Goal: Task Accomplishment & Management: Manage account settings

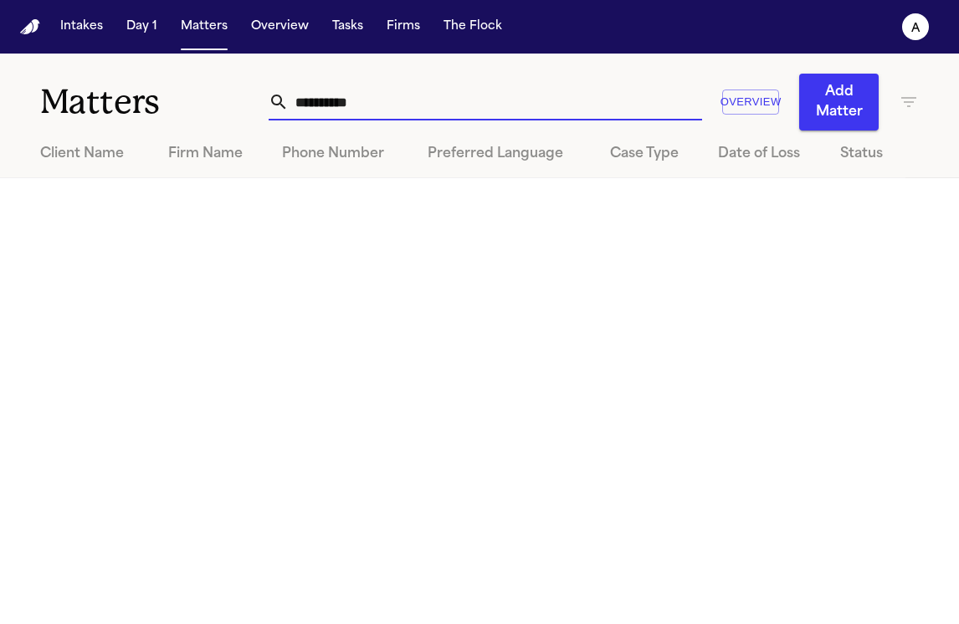
drag, startPoint x: 418, startPoint y: 95, endPoint x: 126, endPoint y: 90, distance: 292.0
click at [126, 90] on div "**********" at bounding box center [479, 92] width 959 height 77
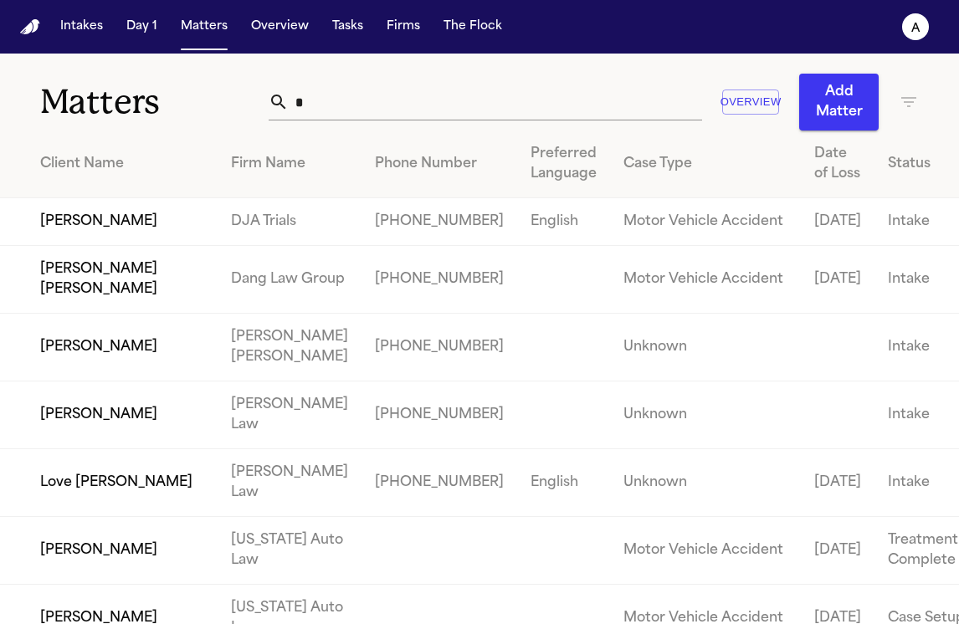
click at [308, 95] on input "*" at bounding box center [495, 102] width 412 height 37
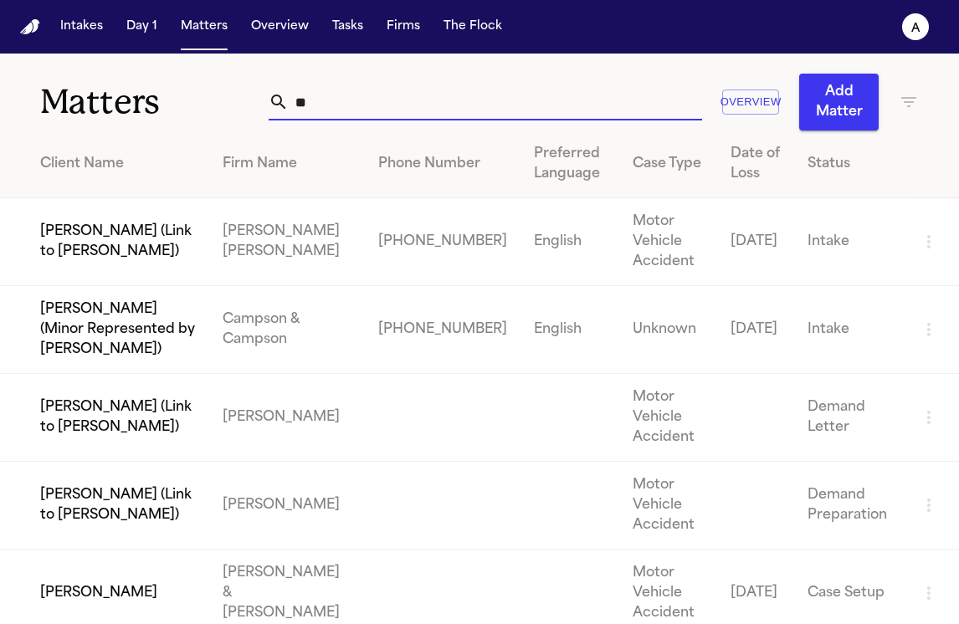
type input "*"
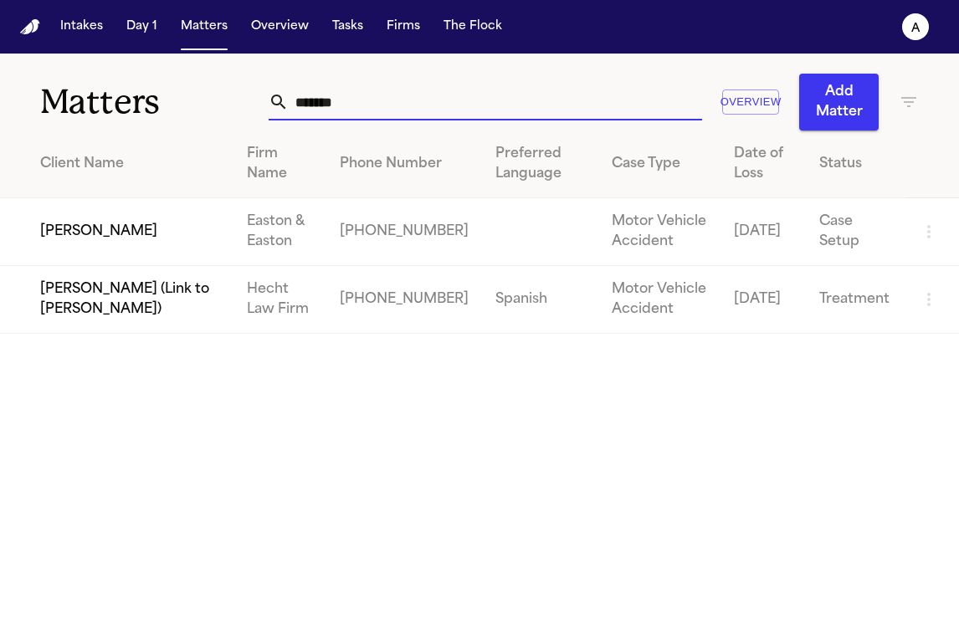
type input "*******"
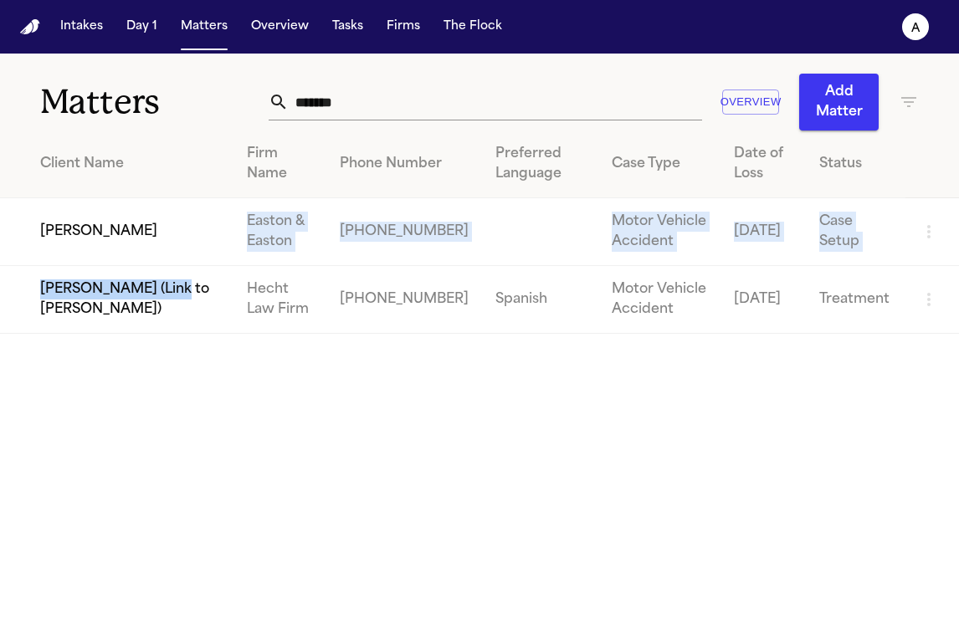
drag, startPoint x: 182, startPoint y: 289, endPoint x: 227, endPoint y: 229, distance: 75.3
click at [227, 228] on tbody "[PERSON_NAME] Easton & Easton [PHONE_NUMBER] Motor Vehicle Accident [DATE] Case…" at bounding box center [479, 266] width 959 height 136
click at [227, 229] on td "[PERSON_NAME]" at bounding box center [116, 232] width 233 height 68
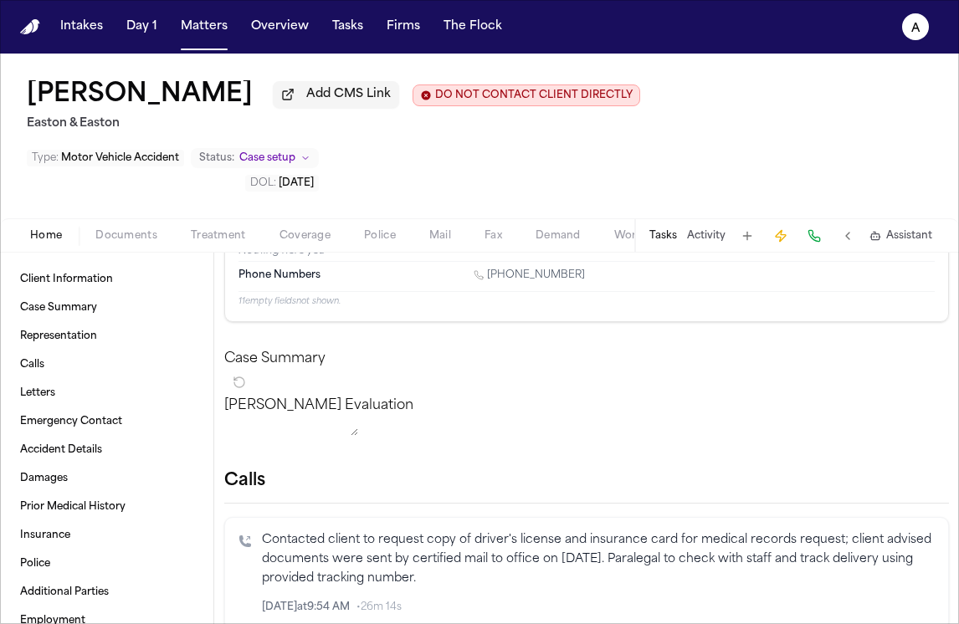
scroll to position [65, 0]
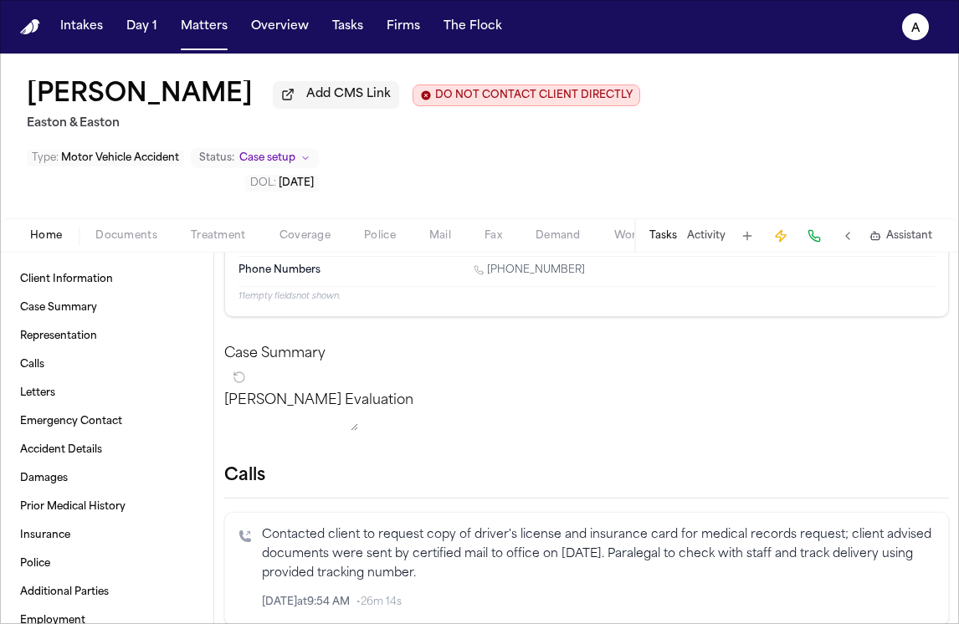
click at [663, 229] on button "Tasks" at bounding box center [663, 235] width 28 height 13
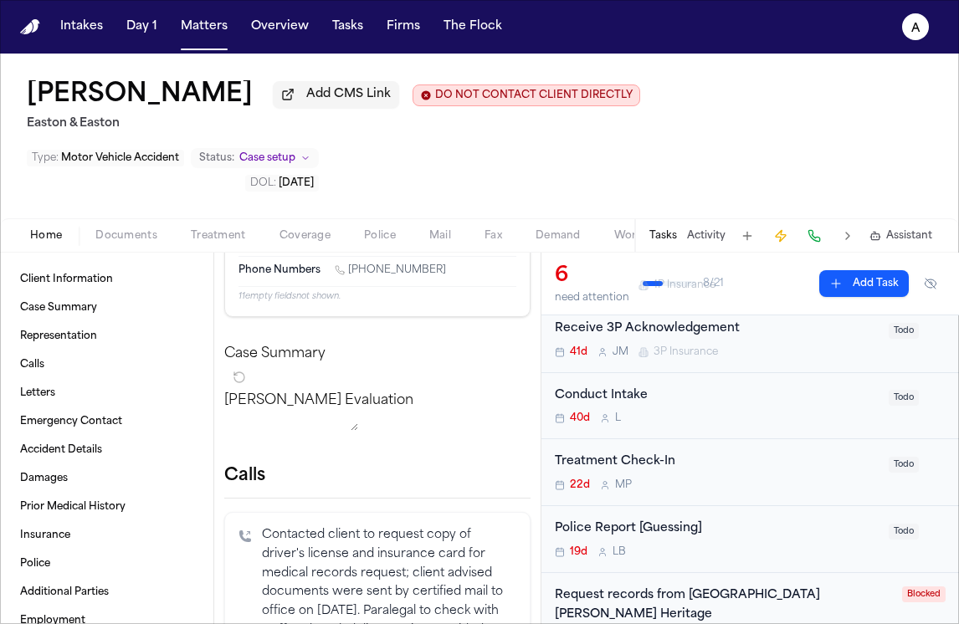
scroll to position [188, 0]
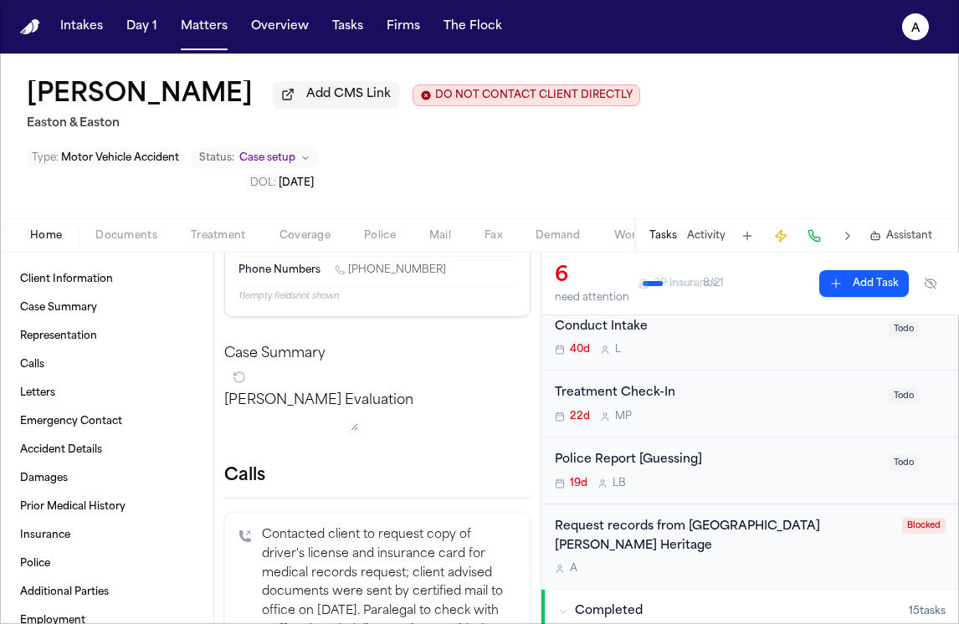
click at [781, 562] on div "A" at bounding box center [723, 568] width 337 height 13
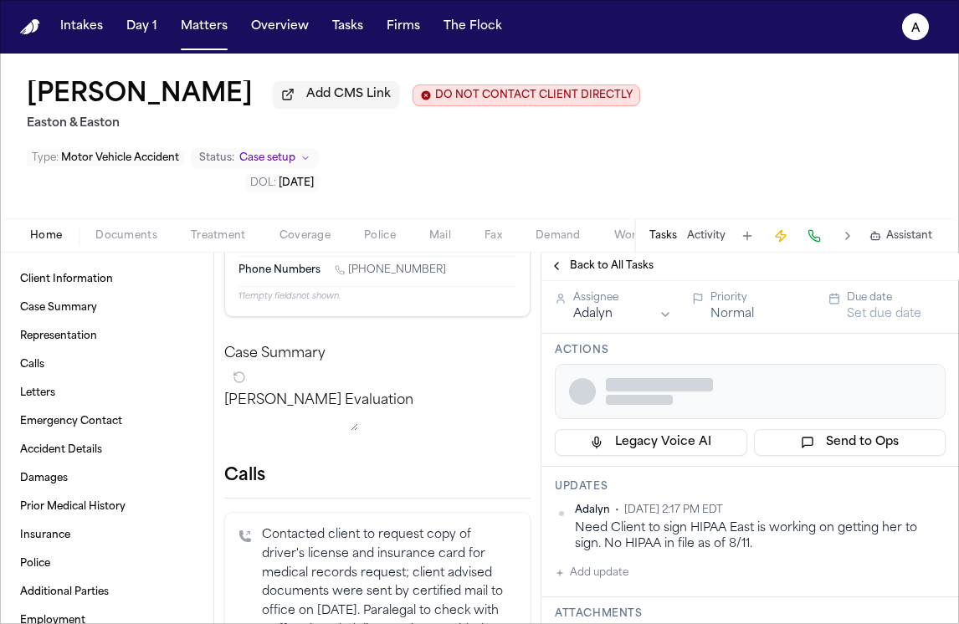
scroll to position [71, 0]
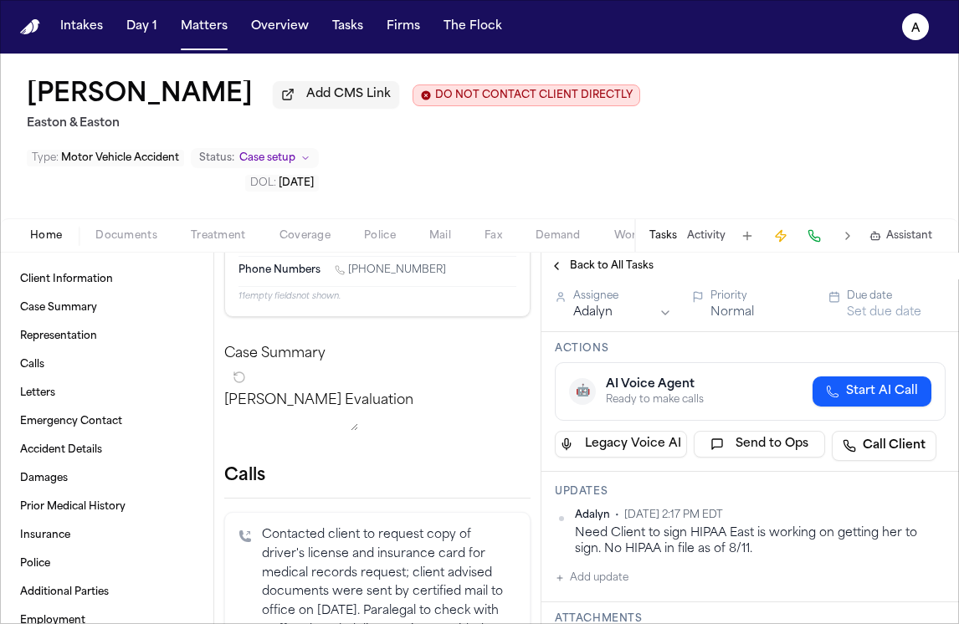
click at [622, 568] on button "Add update" at bounding box center [592, 578] width 74 height 20
click at [616, 575] on textarea "Add your update" at bounding box center [759, 591] width 357 height 33
paste textarea "**********"
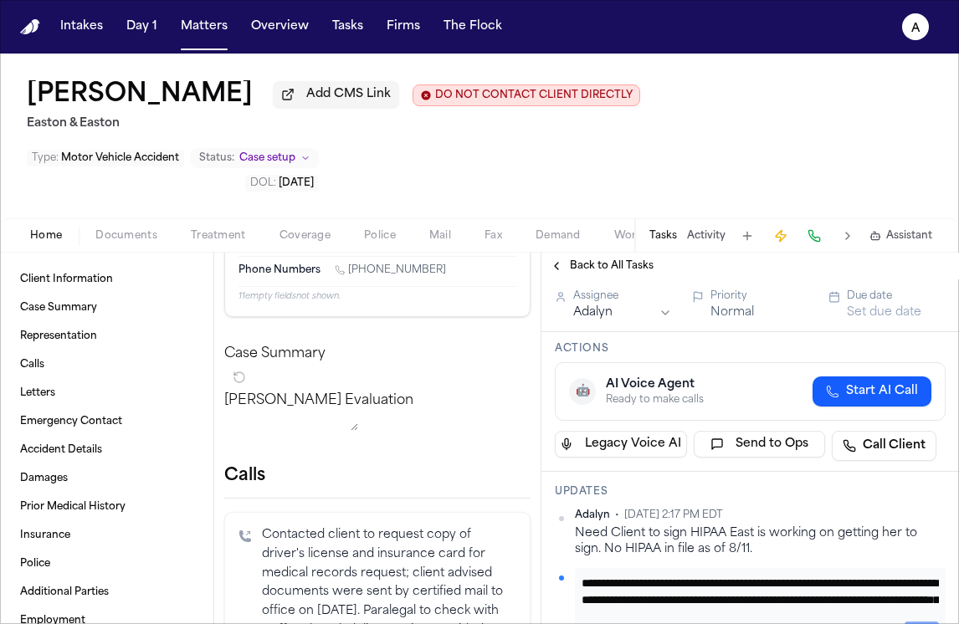
scroll to position [185, 0]
type textarea "**********"
click at [589, 623] on button "Private" at bounding box center [587, 631] width 13 height 13
click at [904, 622] on button "Add" at bounding box center [921, 632] width 34 height 20
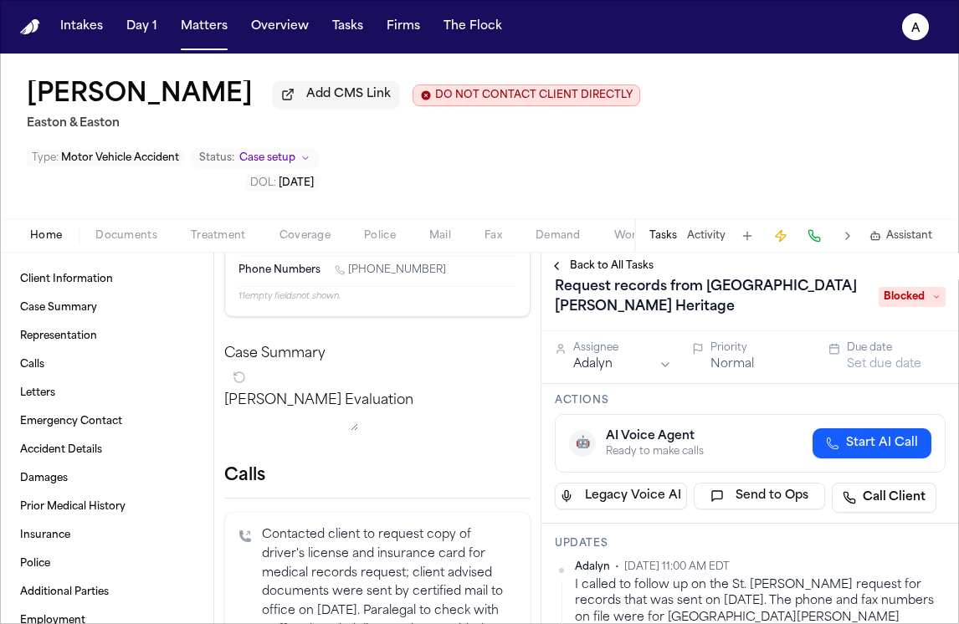
scroll to position [0, 0]
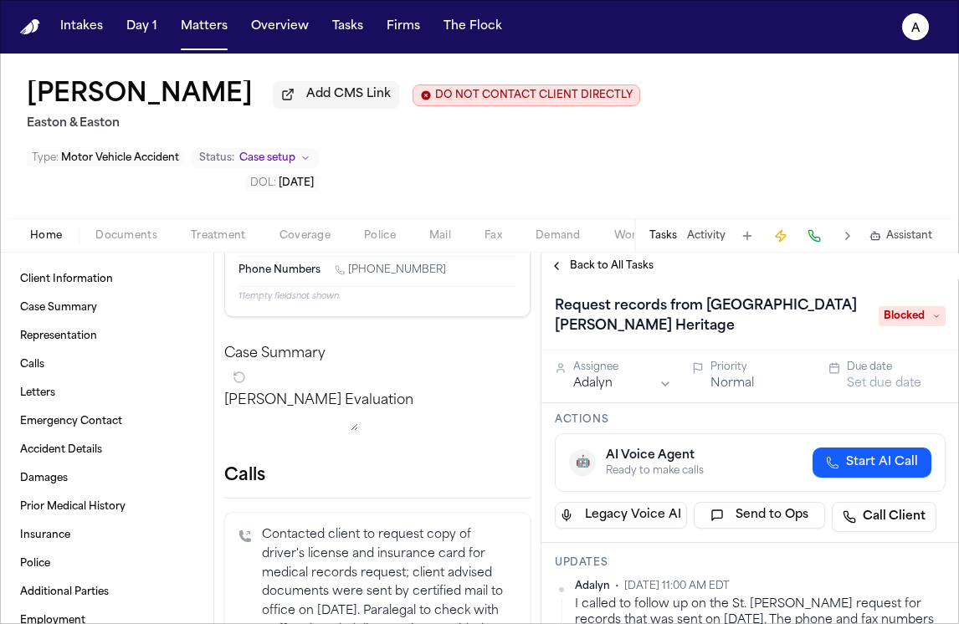
click at [910, 306] on span "Blocked" at bounding box center [911, 316] width 67 height 20
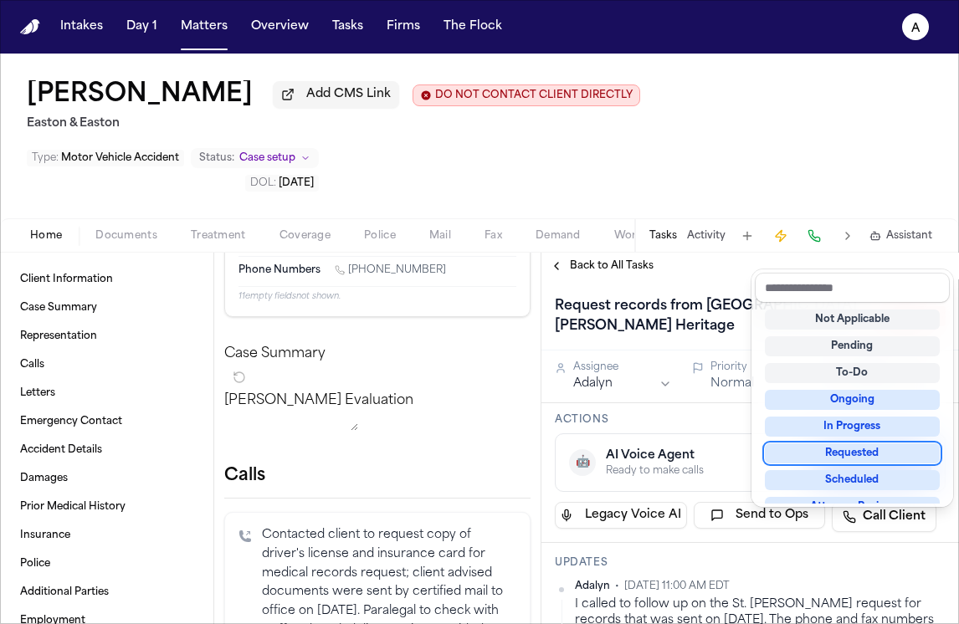
click at [864, 443] on div "Requested" at bounding box center [852, 453] width 175 height 20
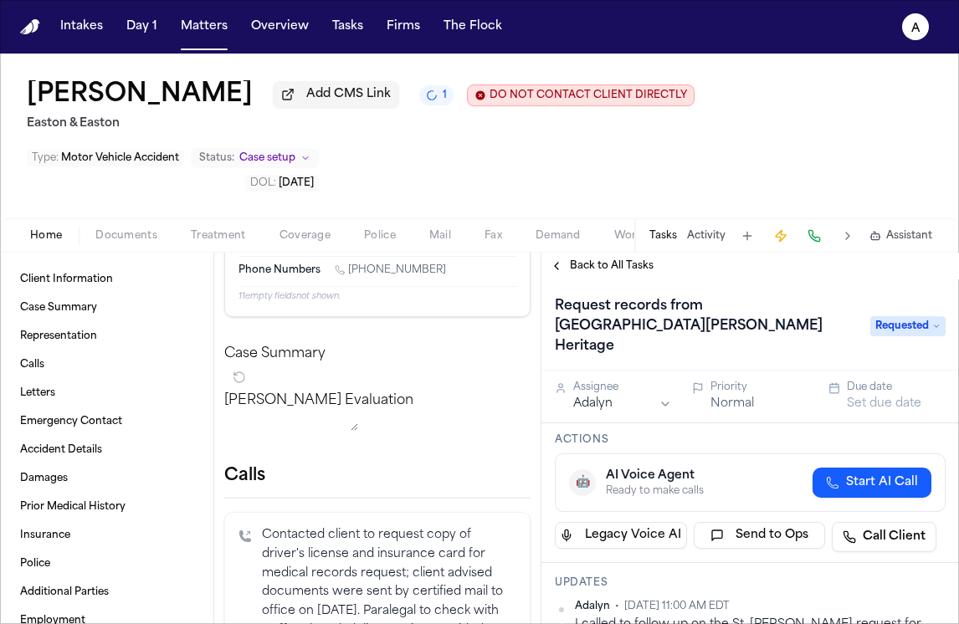
click at [863, 381] on div "Due date" at bounding box center [896, 387] width 99 height 13
click at [858, 396] on button "Set due date" at bounding box center [884, 404] width 74 height 17
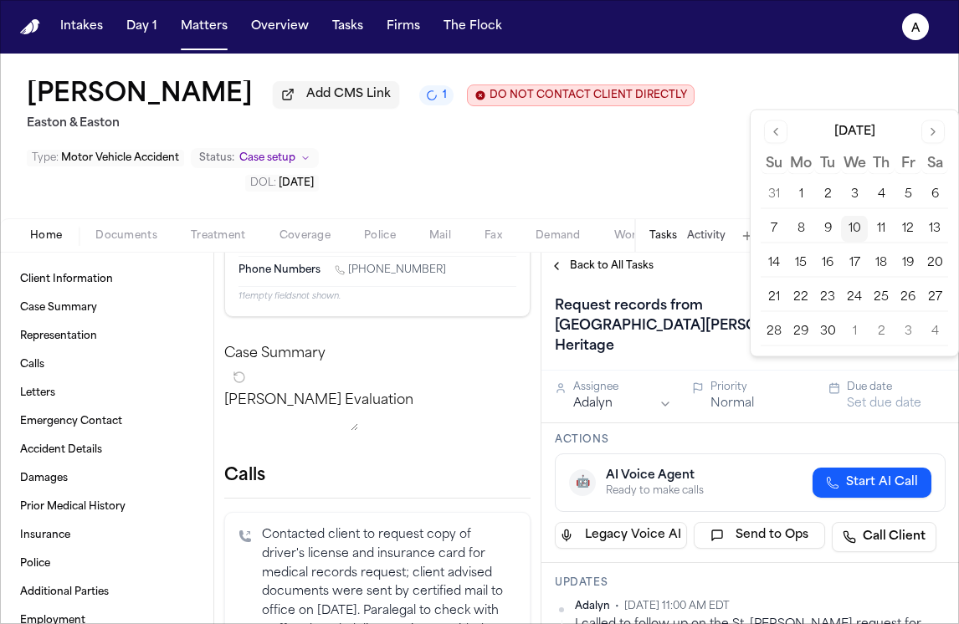
click at [831, 260] on button "16" at bounding box center [827, 263] width 27 height 27
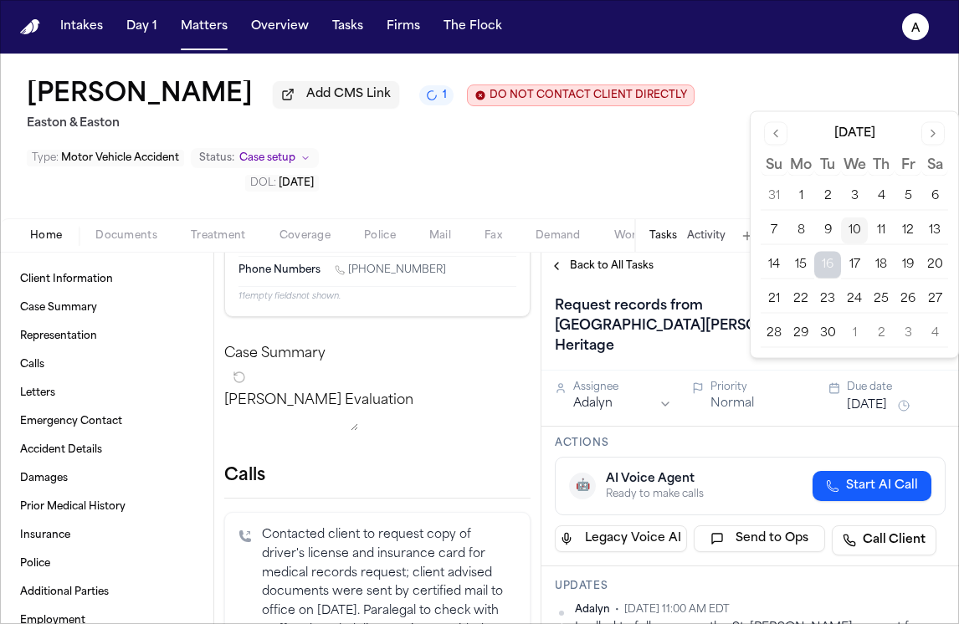
click at [626, 171] on div "[PERSON_NAME] Add CMS Link 1 DO NOT CONTACT CLIENT DIRECTLY DO NOT CONTACT East…" at bounding box center [479, 136] width 959 height 165
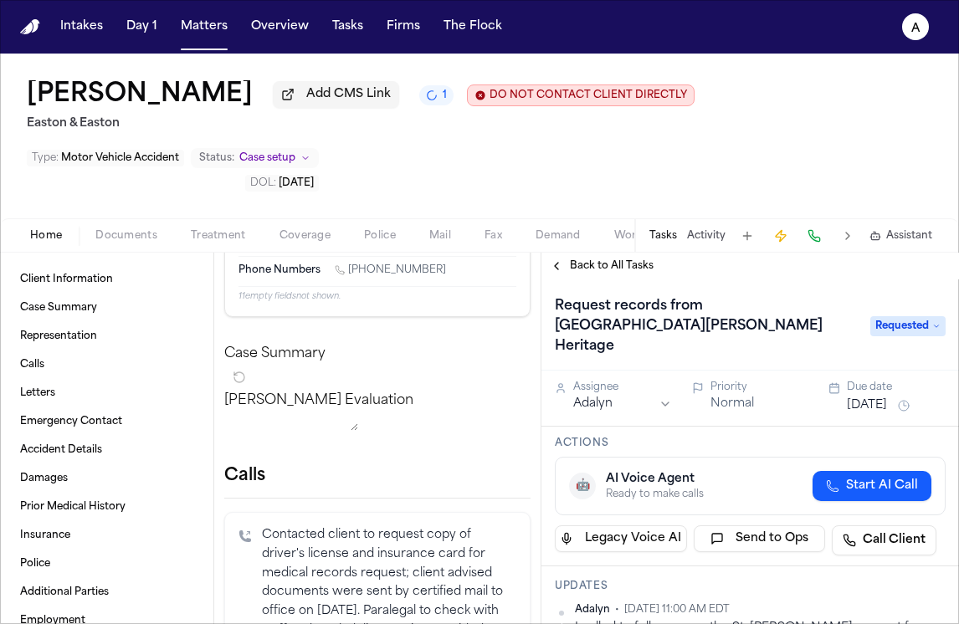
click at [837, 314] on h1 "Request records from [GEOGRAPHIC_DATA][PERSON_NAME] Heritage" at bounding box center [704, 326] width 312 height 67
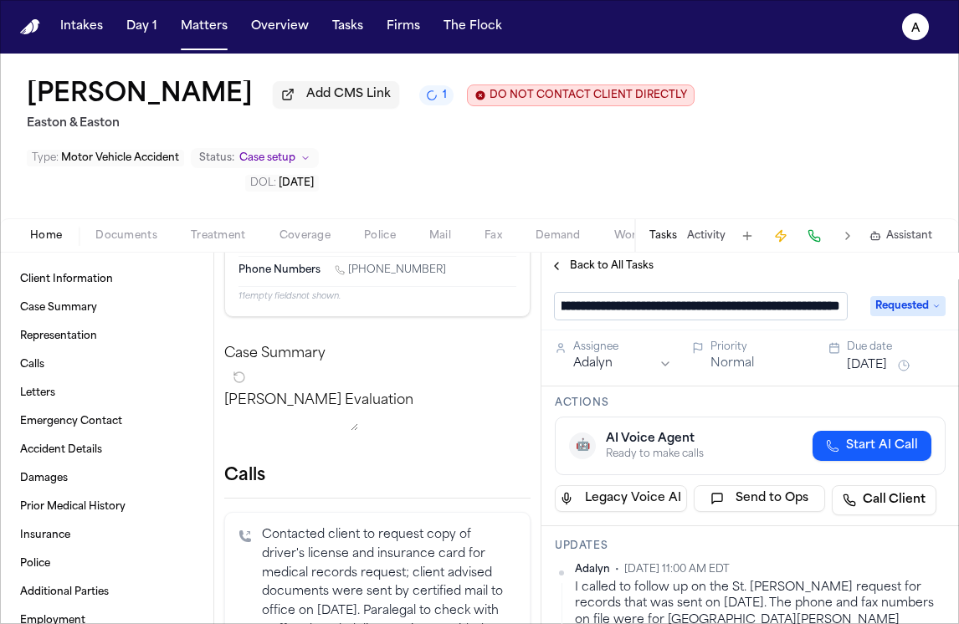
scroll to position [0, 202]
click at [748, 311] on input "**********" at bounding box center [701, 306] width 292 height 27
type input "**********"
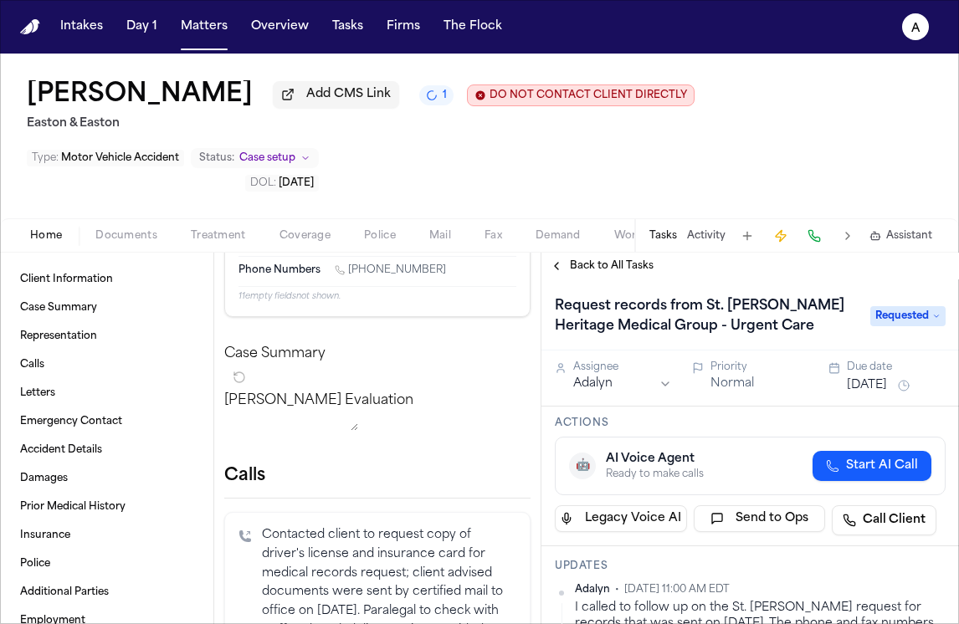
click at [218, 243] on span "Treatment" at bounding box center [218, 235] width 55 height 13
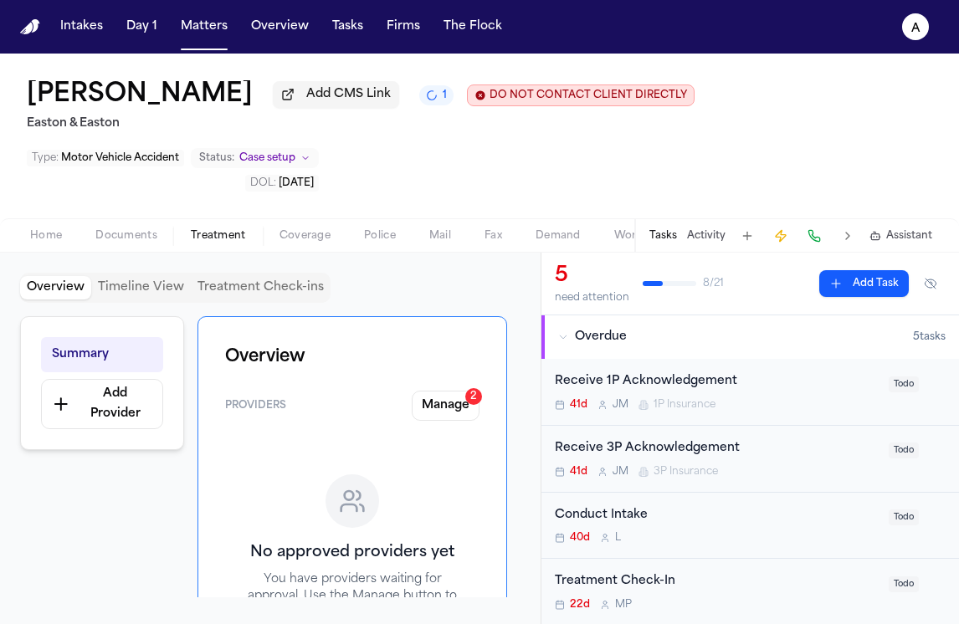
scroll to position [64, 0]
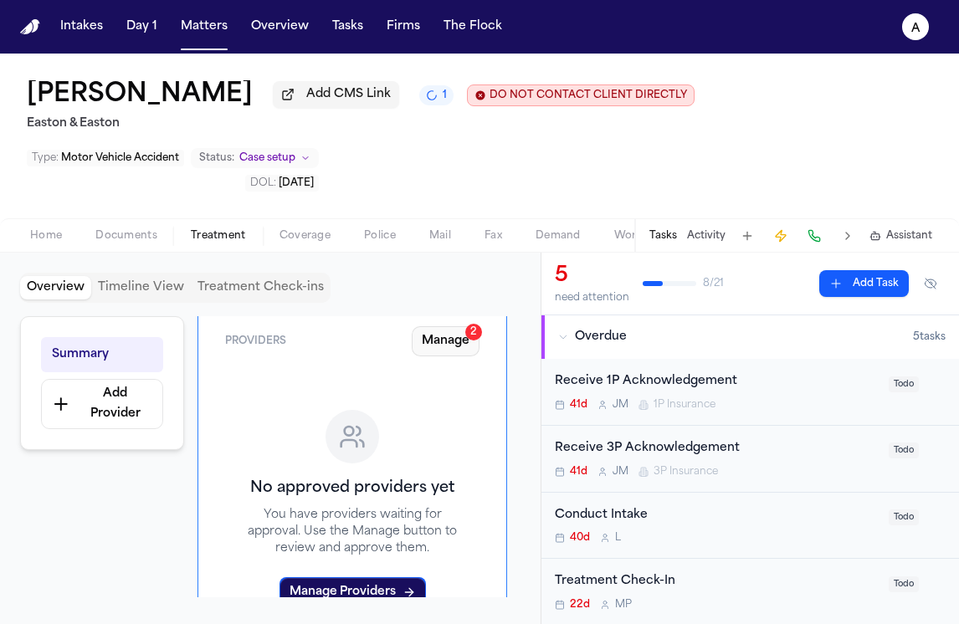
click at [458, 335] on button "Manage 2" at bounding box center [446, 341] width 68 height 30
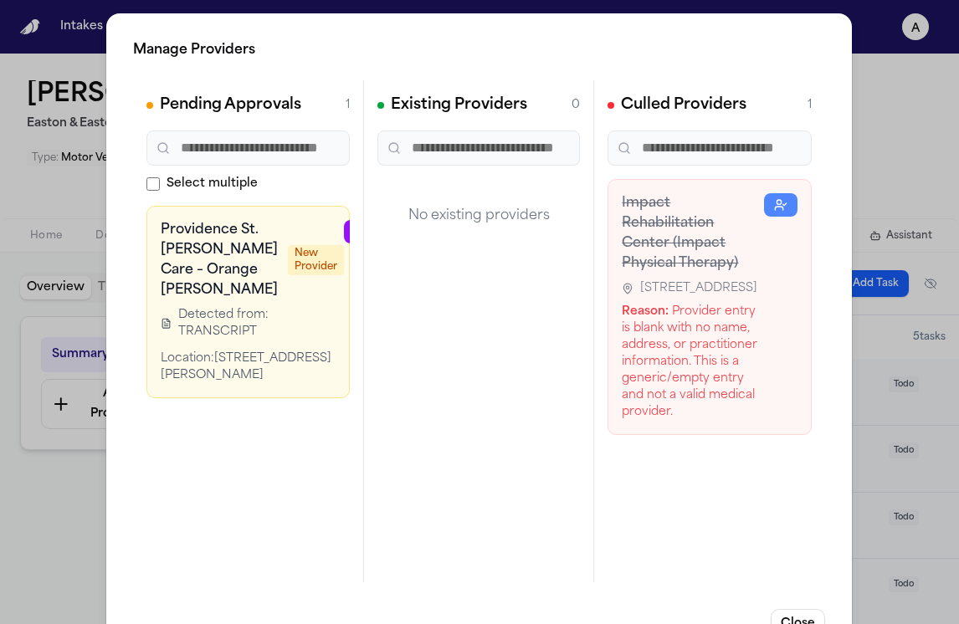
click at [344, 356] on div at bounding box center [421, 302] width 154 height 164
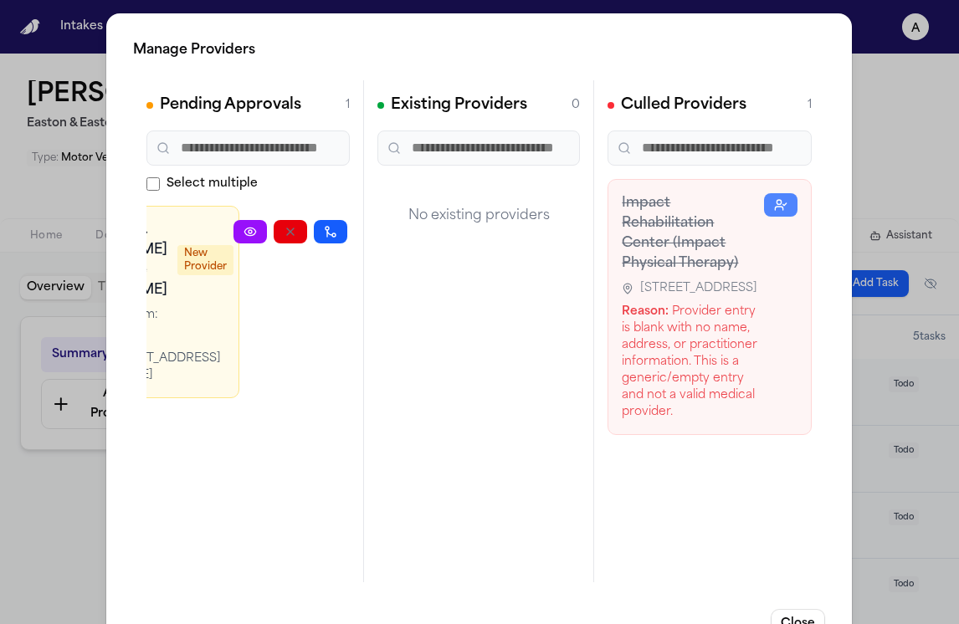
click at [364, 238] on icon "button" at bounding box center [370, 231] width 13 height 13
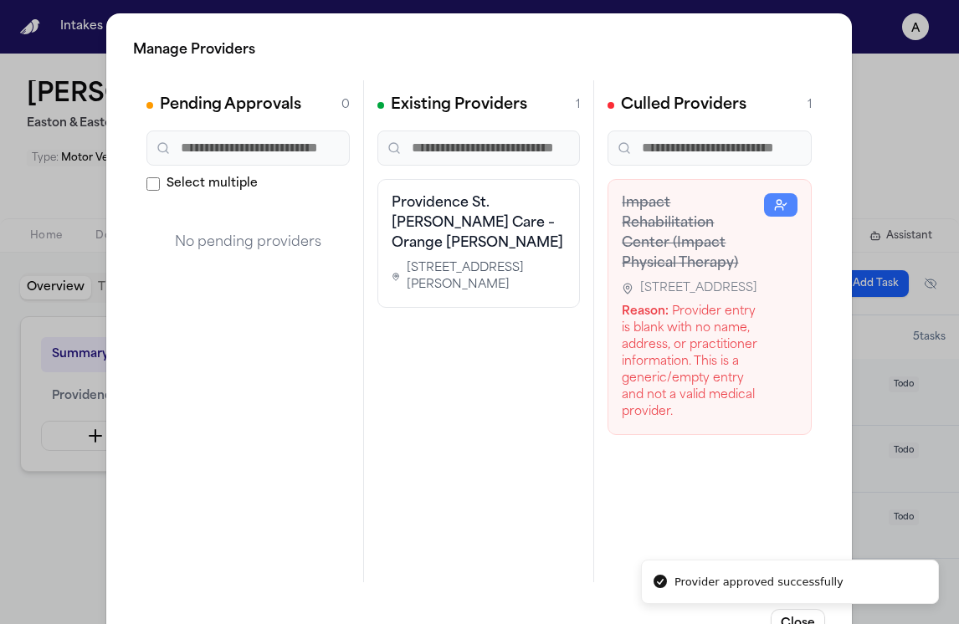
scroll to position [0, 0]
click at [49, 533] on div "Manage Providers Pending Approvals 0 Select multiple No pending providers Exist…" at bounding box center [479, 339] width 959 height 679
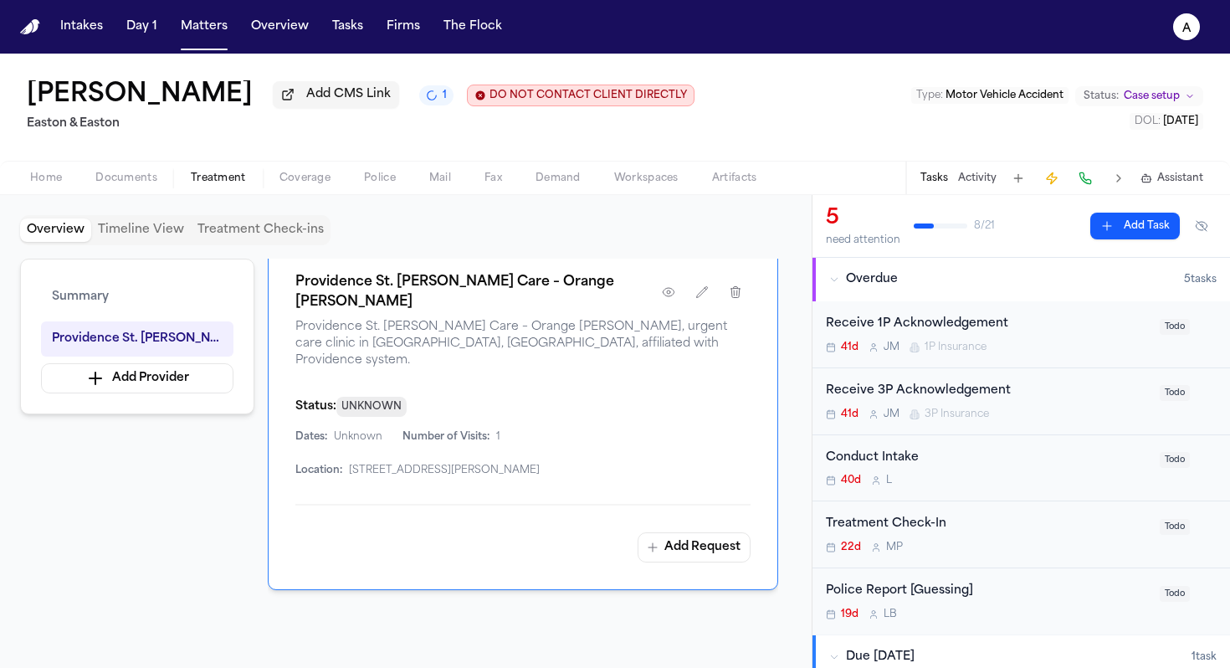
scroll to position [385, 0]
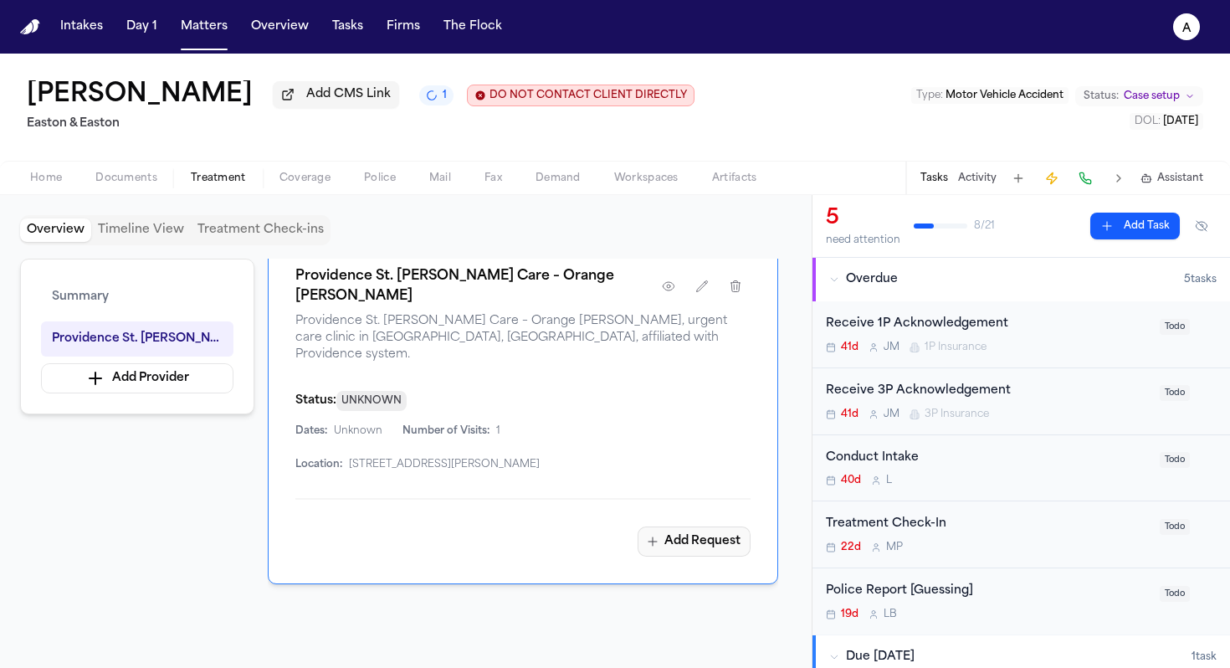
click at [730, 526] on button "Add Request" at bounding box center [694, 541] width 113 height 30
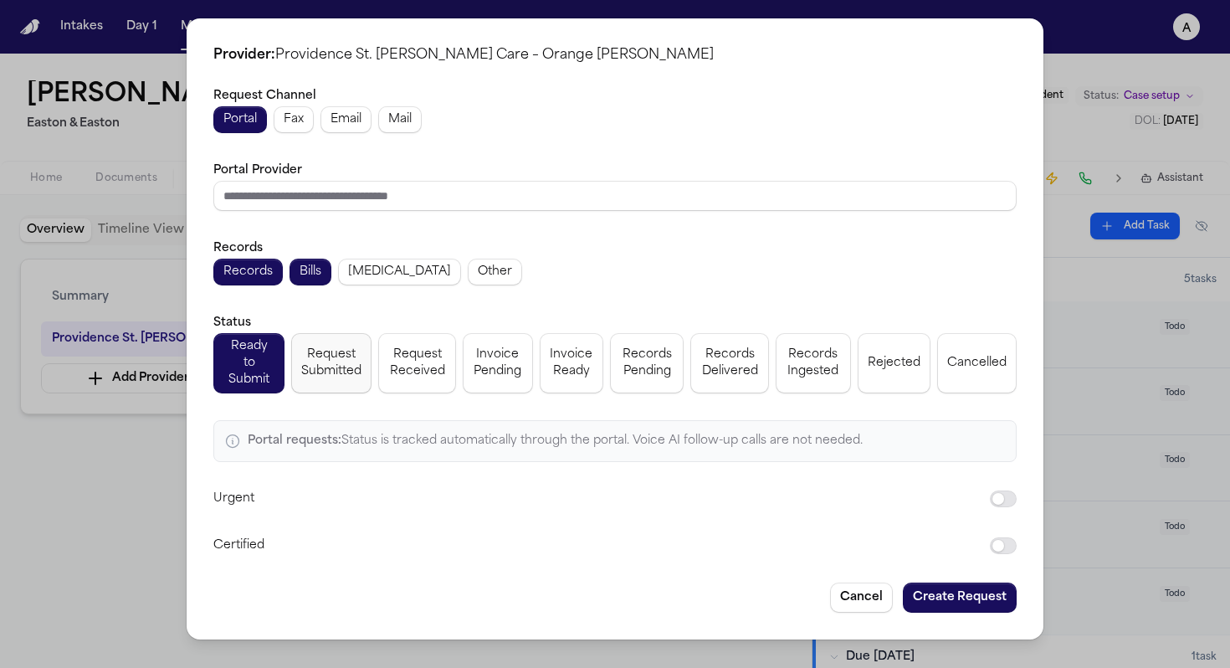
click at [340, 358] on span "Request Submitted" at bounding box center [331, 362] width 60 height 33
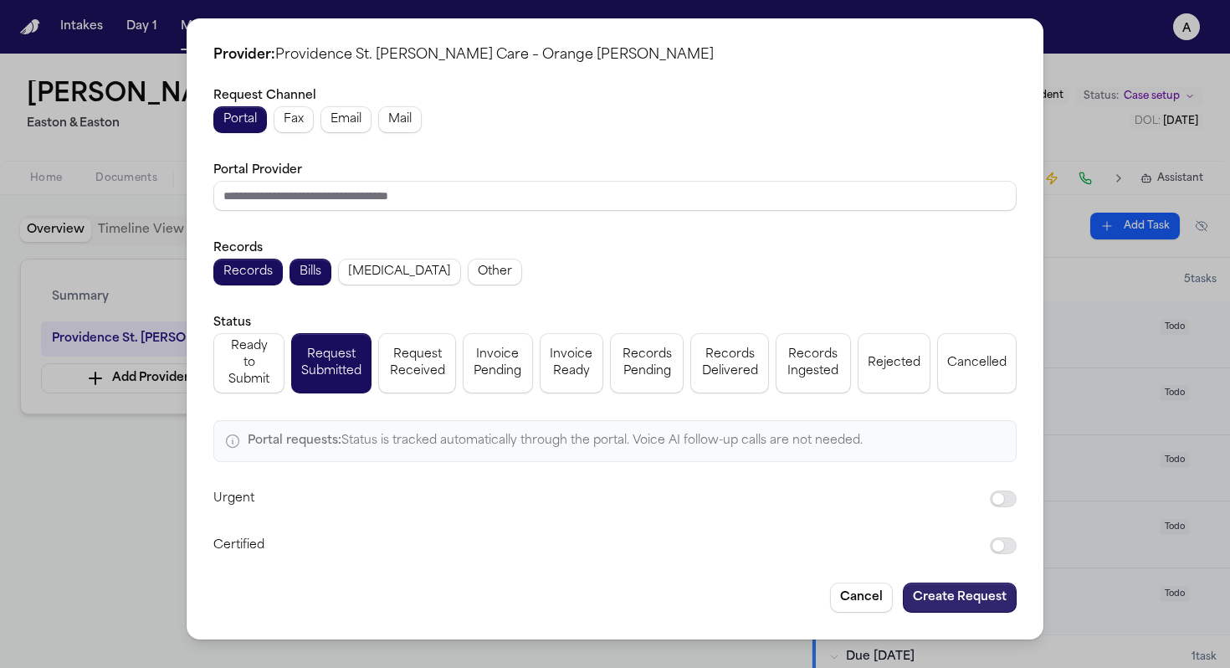
click at [958, 582] on button "Create Request" at bounding box center [960, 597] width 114 height 30
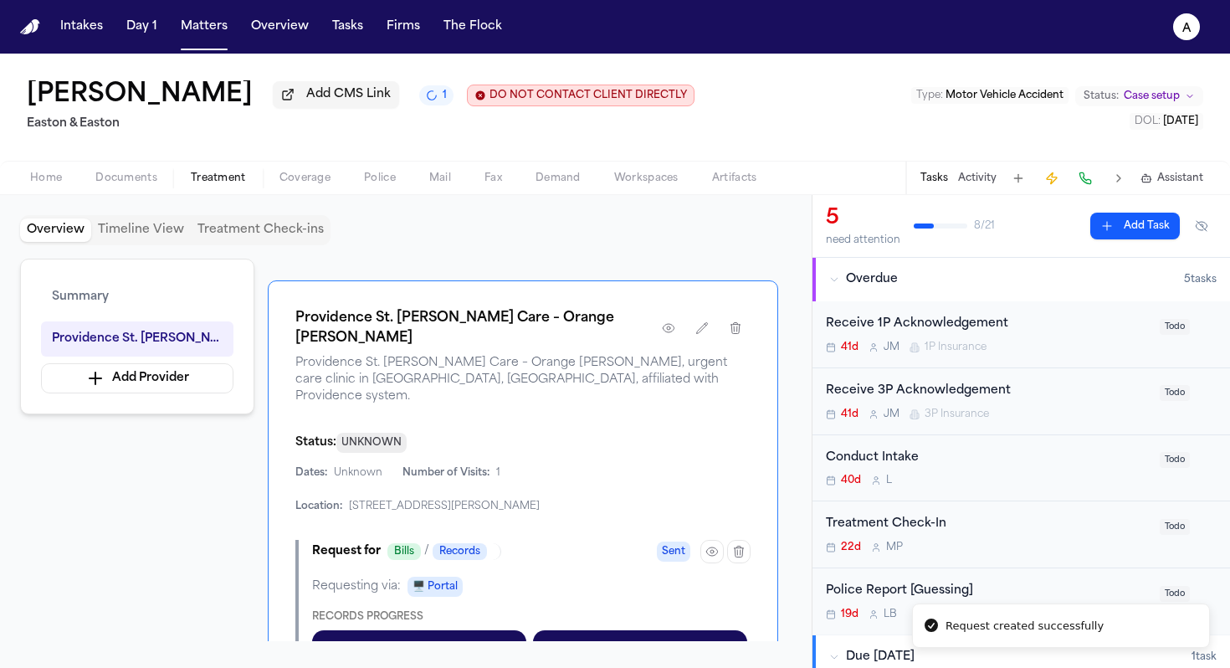
scroll to position [427, 0]
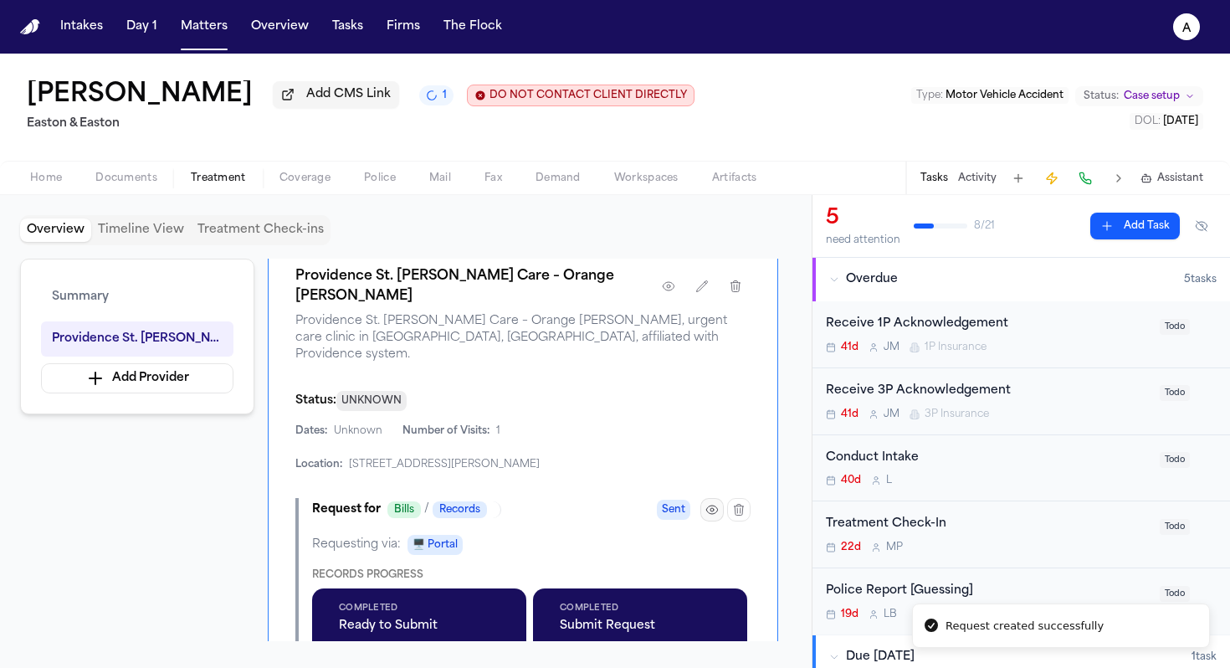
click at [704, 498] on button "button" at bounding box center [711, 509] width 23 height 23
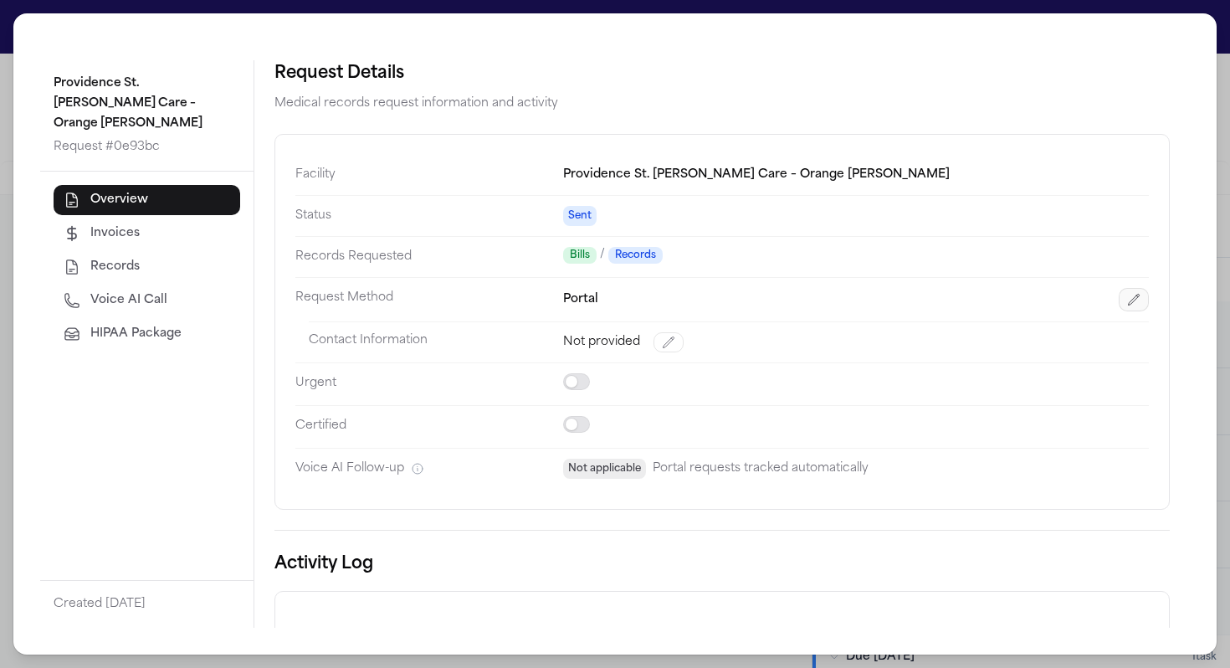
click at [958, 294] on button "button" at bounding box center [1134, 299] width 30 height 23
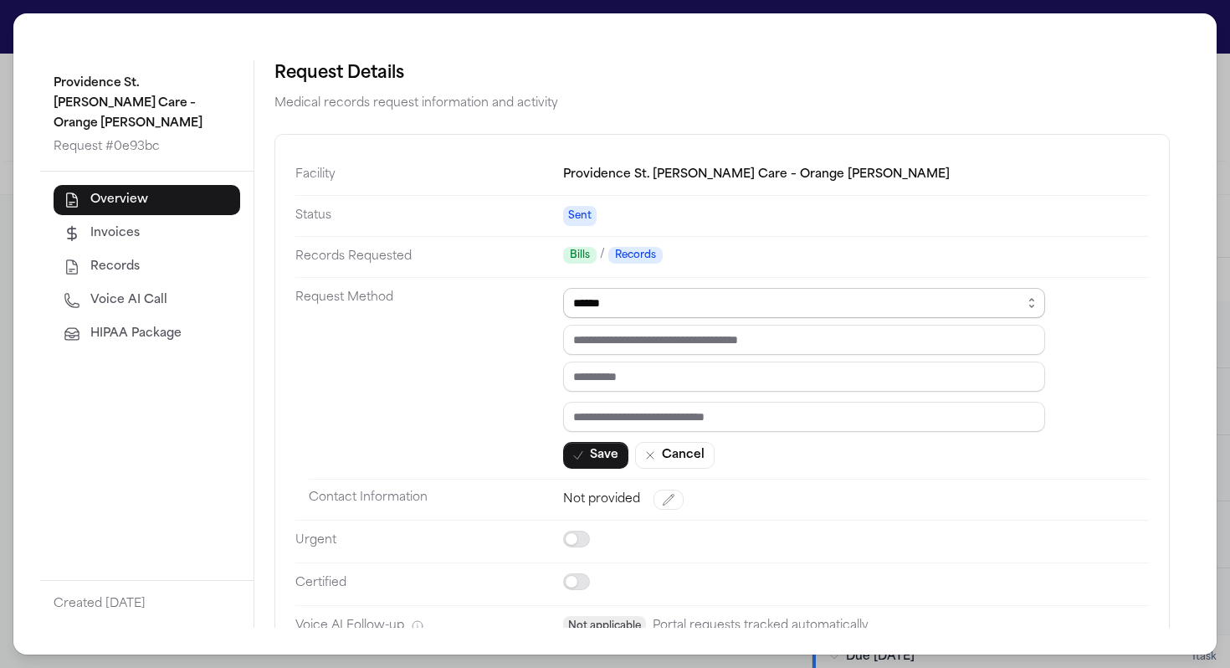
click at [663, 300] on select "****** ***** *** ****" at bounding box center [804, 303] width 482 height 30
select select "*****"
click at [563, 289] on select "****** ***** *** ****" at bounding box center [804, 303] width 482 height 30
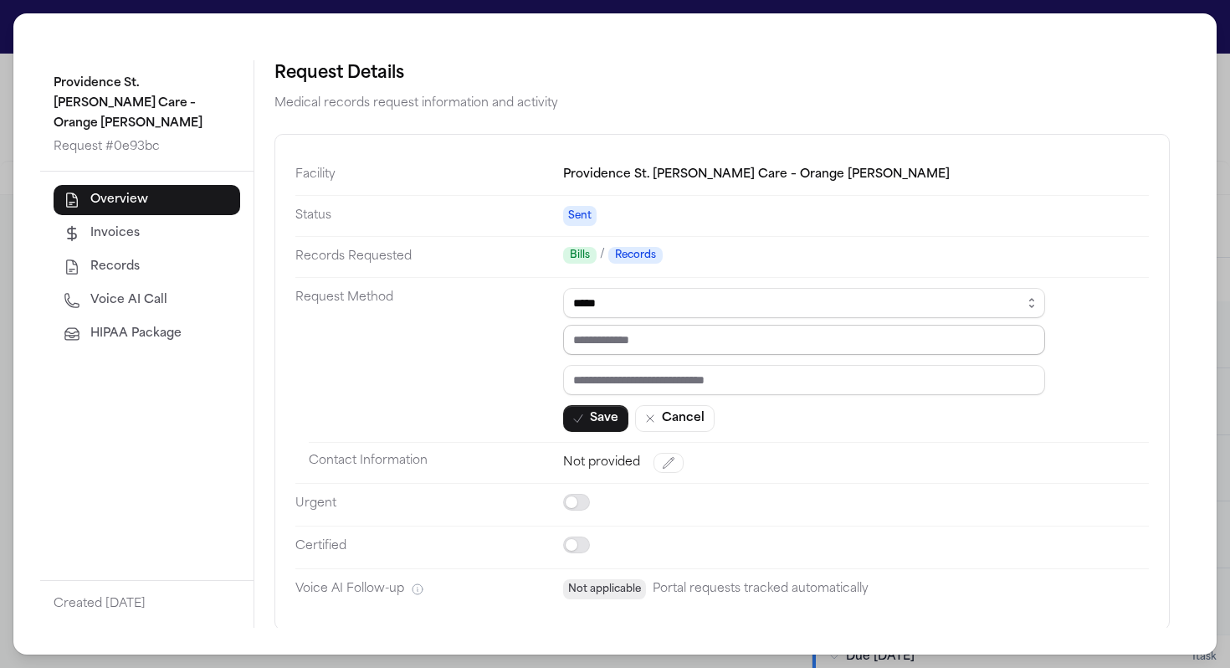
click at [682, 338] on input "email" at bounding box center [804, 340] width 482 height 30
paste input "**********"
type input "**********"
click at [630, 385] on input "text" at bounding box center [804, 380] width 482 height 30
type input "**********"
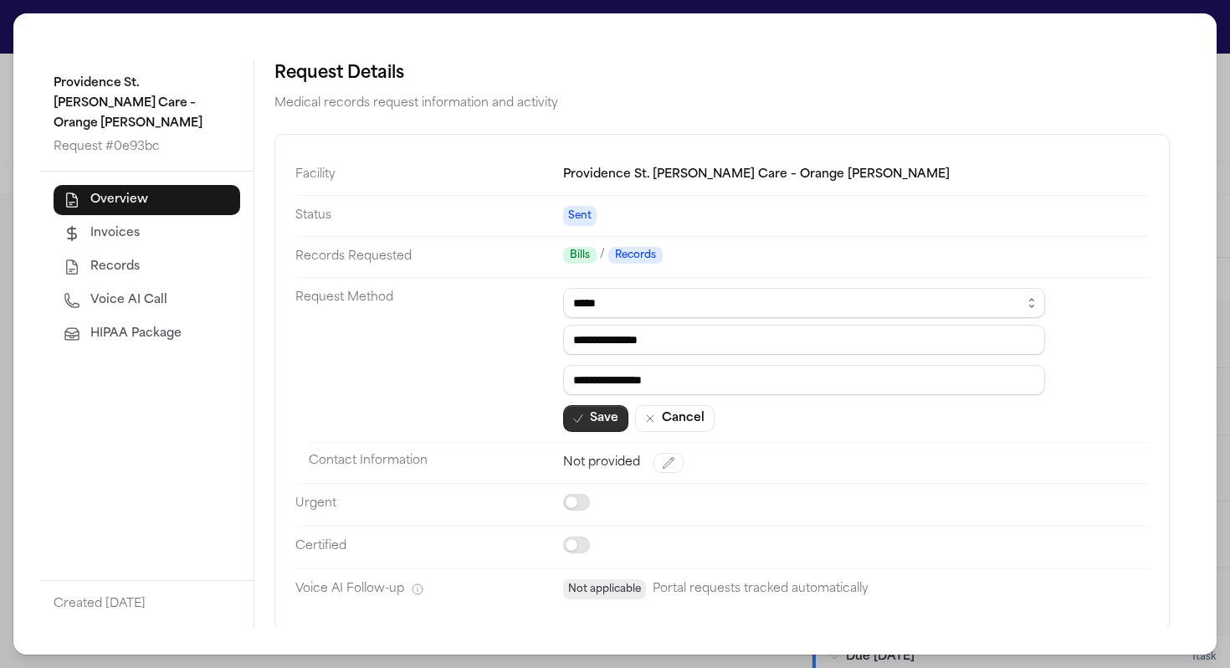
click at [602, 418] on button "Save" at bounding box center [595, 418] width 65 height 27
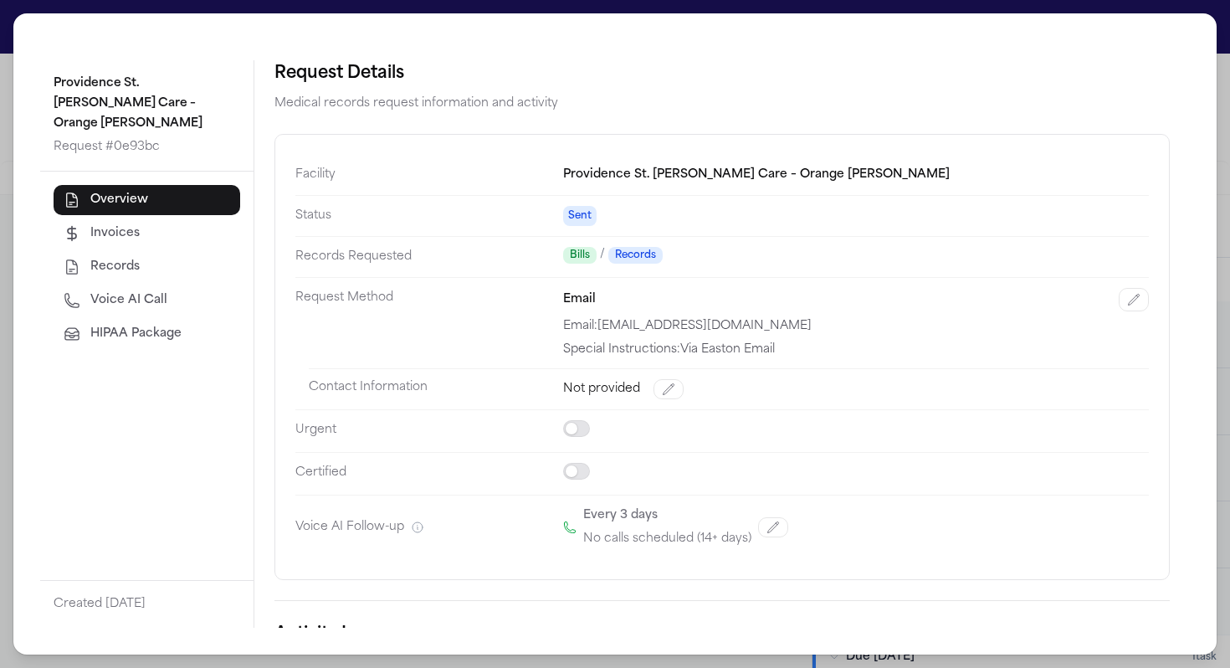
click at [13, 131] on div "Providence St. [PERSON_NAME] Care – Orange [PERSON_NAME] Request # 0e93bc Overv…" at bounding box center [614, 333] width 1203 height 641
click at [8, 131] on div "Providence St. [PERSON_NAME] Care – Orange [PERSON_NAME] Request # 0e93bc Overv…" at bounding box center [615, 334] width 1230 height 668
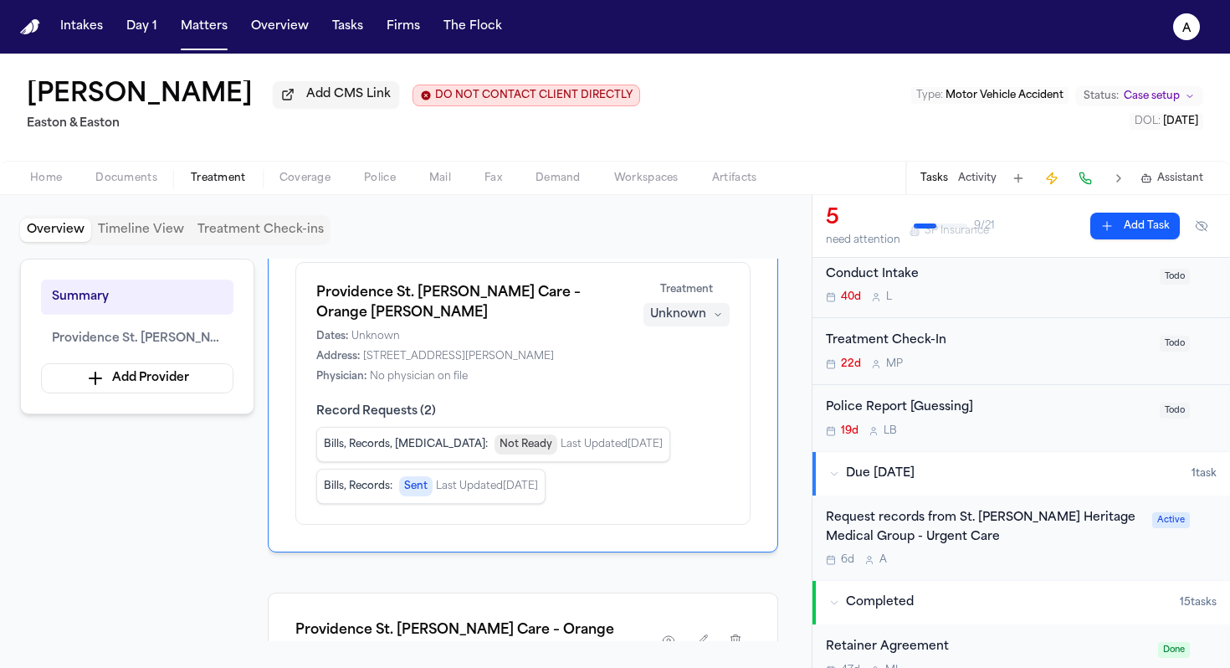
scroll to position [0, 0]
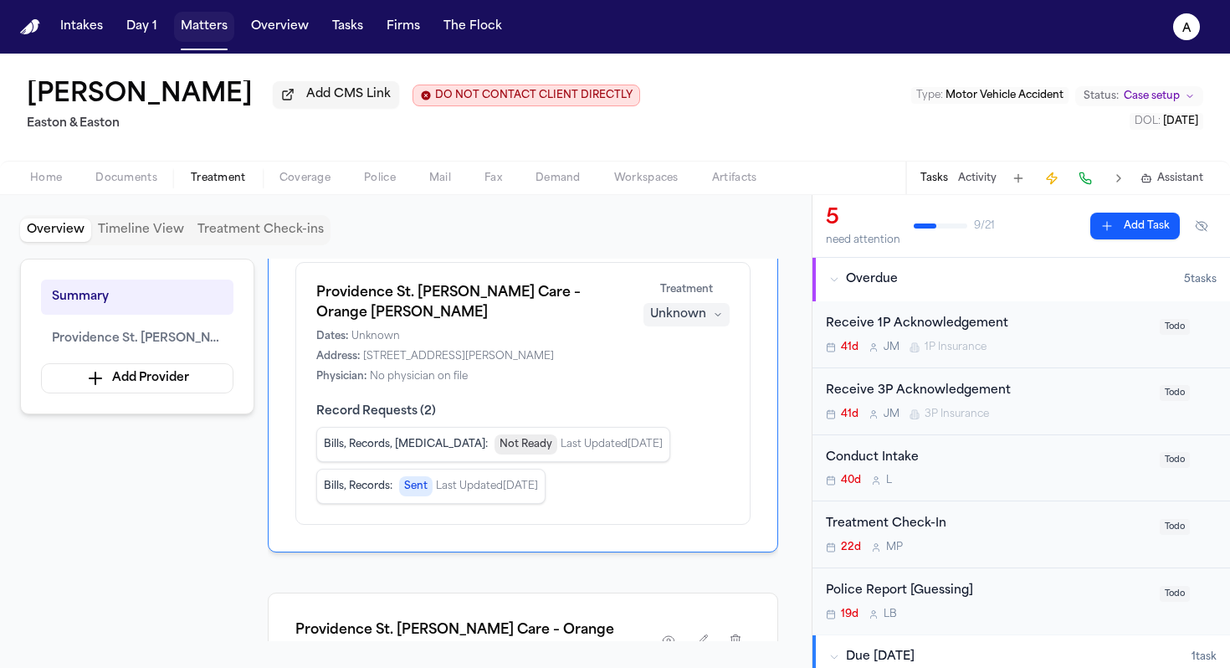
click at [217, 33] on button "Matters" at bounding box center [204, 27] width 60 height 30
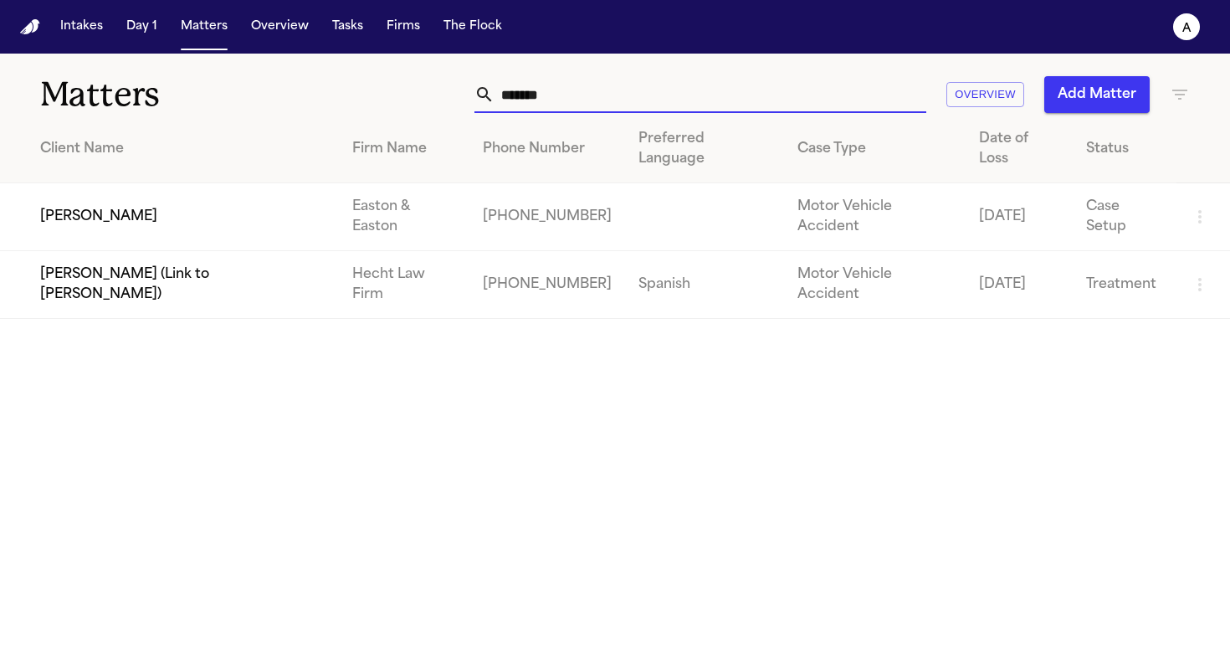
drag, startPoint x: 609, startPoint y: 104, endPoint x: 390, endPoint y: 102, distance: 219.2
click at [390, 102] on div "******* Overview Add Matter" at bounding box center [774, 94] width 831 height 37
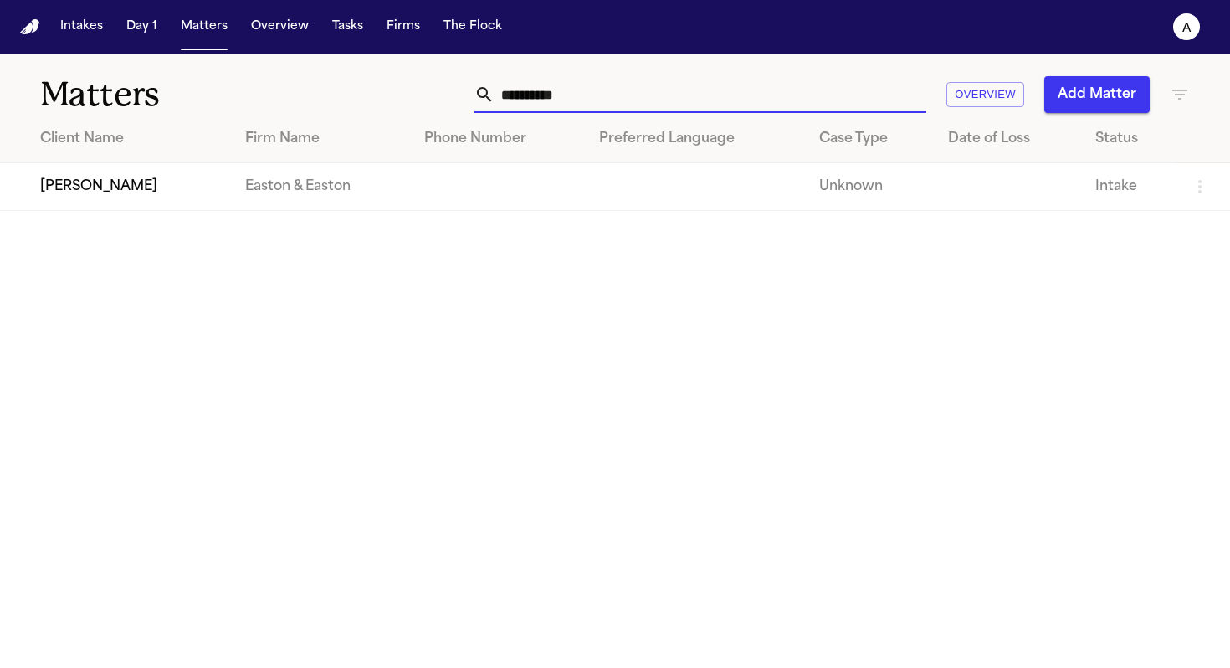
type input "**********"
click at [151, 205] on td "[PERSON_NAME]" at bounding box center [116, 187] width 232 height 48
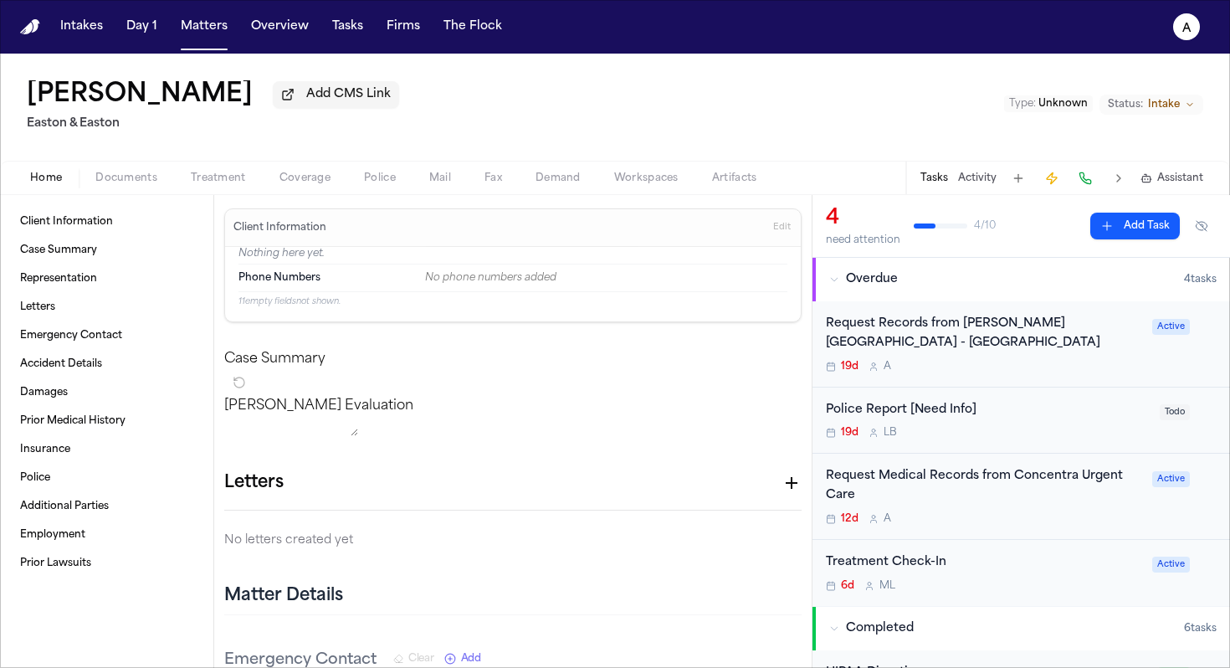
click at [958, 353] on div "Request Records from [PERSON_NAME][GEOGRAPHIC_DATA] - [GEOGRAPHIC_DATA]" at bounding box center [984, 334] width 316 height 38
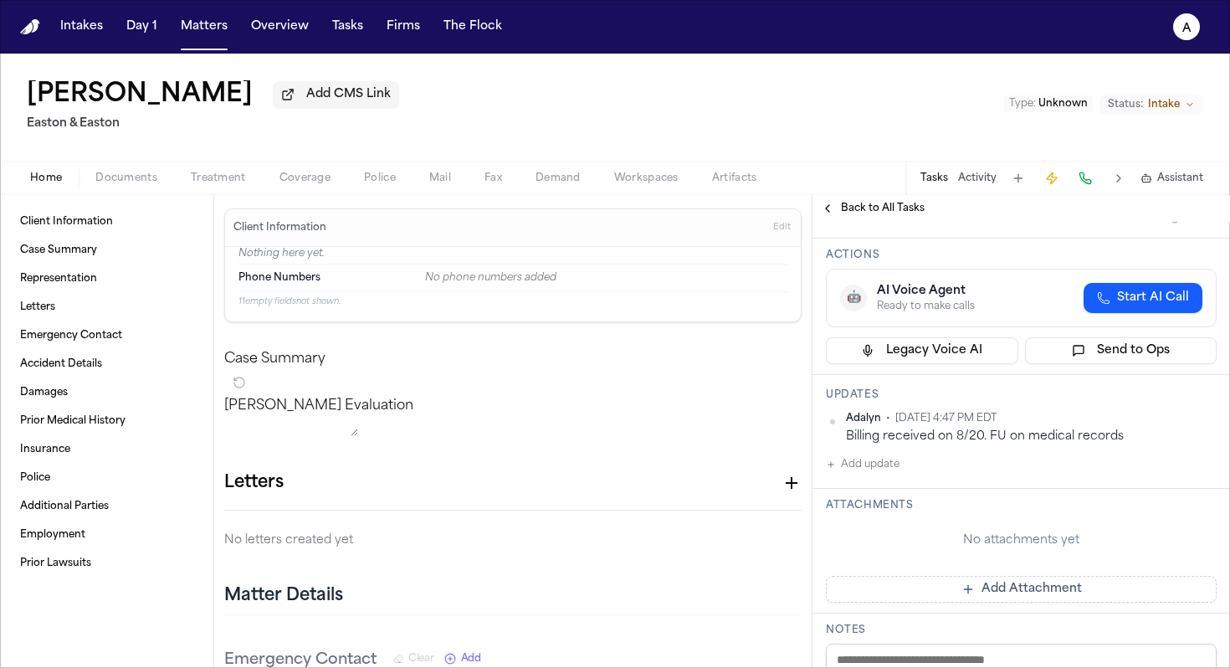
scroll to position [131, 0]
click at [893, 453] on button "Add update" at bounding box center [863, 463] width 74 height 20
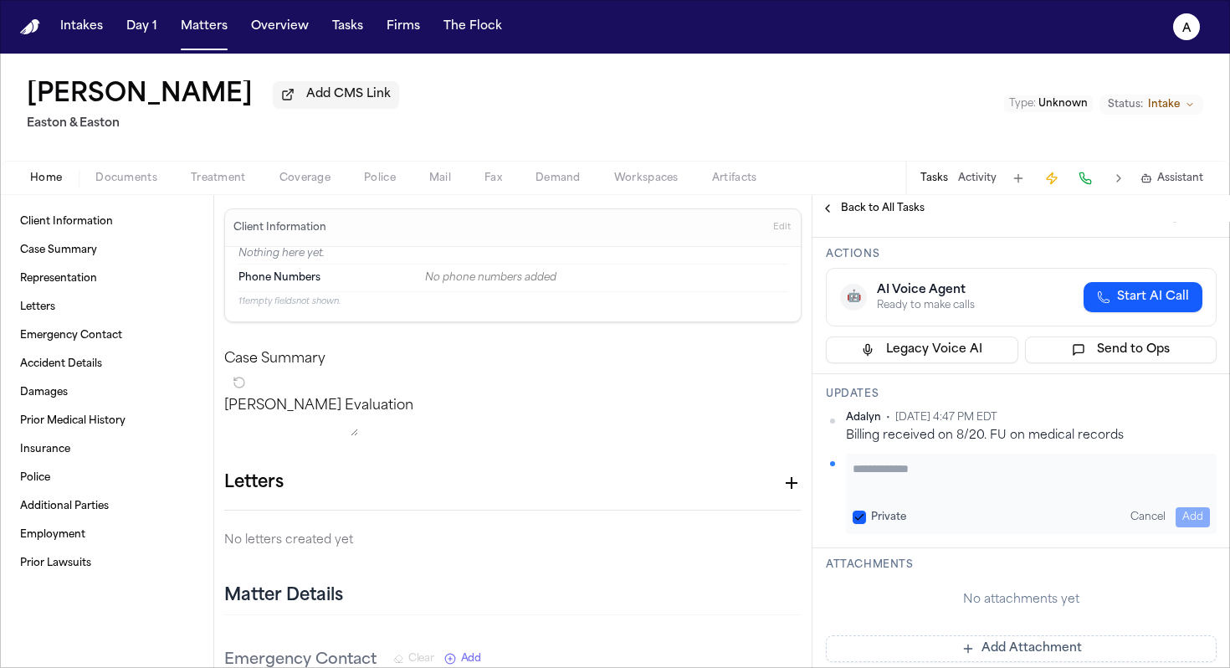
click at [903, 460] on textarea "Add your update" at bounding box center [1031, 476] width 357 height 33
type textarea "**********"
click at [857, 510] on button "Private" at bounding box center [859, 516] width 13 height 13
click at [958, 484] on div "**********" at bounding box center [1031, 493] width 371 height 80
click at [958, 507] on button "Add" at bounding box center [1192, 517] width 34 height 20
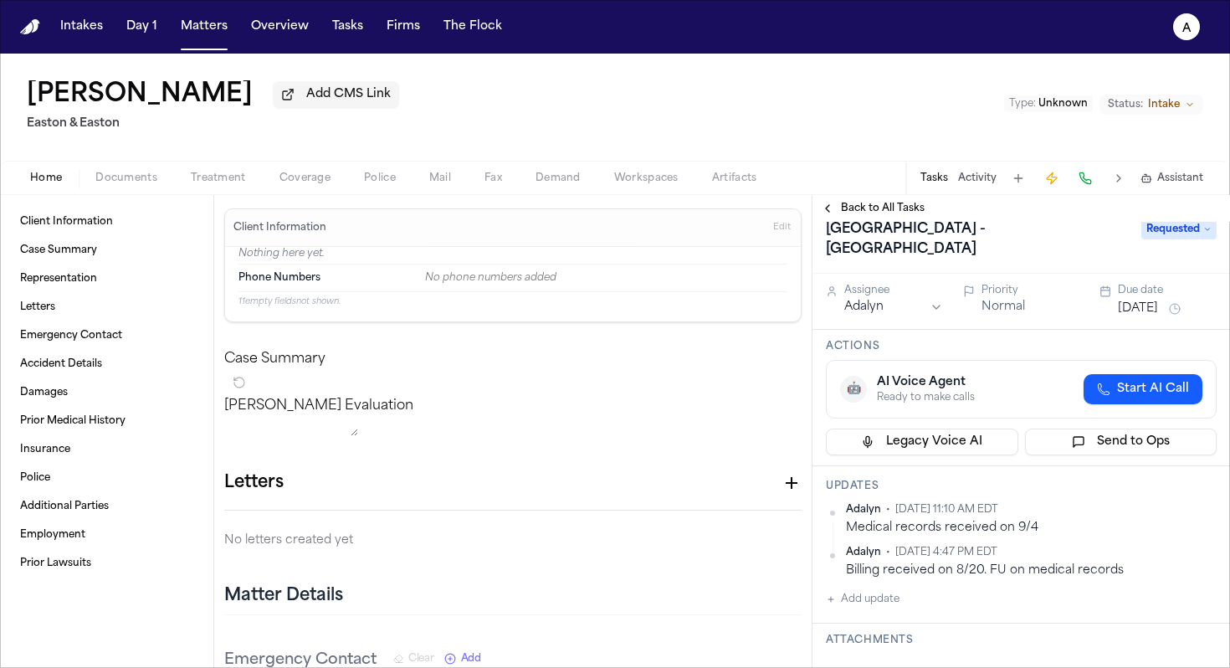
scroll to position [0, 0]
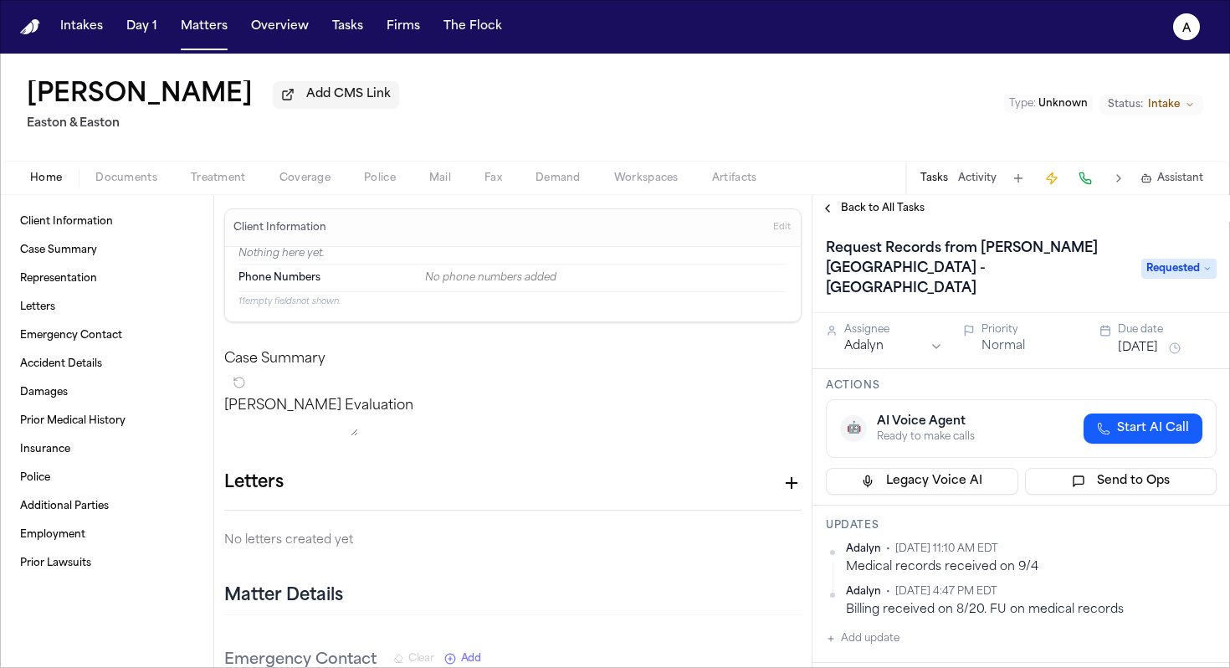
click at [958, 269] on span "Requested" at bounding box center [1178, 269] width 75 height 20
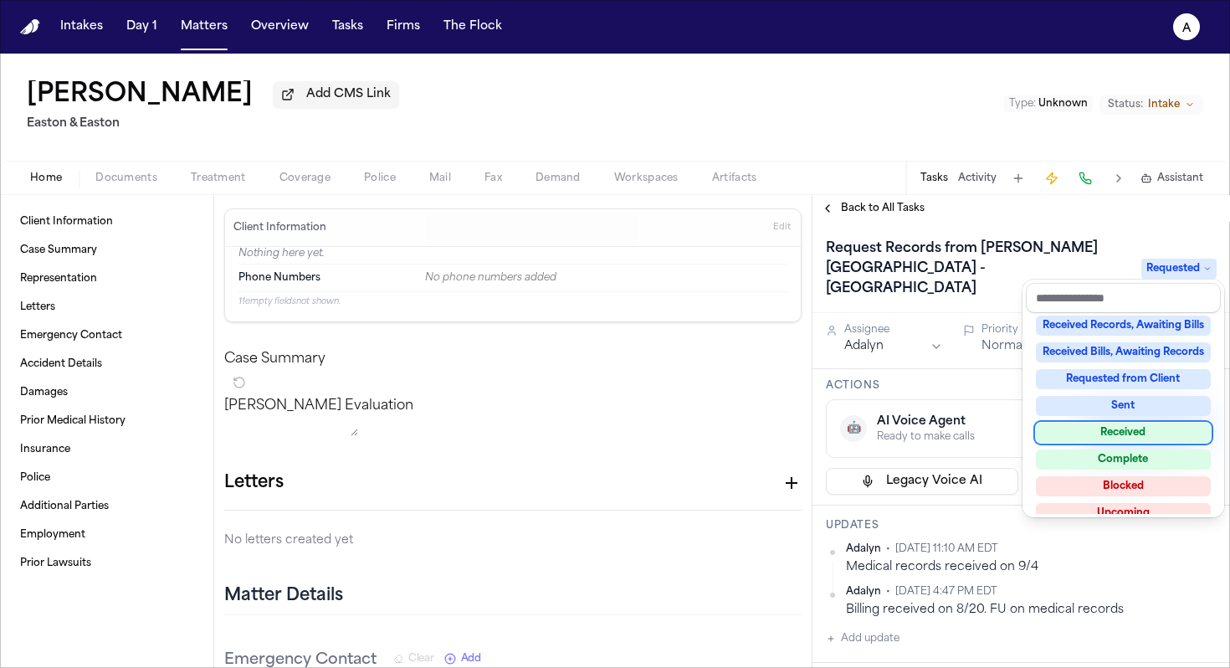
click at [958, 437] on div "Received" at bounding box center [1123, 432] width 175 height 20
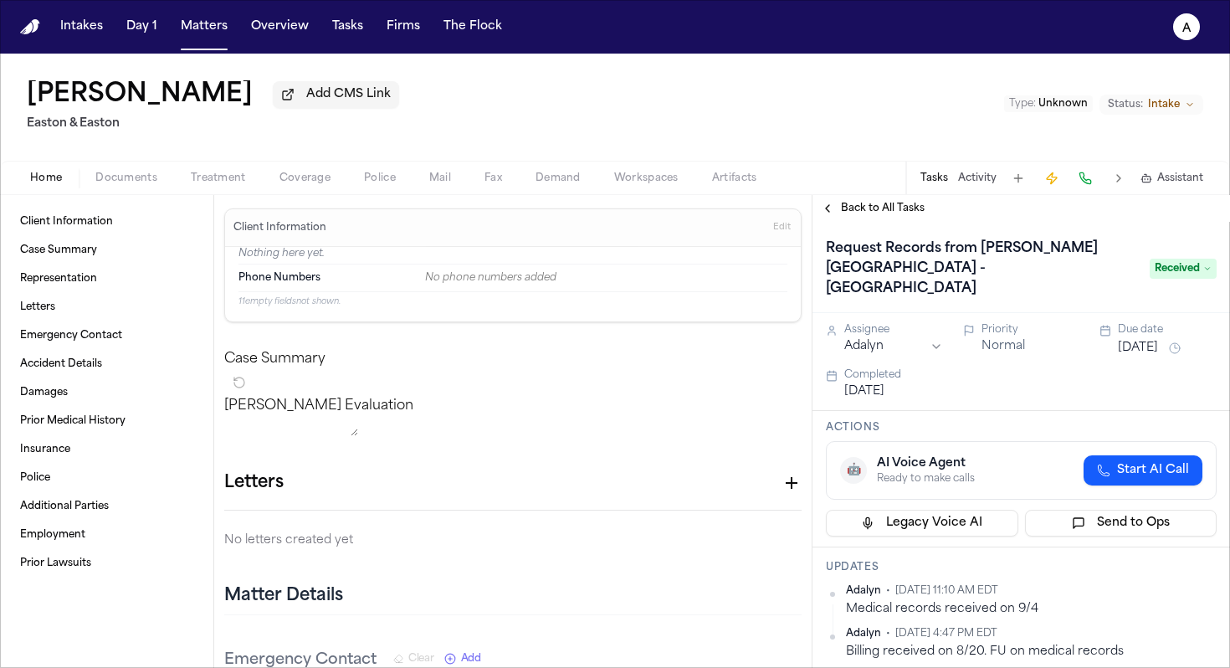
click at [897, 213] on span "Back to All Tasks" at bounding box center [883, 208] width 84 height 13
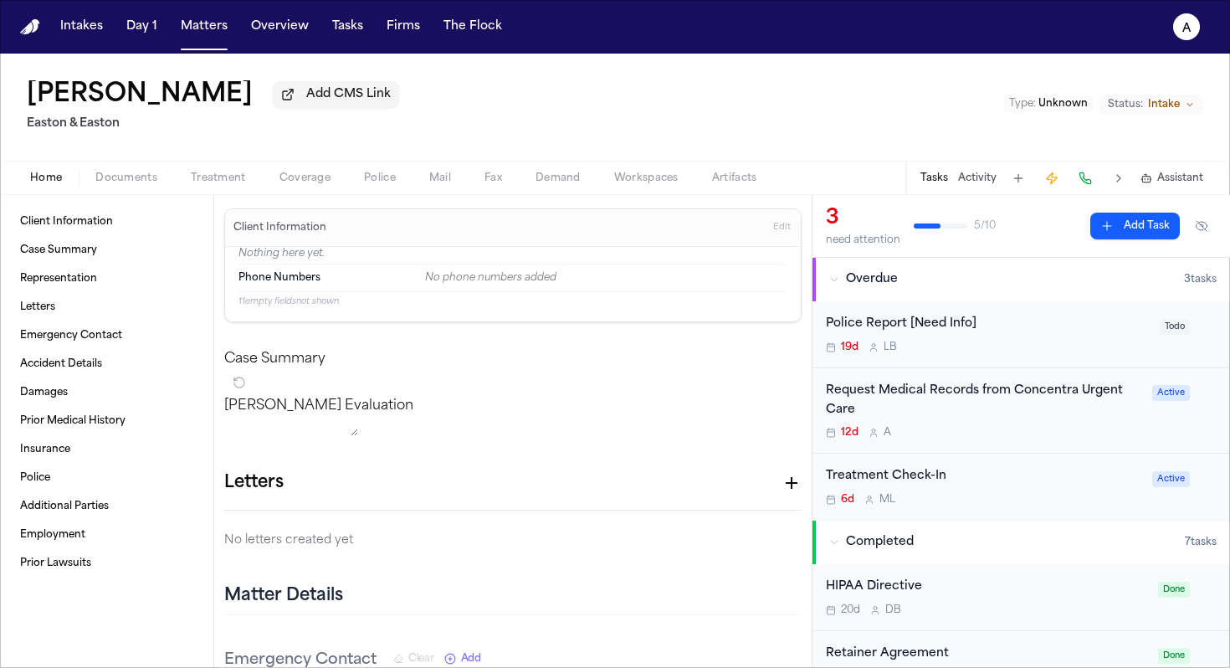
click at [958, 422] on div "Request Medical Records from Concentra Urgent Care 12d A" at bounding box center [984, 410] width 316 height 59
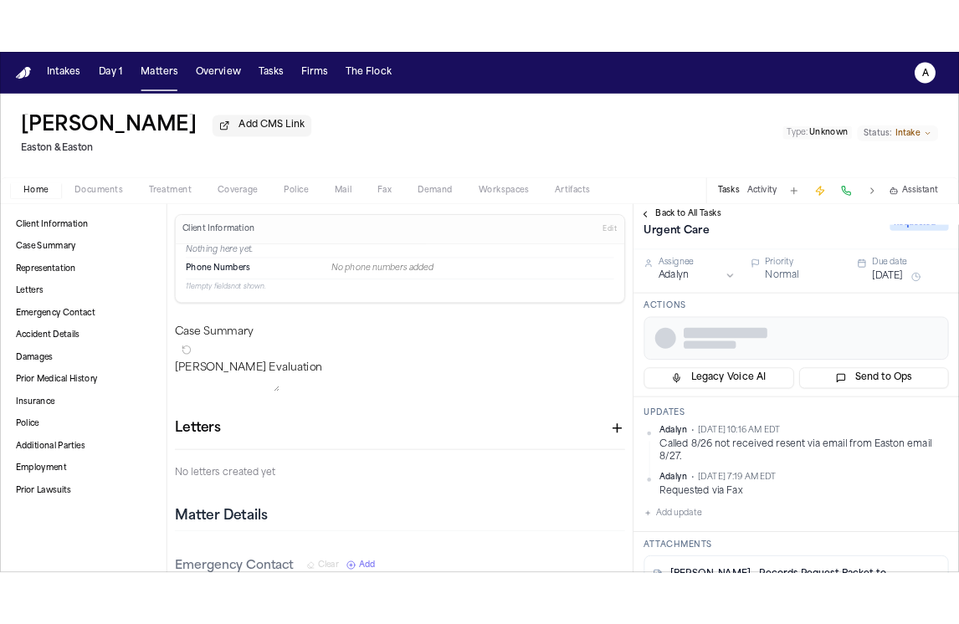
scroll to position [54, 0]
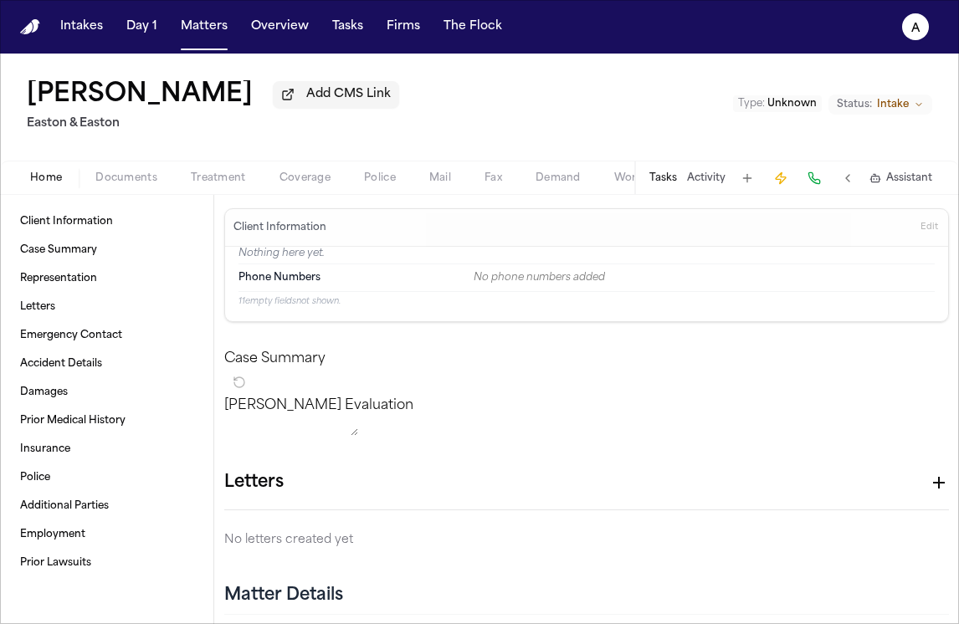
click at [668, 192] on div "Tasks Activity Assistant" at bounding box center [789, 177] width 311 height 33
click at [668, 183] on button "Tasks" at bounding box center [663, 178] width 28 height 13
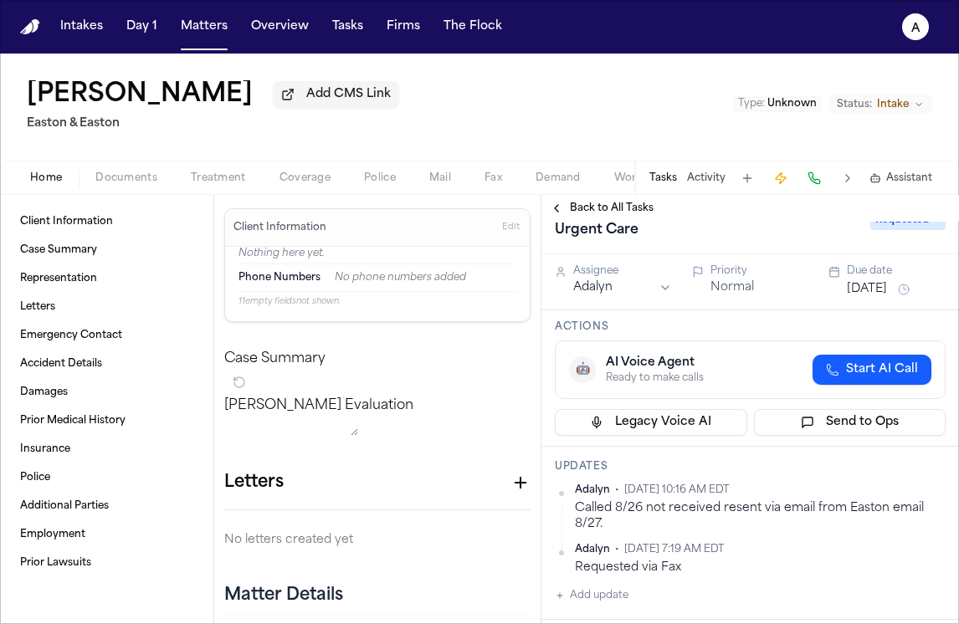
scroll to position [91, 0]
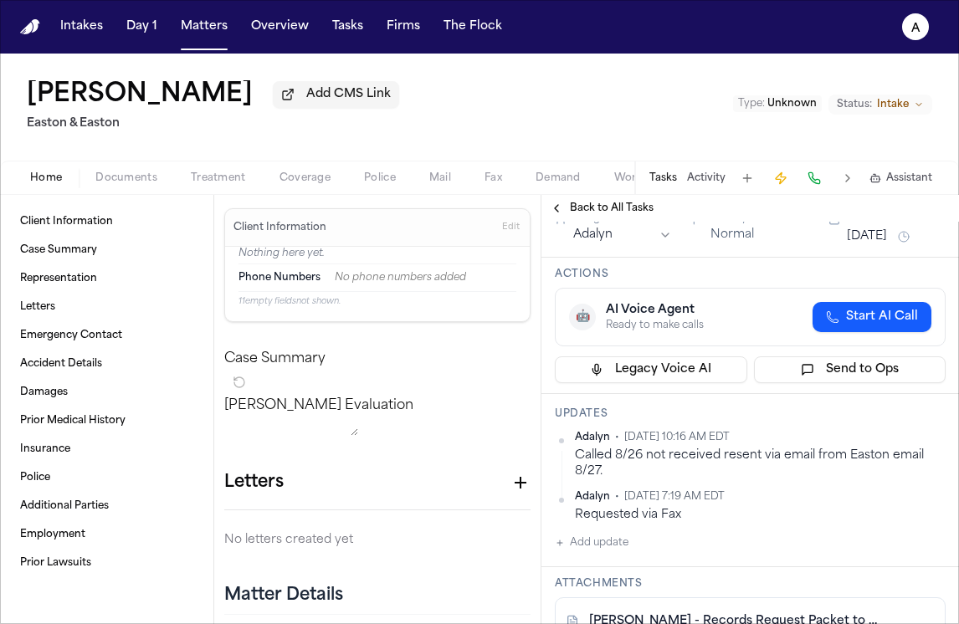
click at [614, 543] on button "Add update" at bounding box center [592, 543] width 74 height 20
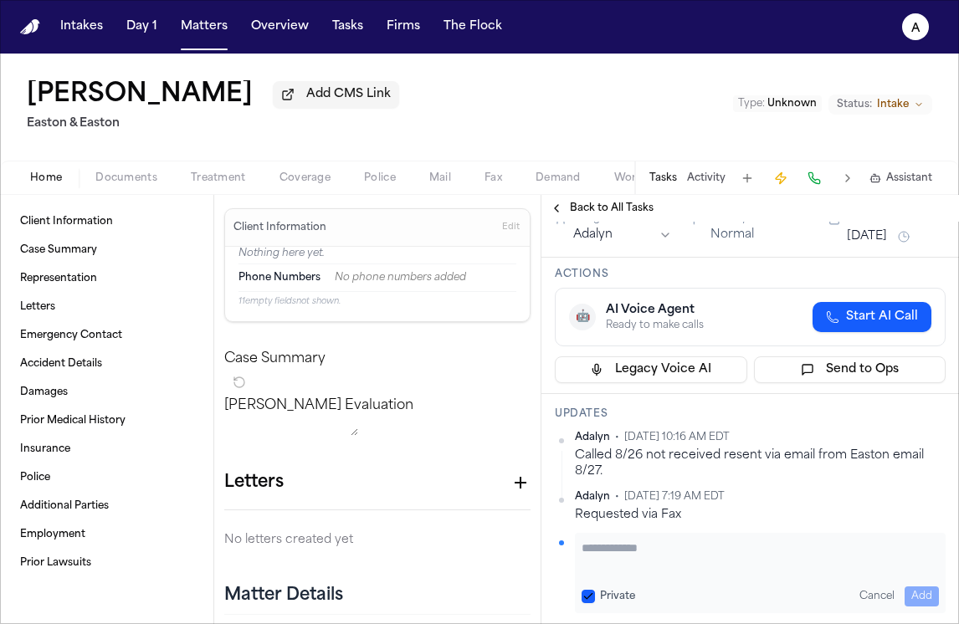
paste textarea "**********"
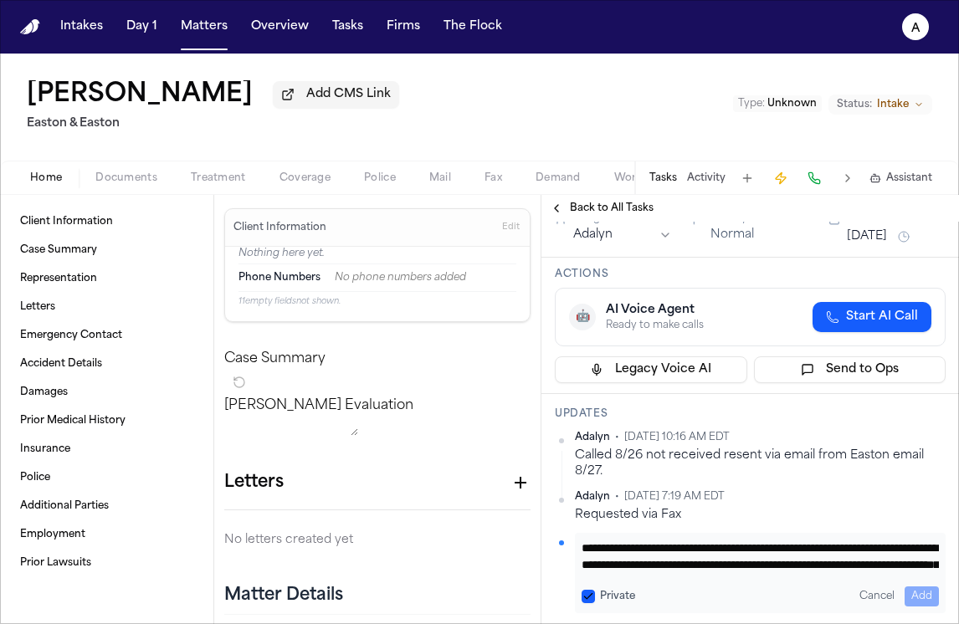
scroll to position [135, 0]
type textarea "**********"
click at [589, 597] on button "Private" at bounding box center [587, 596] width 13 height 13
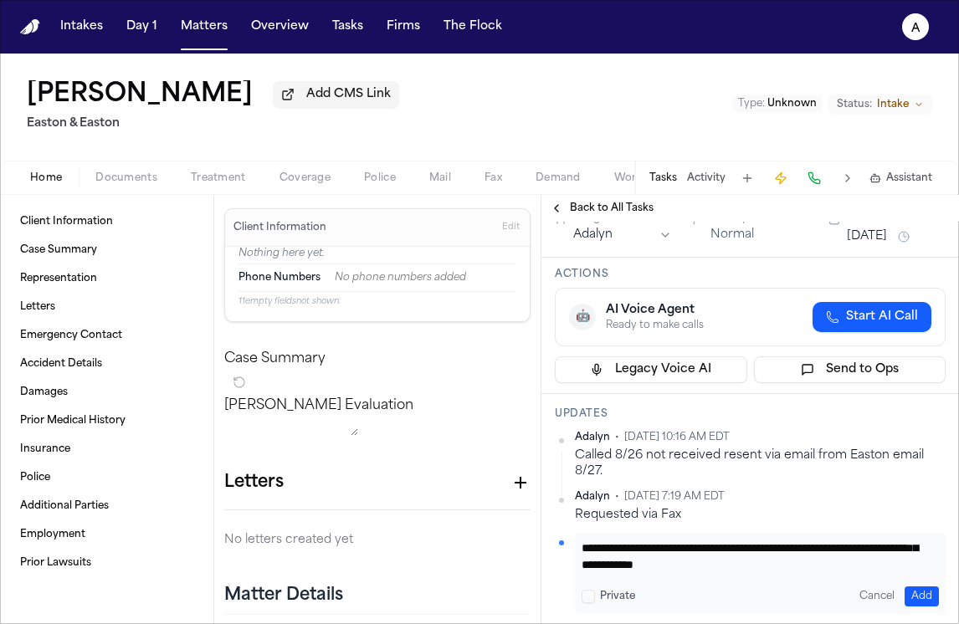
click at [904, 593] on button "Add" at bounding box center [921, 596] width 34 height 20
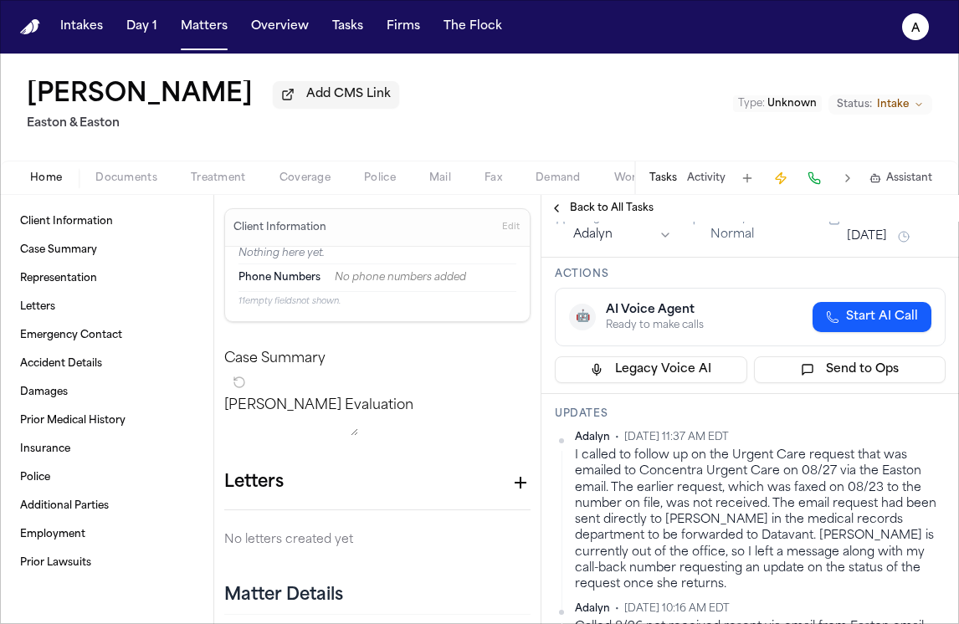
click at [858, 251] on div "Assignee Adalyn Priority Normal Due date [DATE]" at bounding box center [749, 230] width 417 height 56
click at [868, 240] on button "[DATE]" at bounding box center [867, 236] width 40 height 17
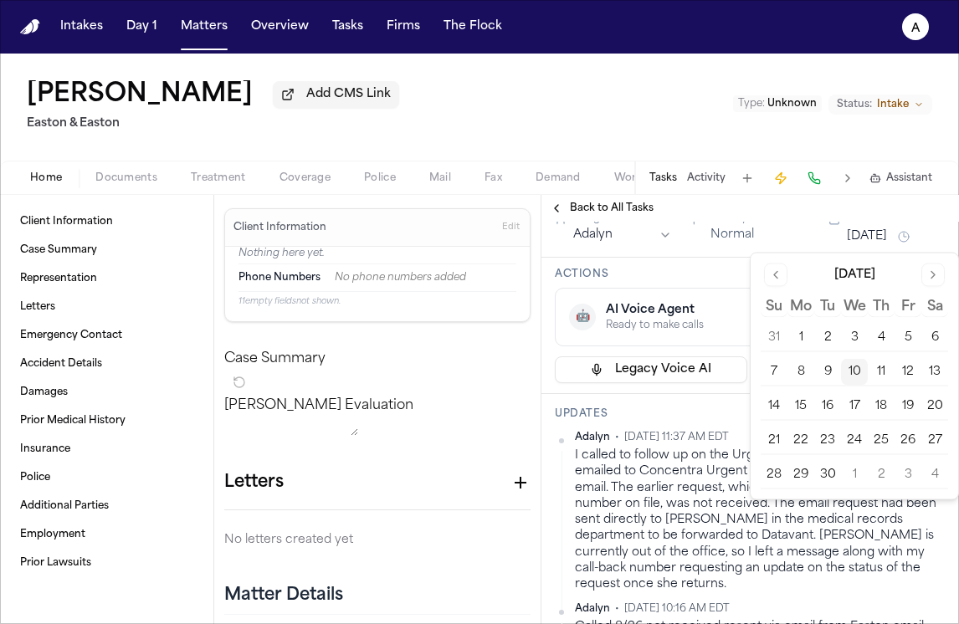
click at [797, 403] on button "15" at bounding box center [800, 406] width 27 height 27
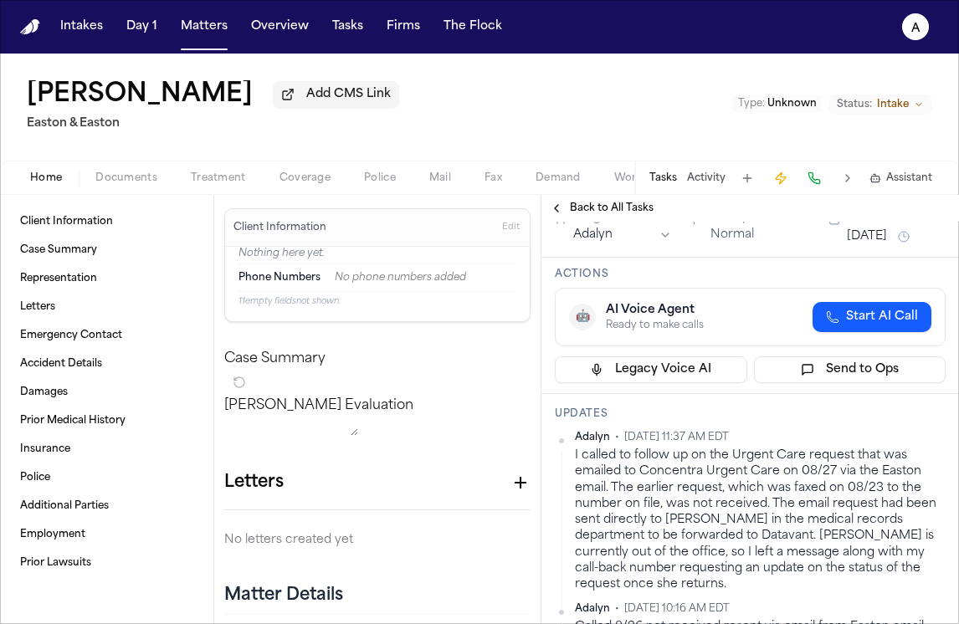
click at [699, 413] on h3 "Updates" at bounding box center [750, 413] width 391 height 13
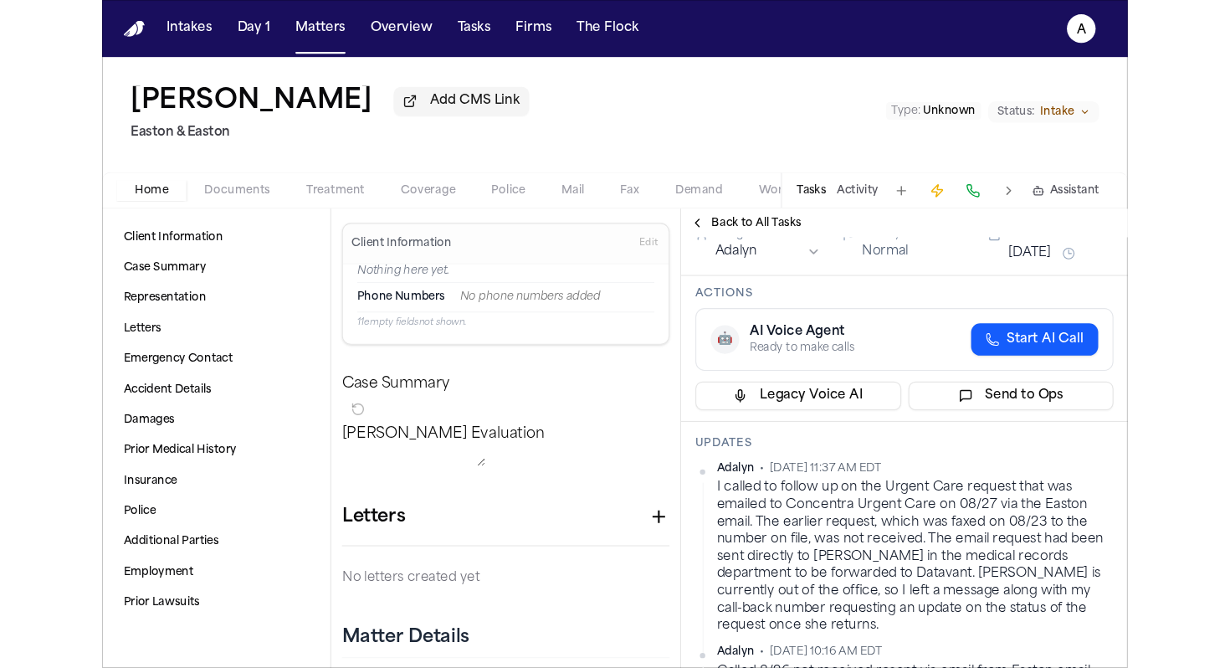
scroll to position [0, 0]
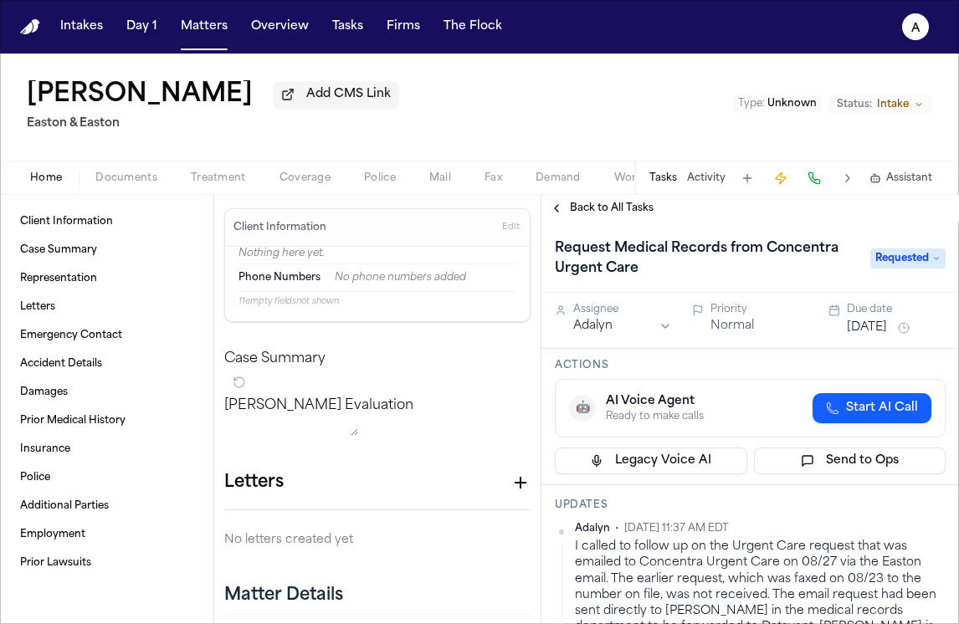
click at [620, 207] on span "Back to All Tasks" at bounding box center [612, 208] width 84 height 13
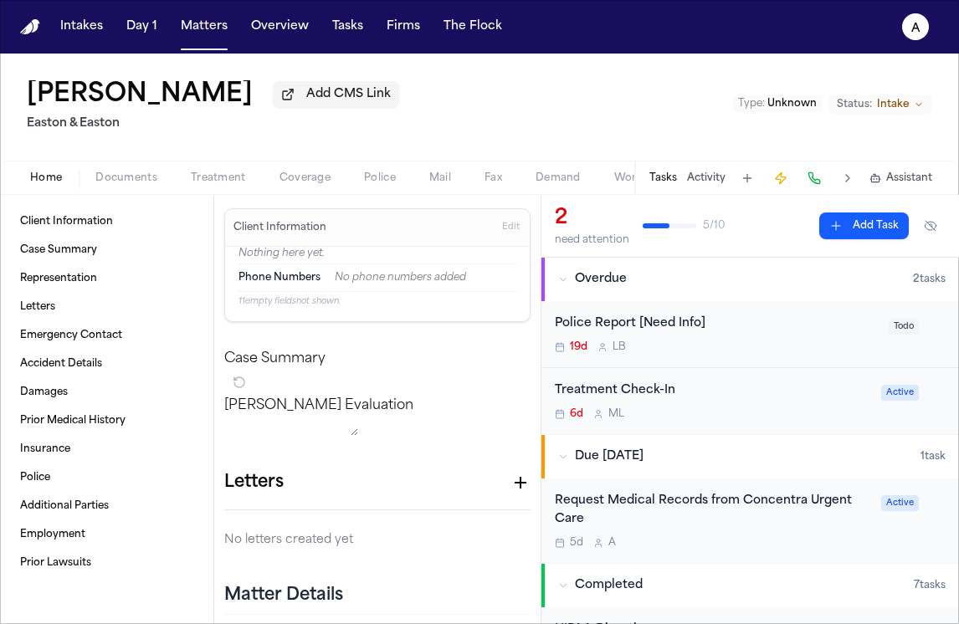
click at [202, 179] on span "Treatment" at bounding box center [218, 178] width 55 height 13
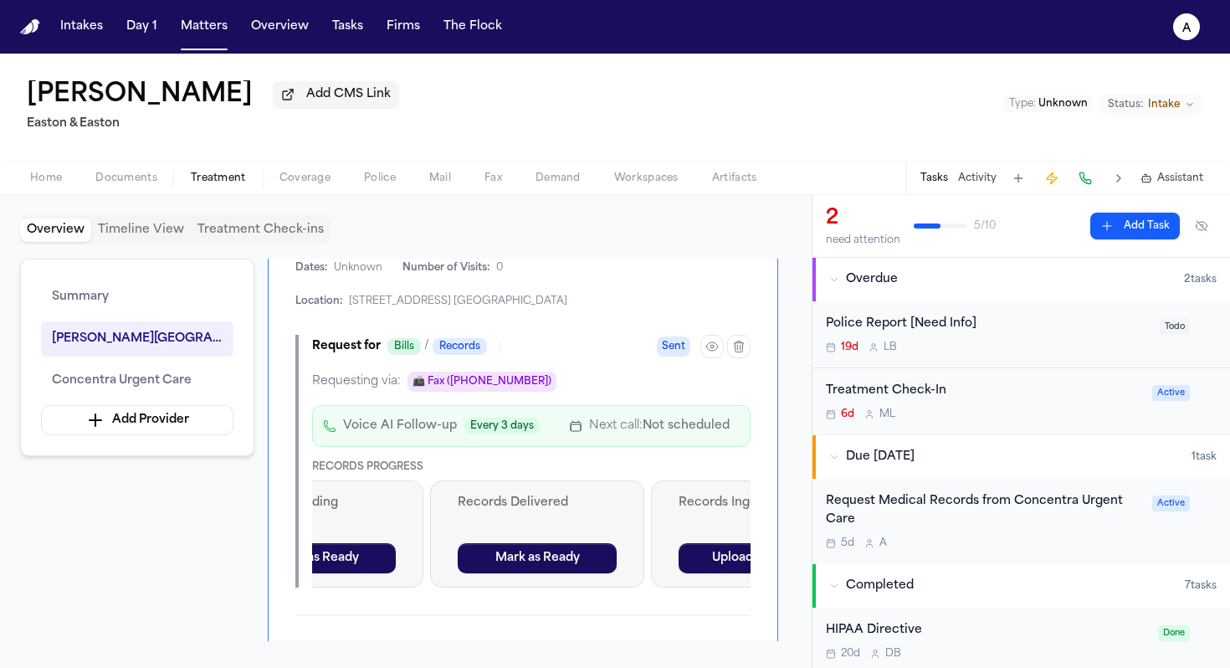
scroll to position [0, 1221]
click at [579, 548] on button "Mark as Ready" at bounding box center [523, 558] width 159 height 30
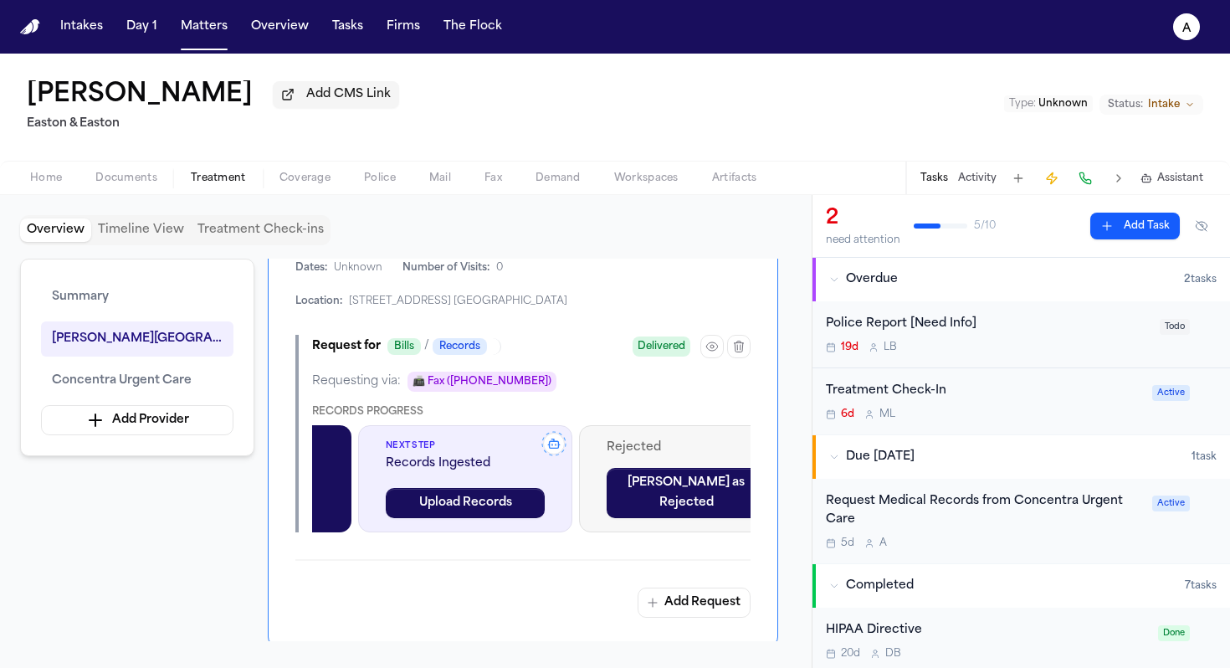
scroll to position [0, 1406]
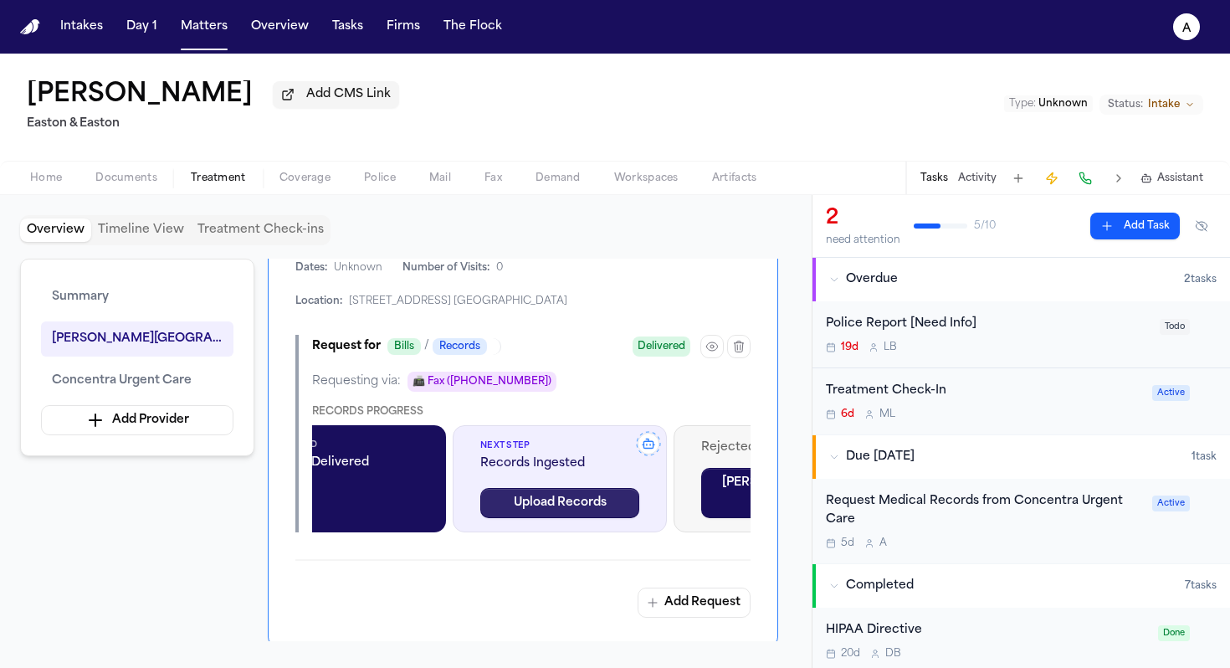
click at [616, 497] on button "Upload Records" at bounding box center [559, 503] width 159 height 30
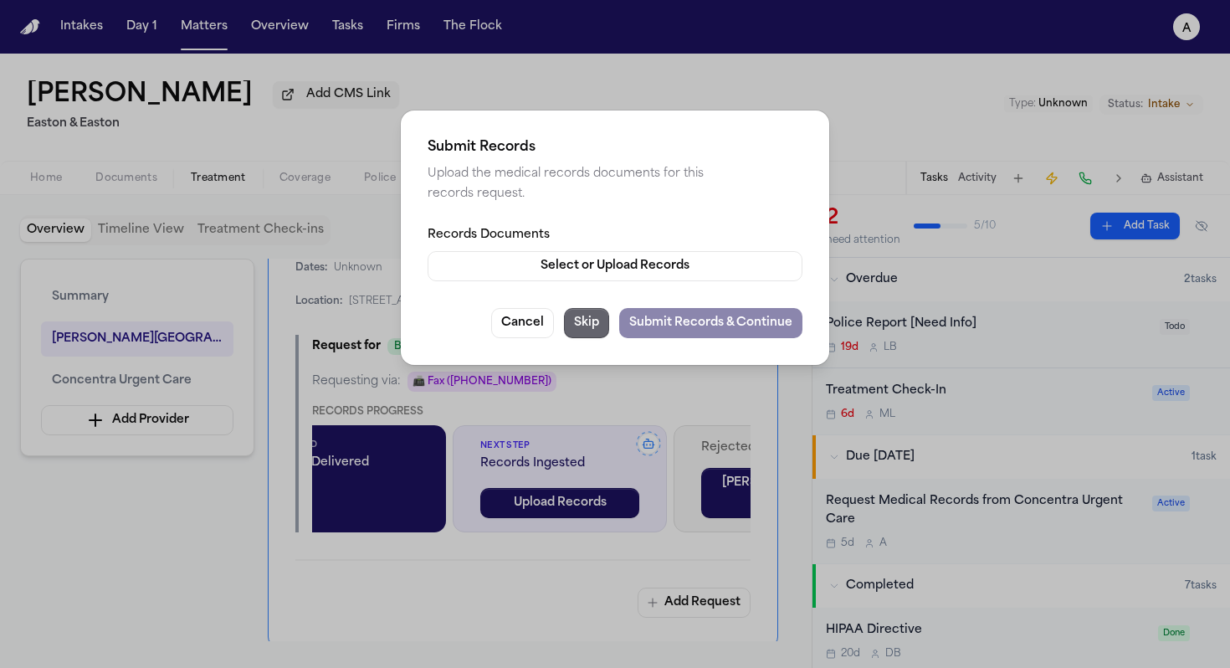
click at [597, 310] on button "Skip" at bounding box center [586, 323] width 45 height 30
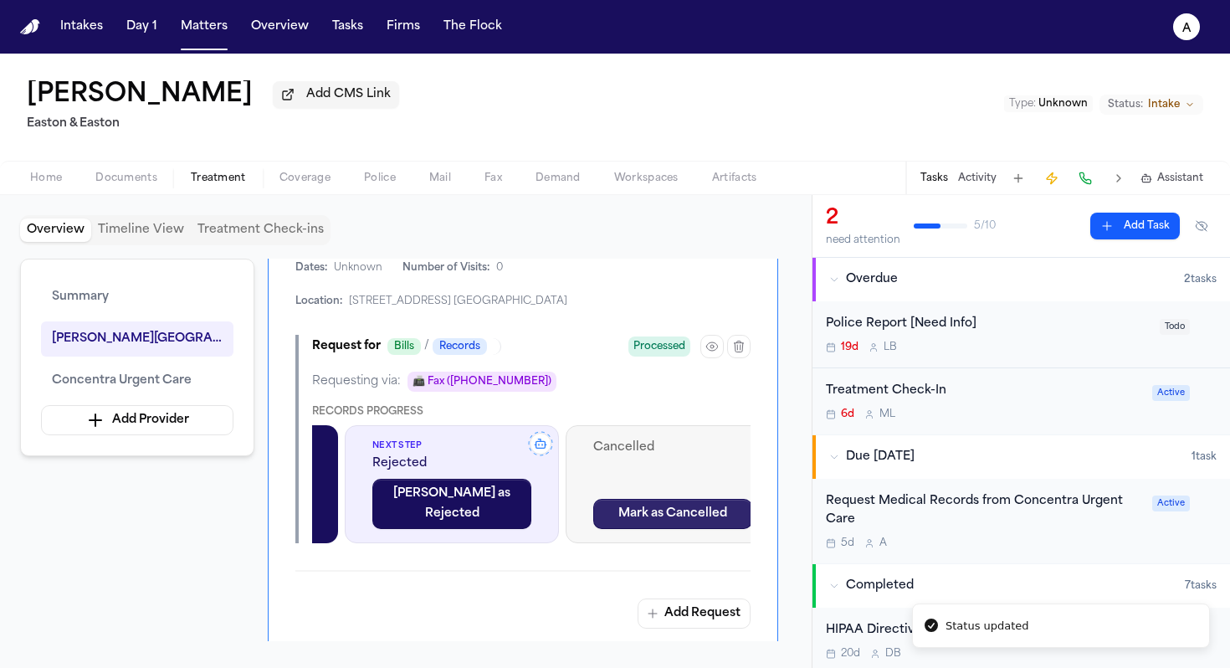
scroll to position [0, 1764]
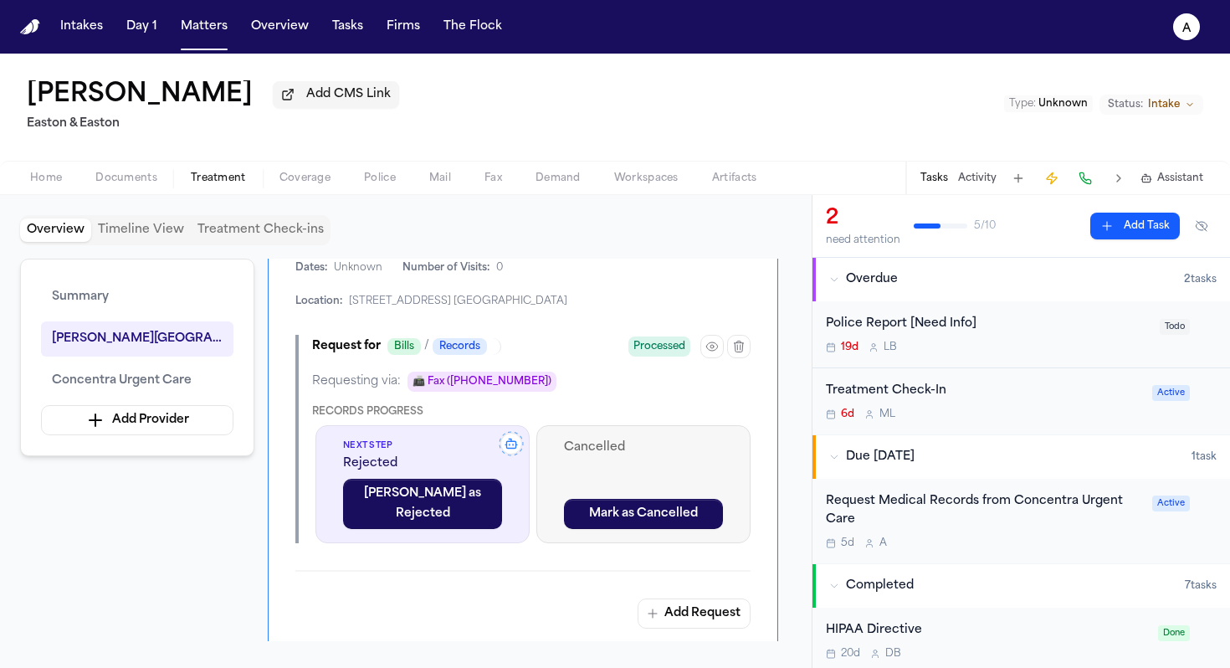
click at [511, 440] on icon at bounding box center [511, 443] width 27 height 27
click at [514, 437] on icon at bounding box center [511, 443] width 27 height 27
click at [511, 438] on icon at bounding box center [511, 443] width 27 height 27
click at [690, 382] on div "Requesting via: 📠 Fax ([PHONE_NUMBER])" at bounding box center [531, 381] width 438 height 20
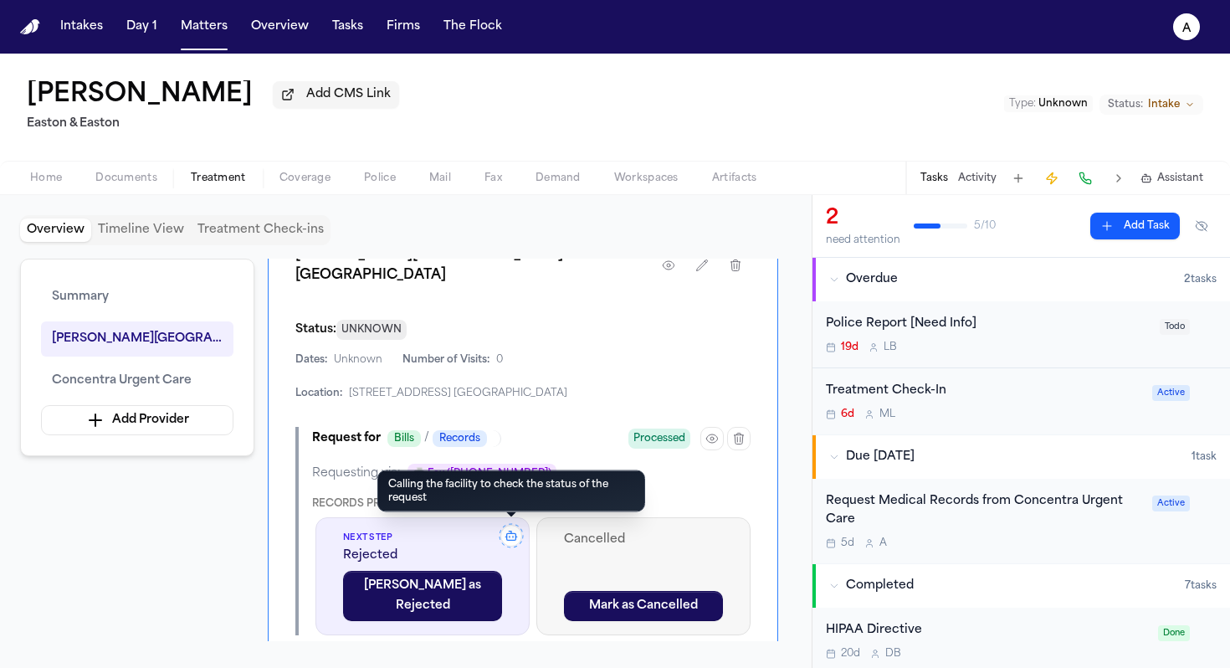
click at [510, 531] on icon at bounding box center [511, 535] width 27 height 27
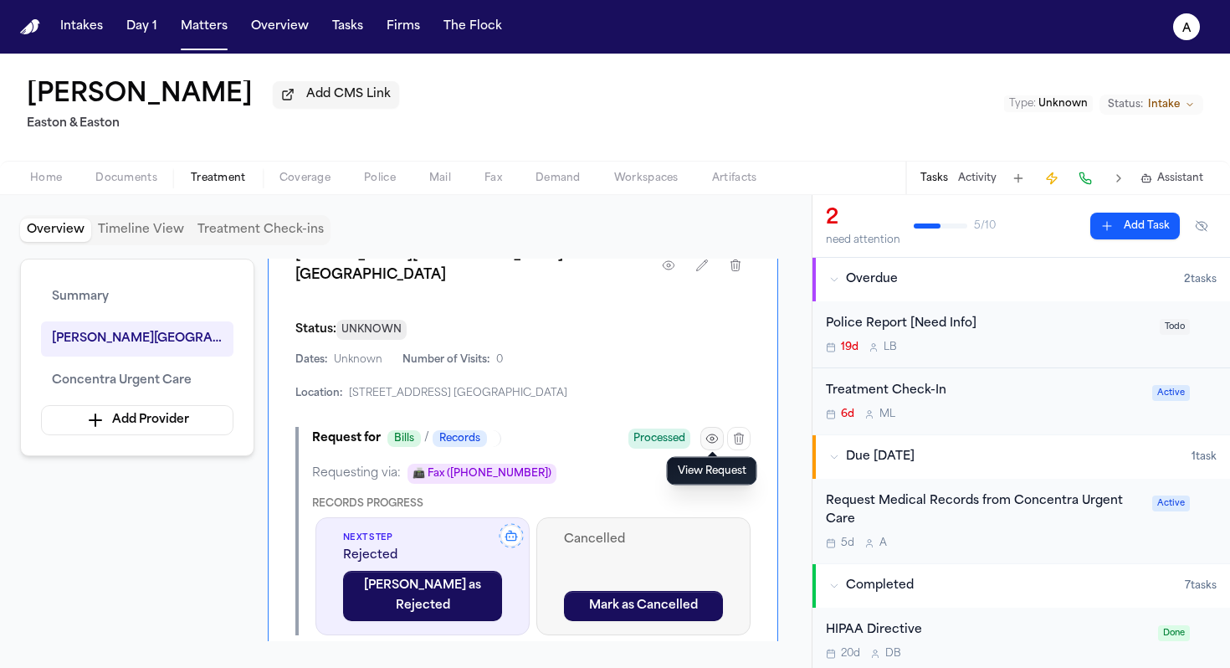
click at [705, 432] on icon "button" at bounding box center [711, 438] width 13 height 13
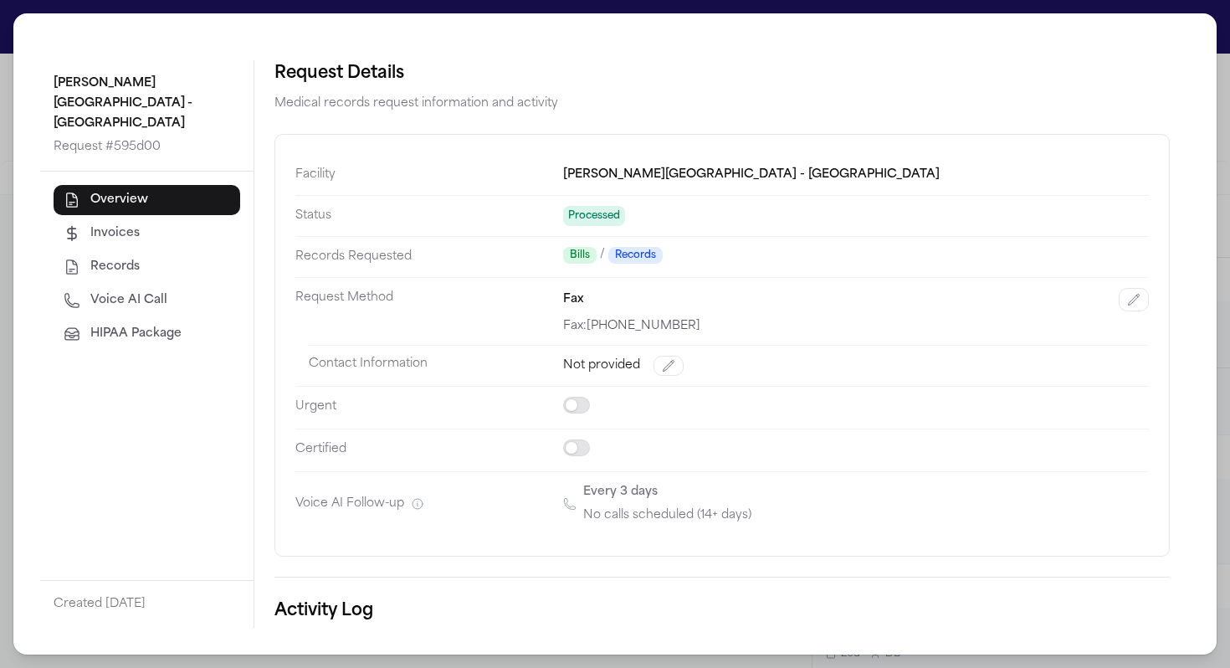
click at [167, 285] on button "Voice AI Call" at bounding box center [147, 300] width 187 height 30
select select "***"
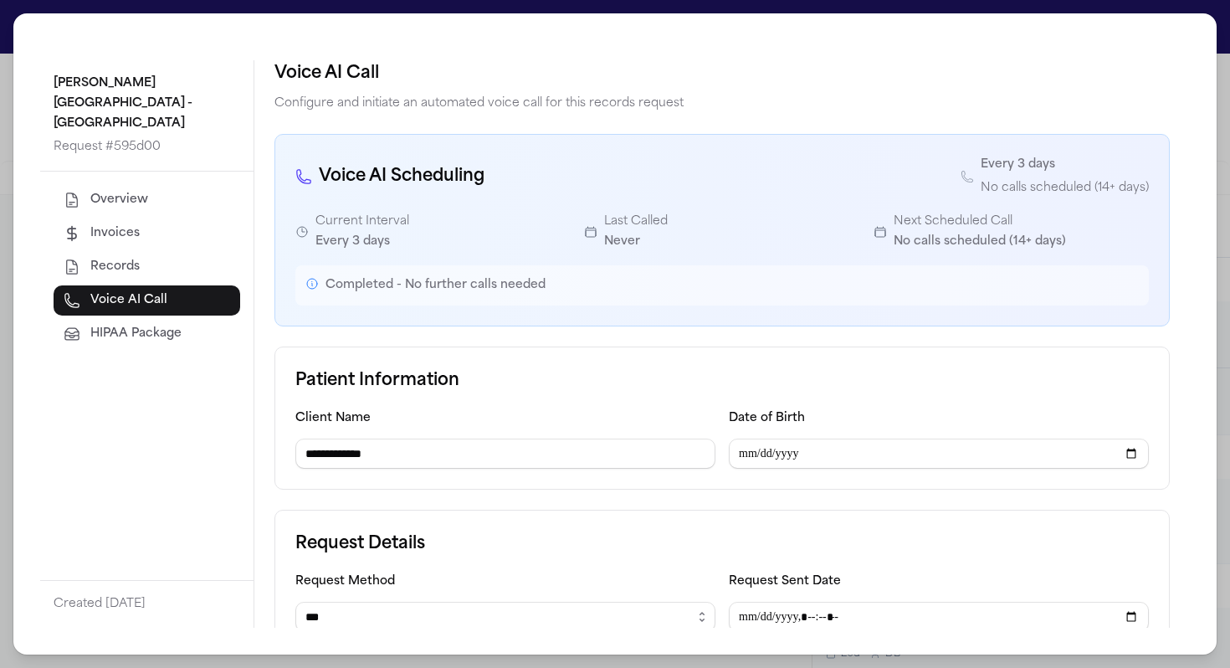
scroll to position [312, 0]
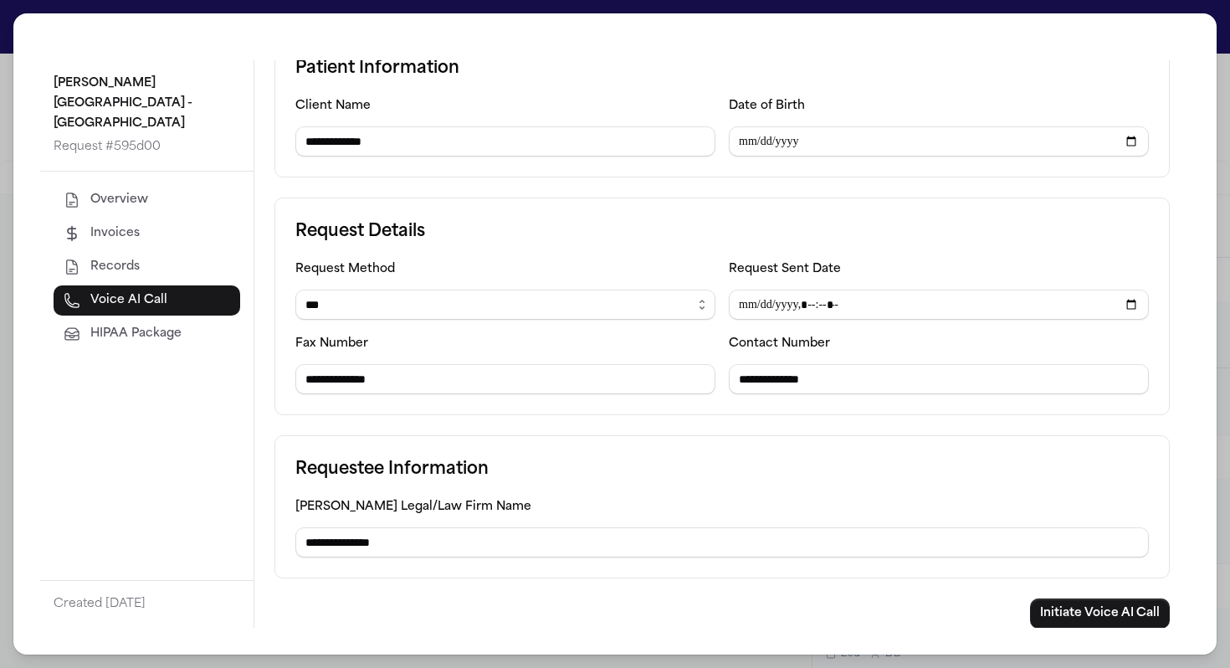
click at [132, 259] on span "Records" at bounding box center [114, 267] width 49 height 17
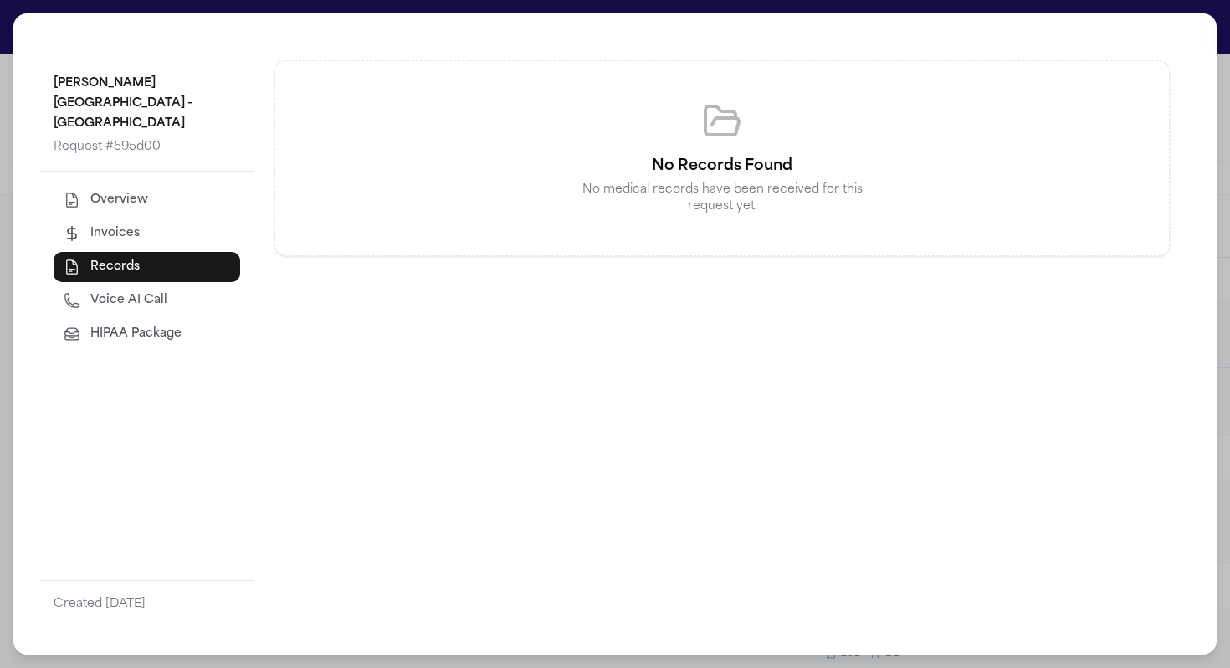
scroll to position [0, 0]
click at [6, 79] on div "[PERSON_NAME][GEOGRAPHIC_DATA] - [GEOGRAPHIC_DATA] Request # 595d00 Overview In…" at bounding box center [615, 334] width 1230 height 668
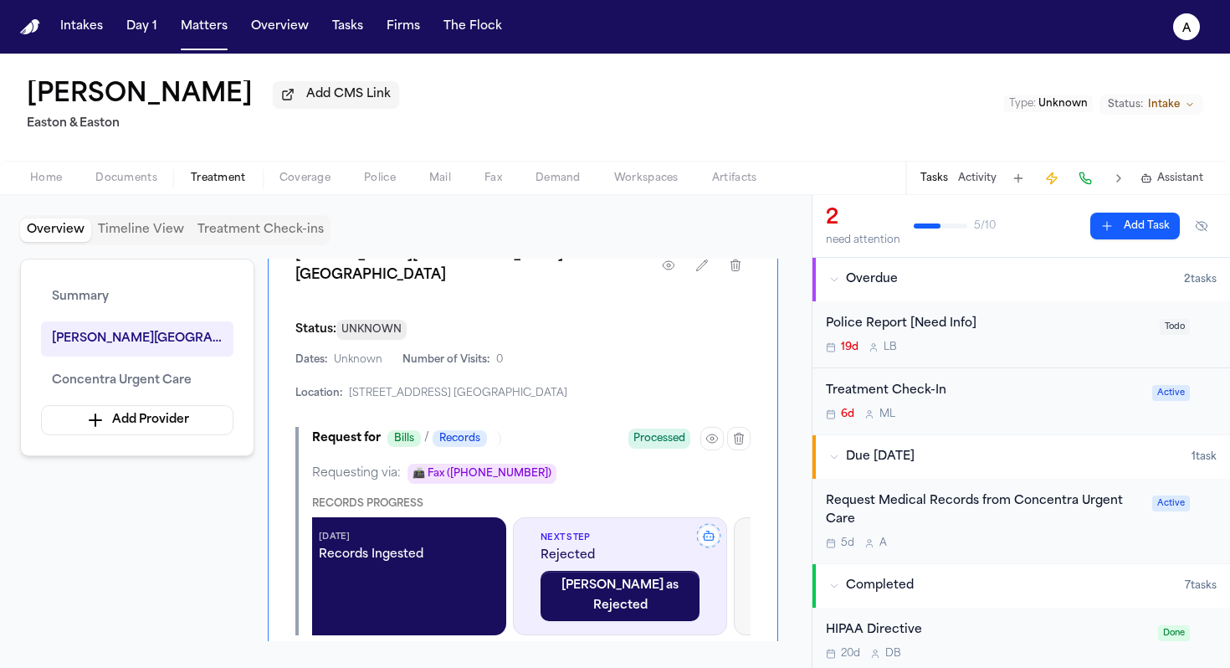
scroll to position [0, 1567]
click at [709, 547] on div "Next Step Rejected Mark as Rejected" at bounding box center [619, 576] width 214 height 118
click at [709, 533] on icon at bounding box center [707, 535] width 27 height 27
click at [708, 524] on icon at bounding box center [707, 535] width 27 height 27
click at [708, 528] on icon at bounding box center [707, 535] width 27 height 27
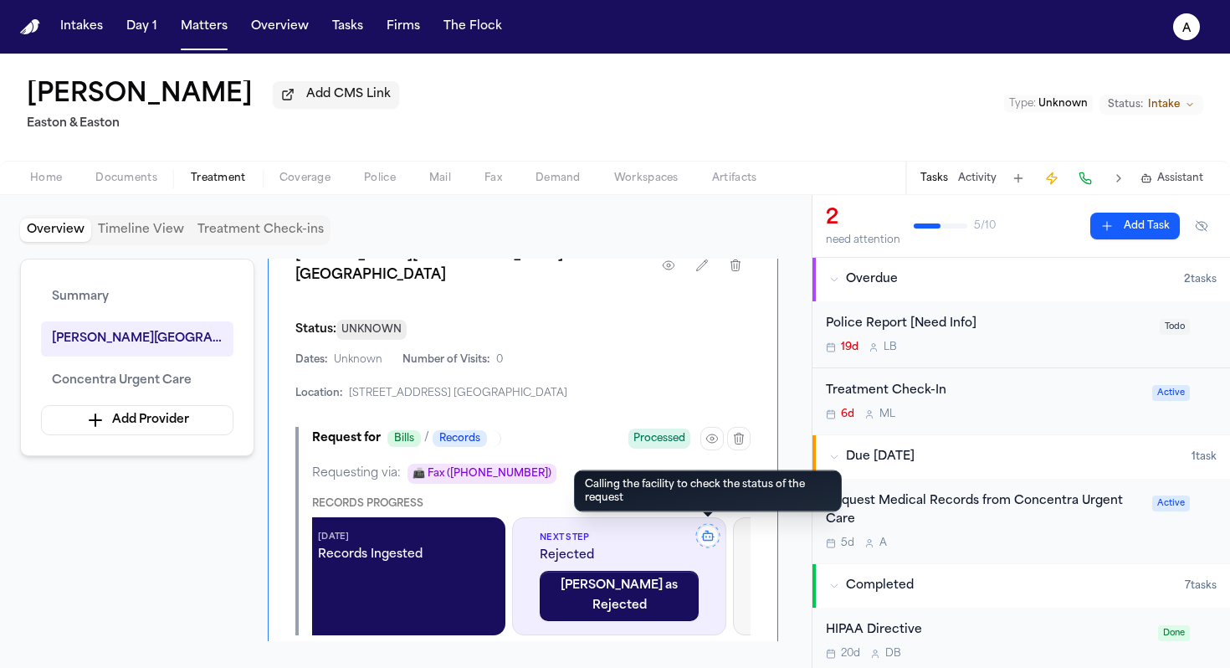
click at [706, 525] on icon at bounding box center [707, 535] width 27 height 27
click at [720, 530] on icon at bounding box center [707, 535] width 27 height 27
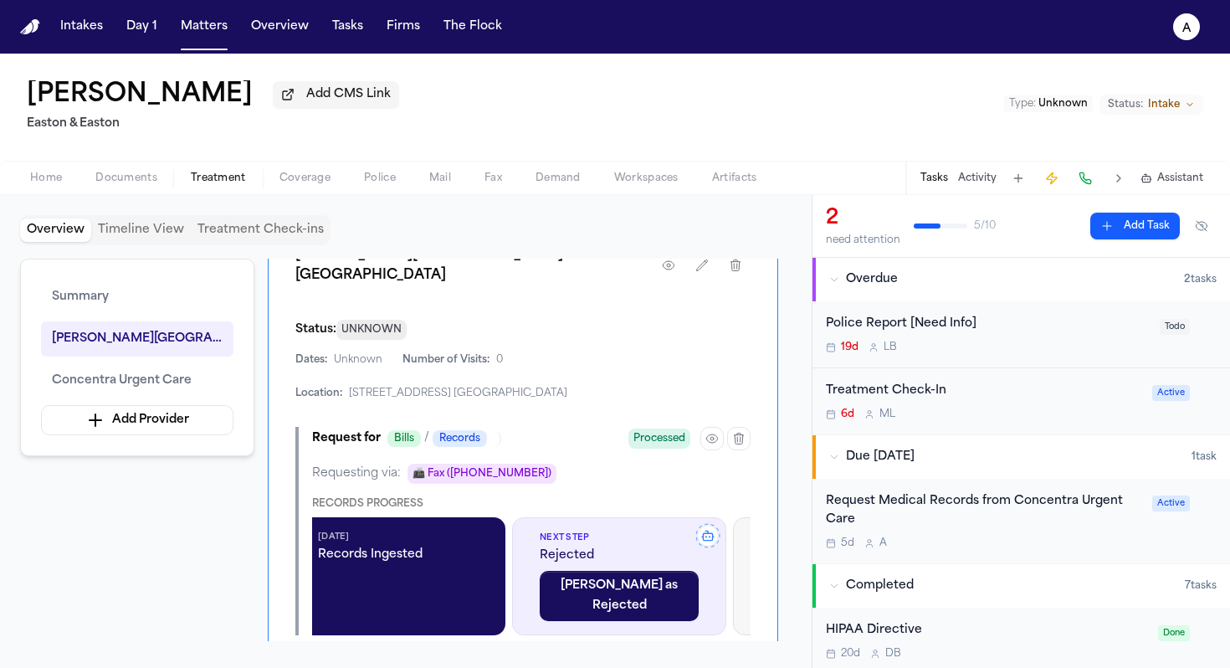
click at [704, 530] on icon at bounding box center [707, 535] width 27 height 27
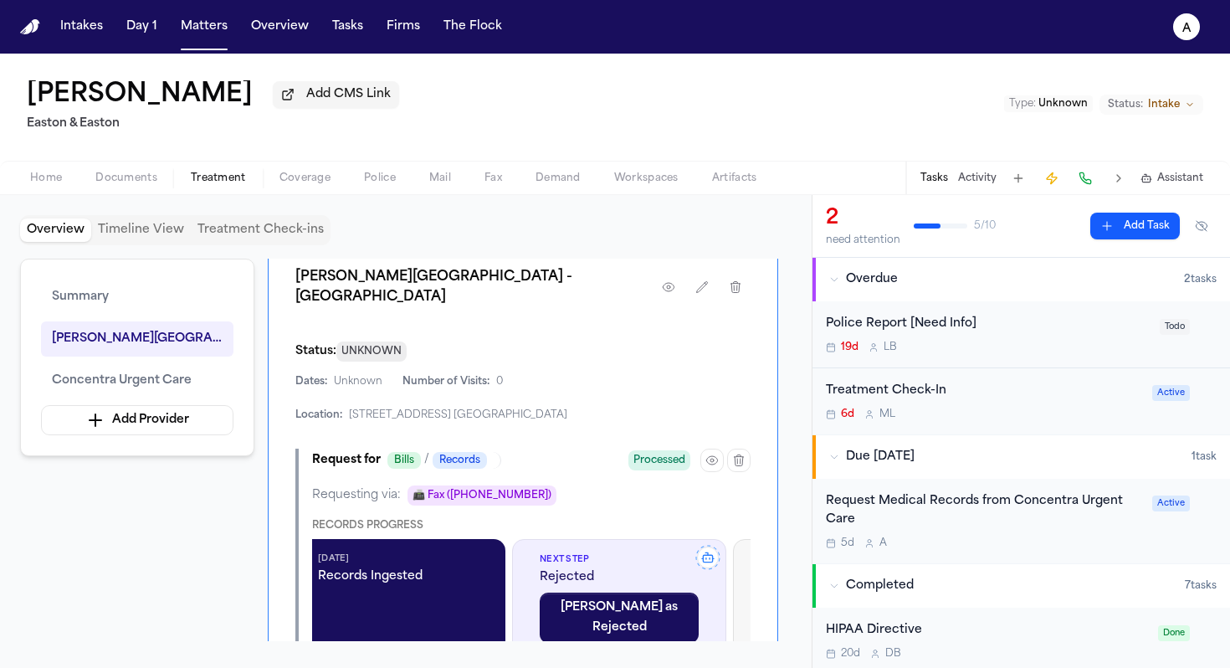
scroll to position [622, 0]
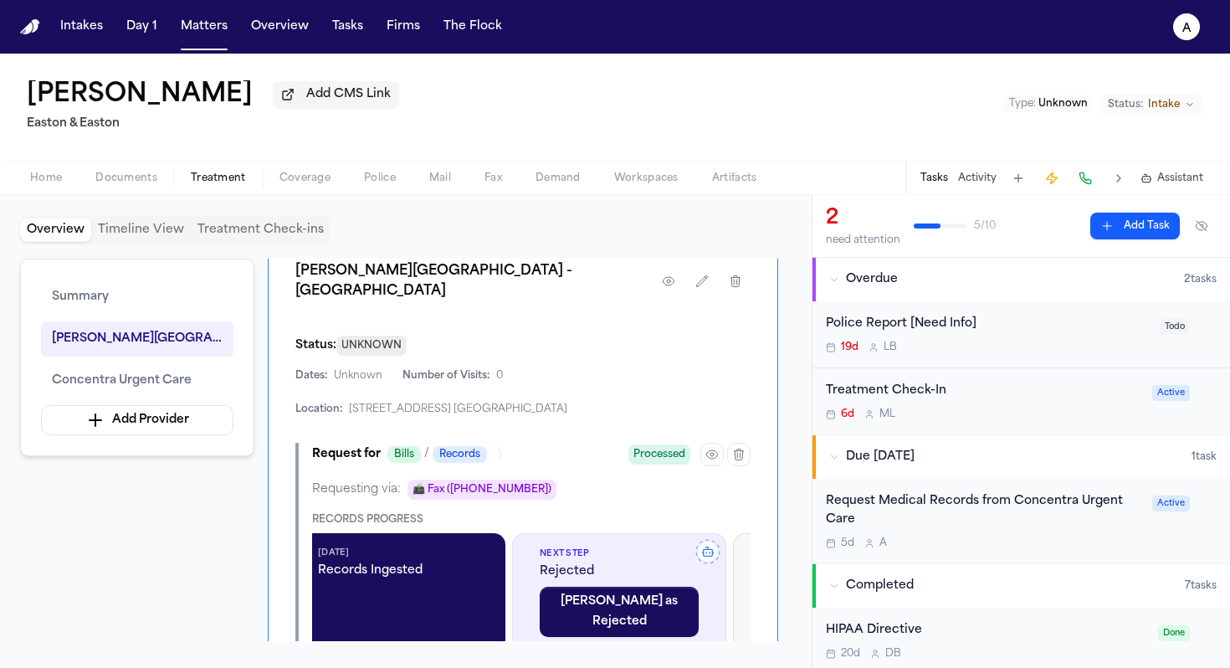
click at [690, 369] on div "Dates: Unknown Number of Visits: 0 Location: [STREET_ADDRESS] [GEOGRAPHIC_DATA]" at bounding box center [522, 392] width 455 height 47
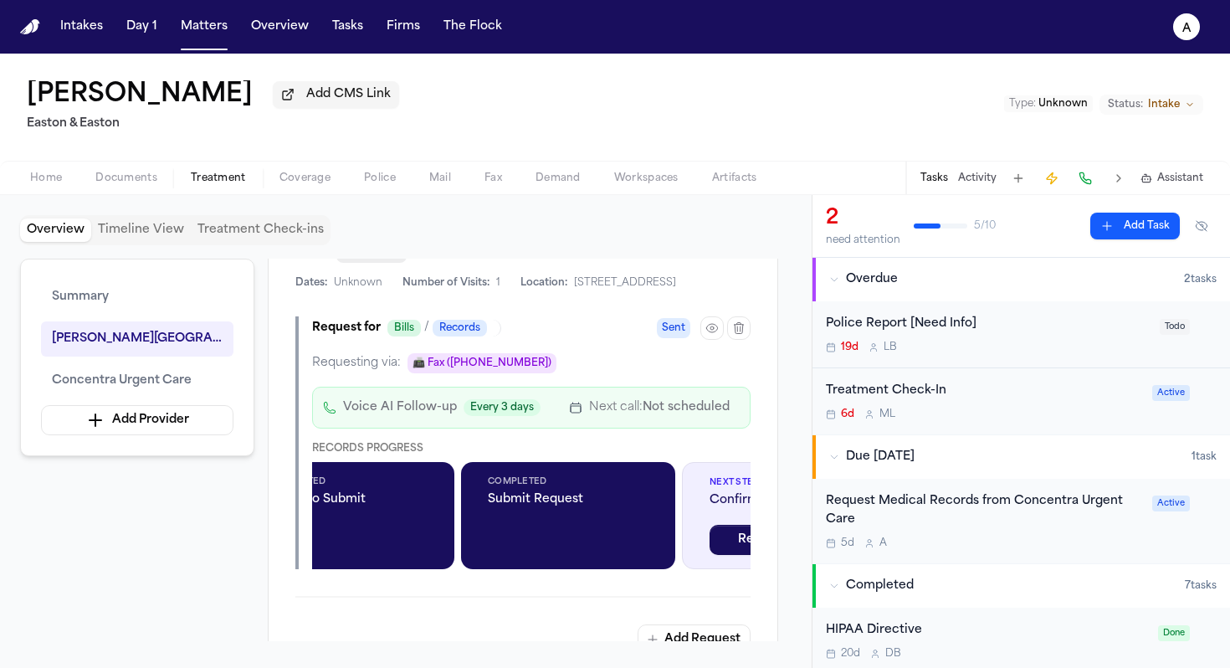
scroll to position [1324, 0]
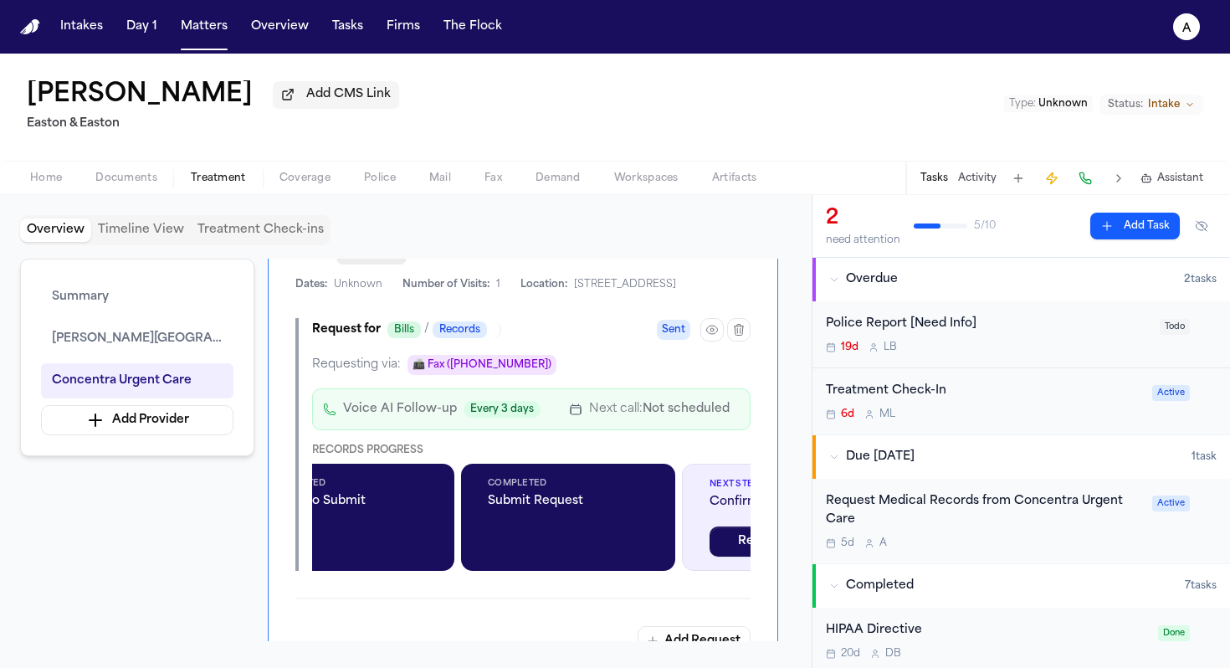
click at [958, 540] on div "5d A" at bounding box center [984, 542] width 316 height 13
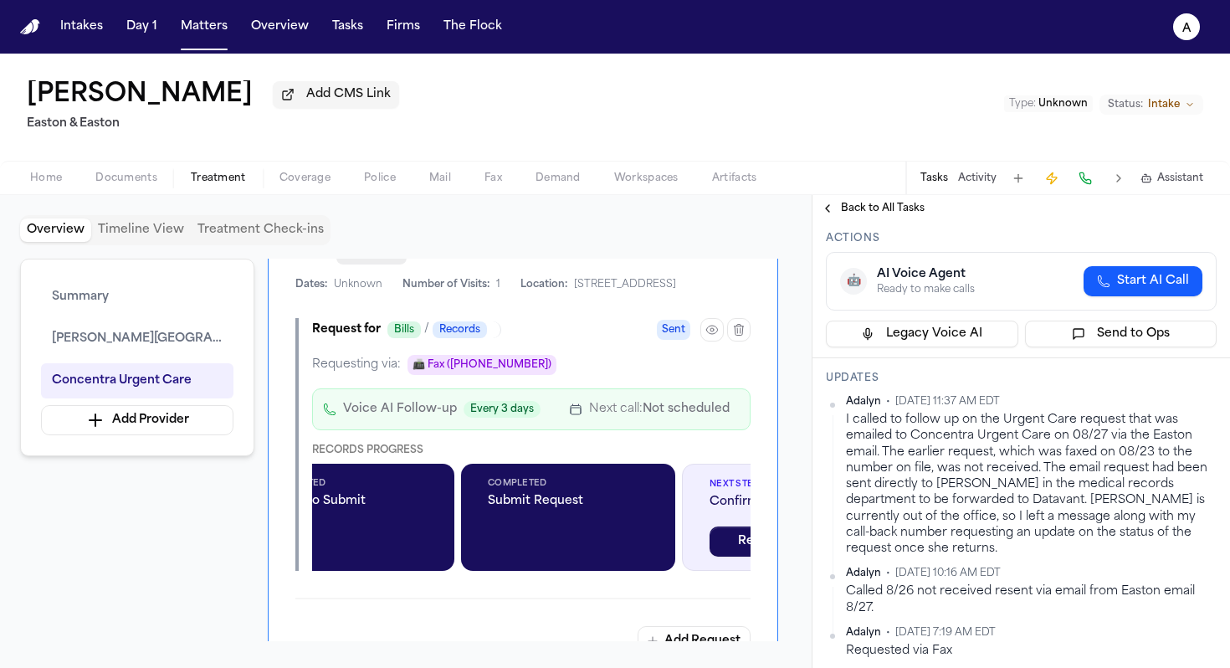
scroll to position [22, 0]
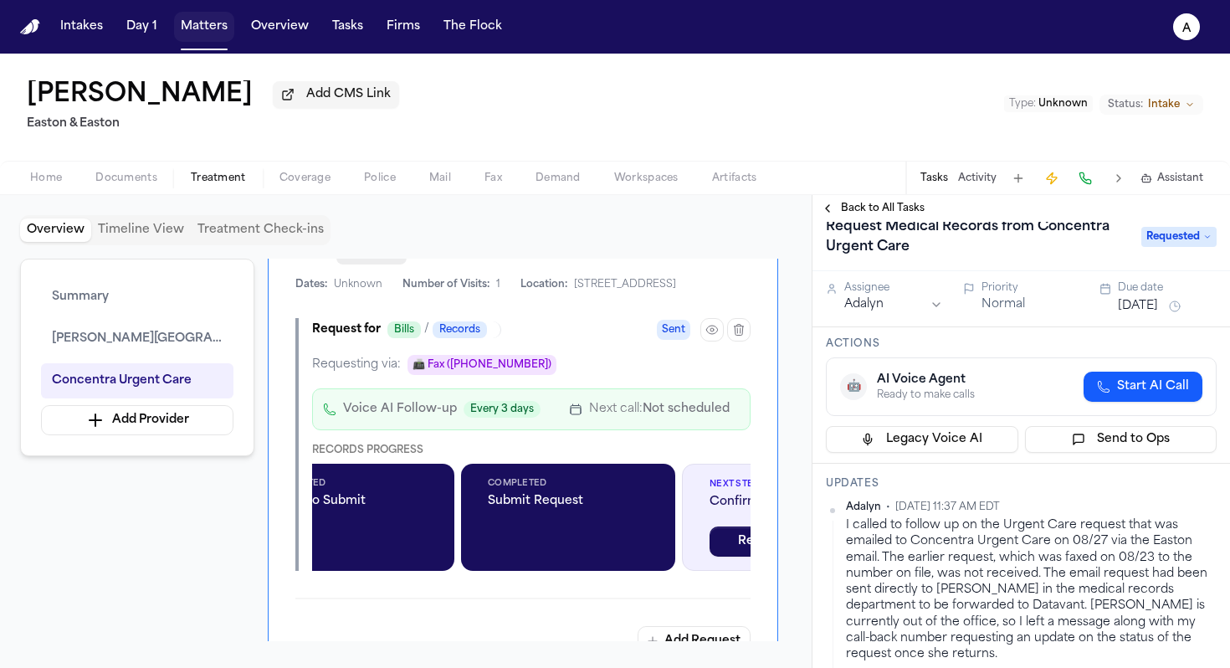
click at [226, 30] on button "Matters" at bounding box center [204, 27] width 60 height 30
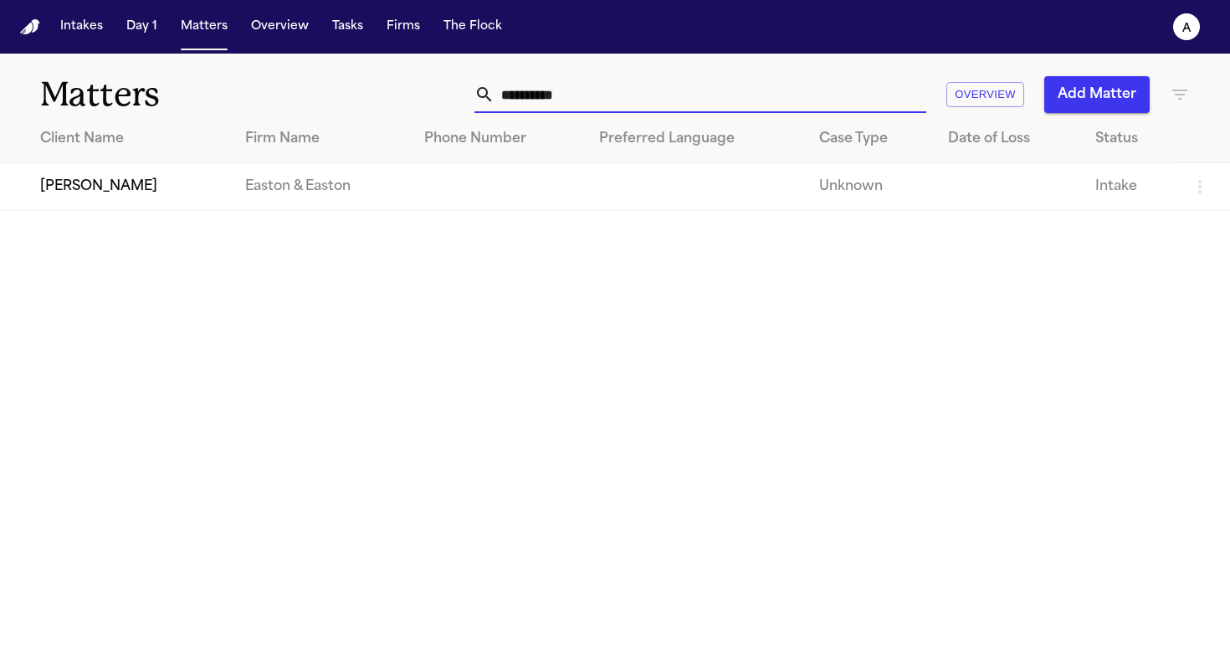
drag, startPoint x: 588, startPoint y: 100, endPoint x: 358, endPoint y: 97, distance: 230.1
click at [359, 97] on div "**********" at bounding box center [774, 94] width 831 height 37
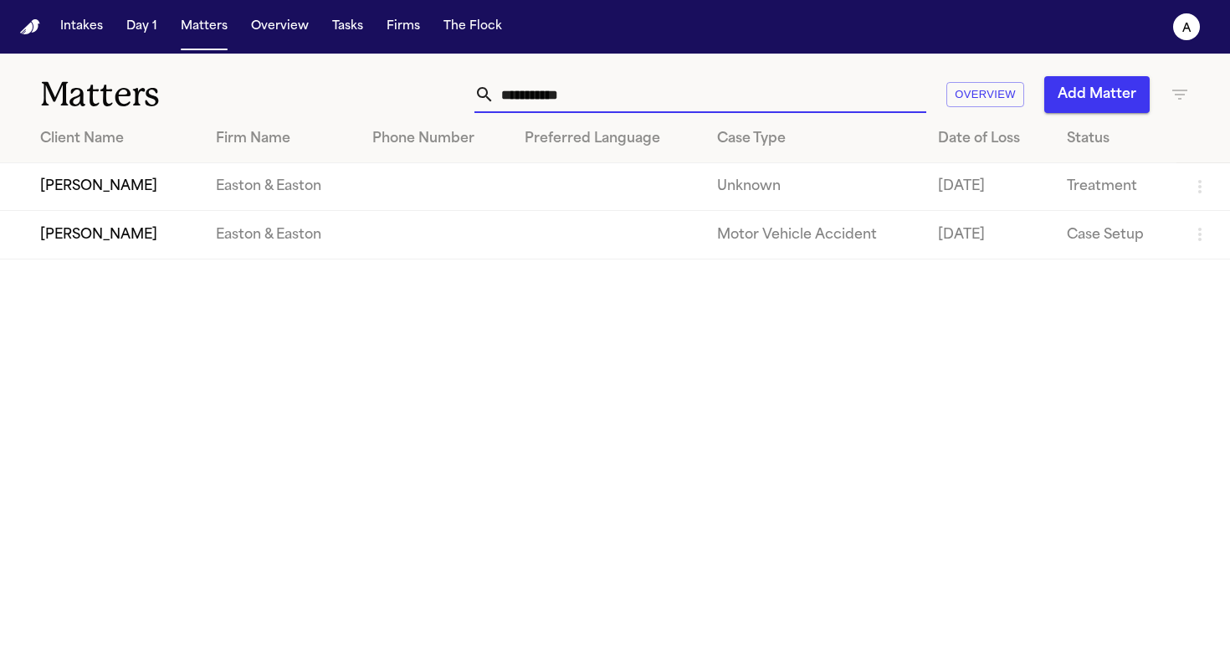
type input "**********"
click at [396, 240] on td at bounding box center [435, 235] width 152 height 48
click at [109, 237] on td "[PERSON_NAME]" at bounding box center [101, 235] width 202 height 48
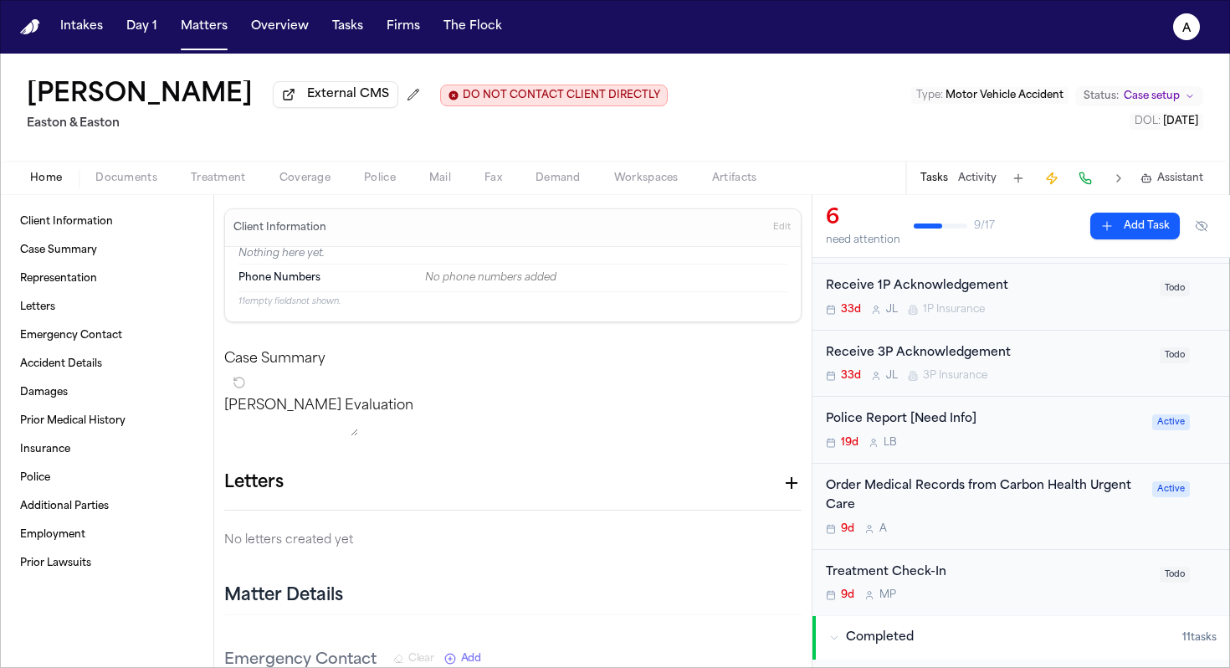
scroll to position [120, 0]
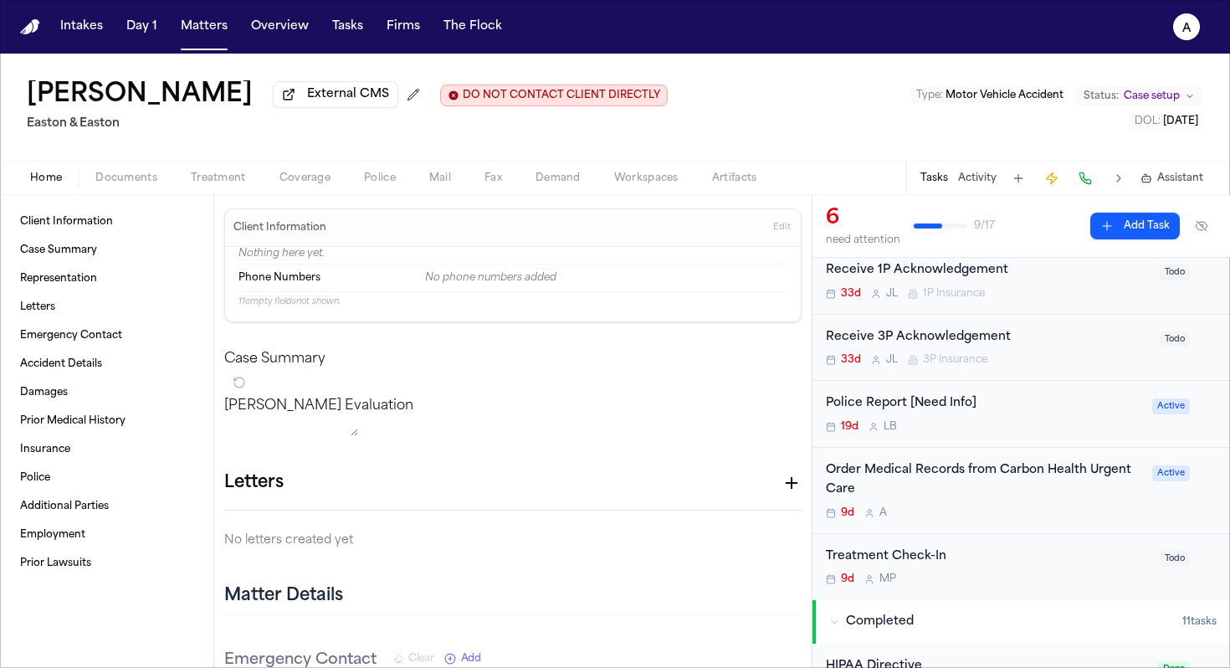
click at [958, 505] on div "Order Medical Records from Carbon Health Urgent Care 9d A" at bounding box center [984, 490] width 316 height 59
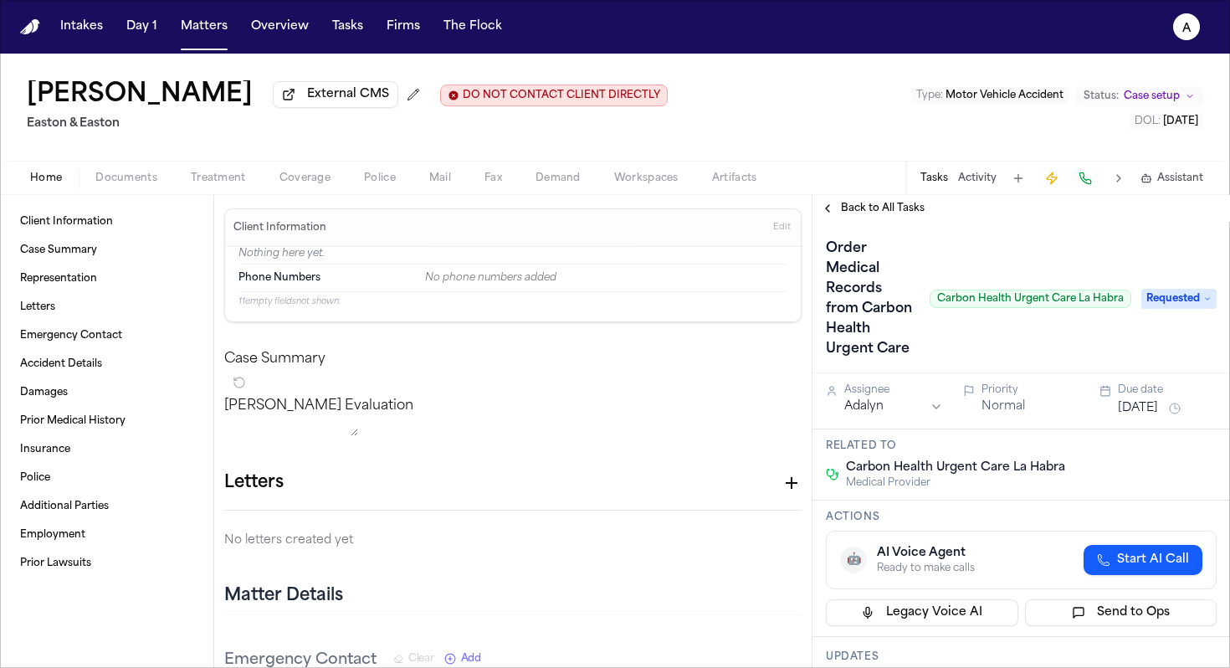
click at [958, 309] on span "Requested" at bounding box center [1178, 299] width 75 height 20
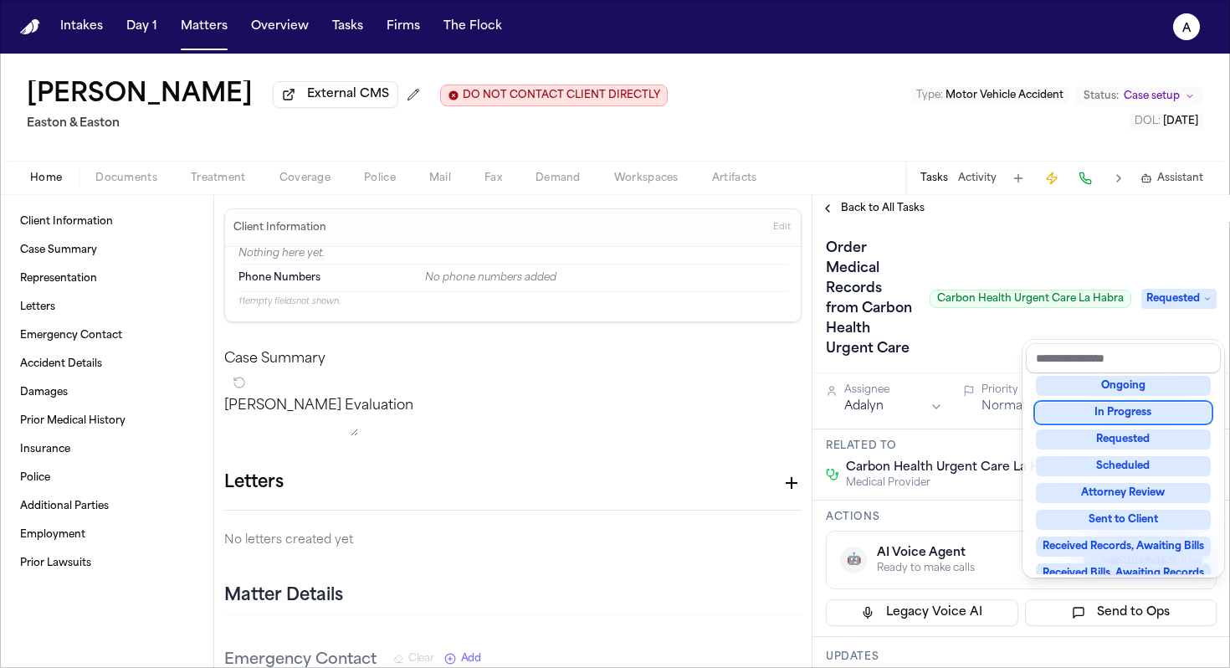
scroll to position [85, 0]
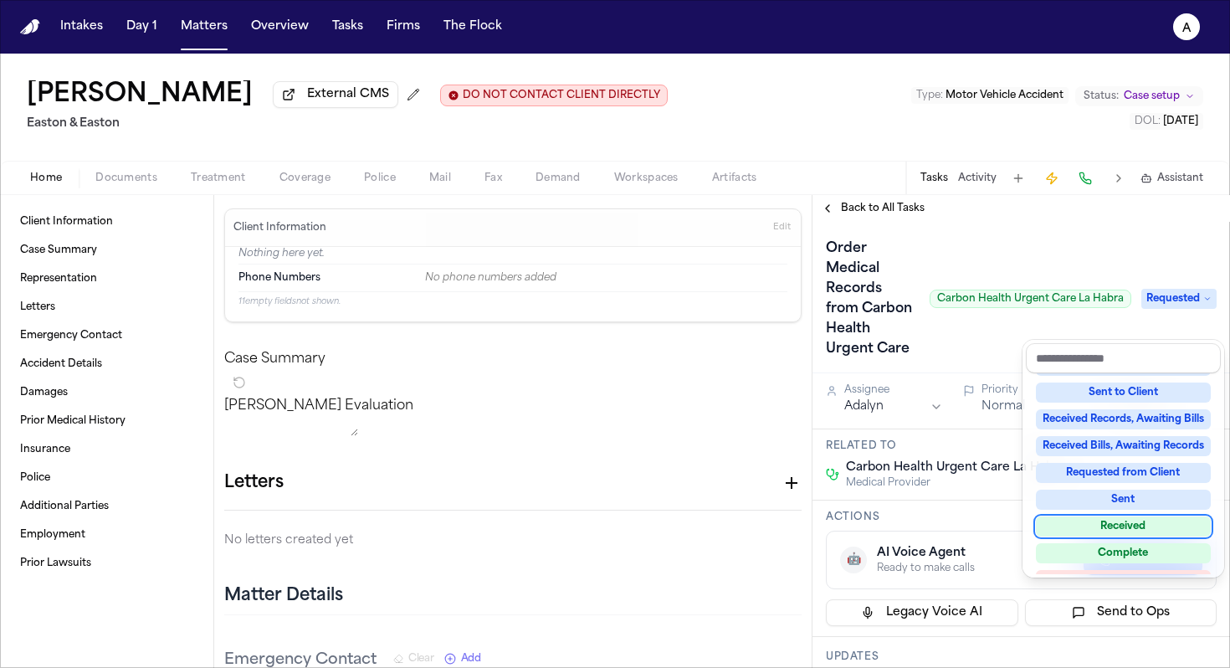
click at [958, 528] on div "Received" at bounding box center [1123, 526] width 175 height 20
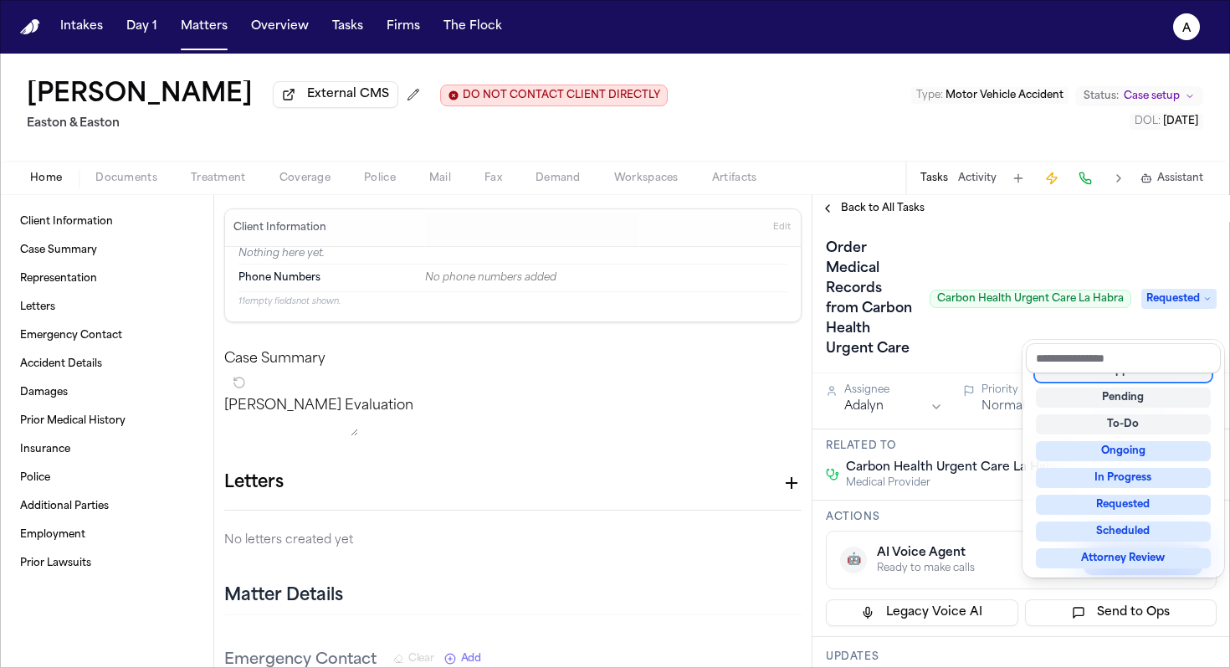
scroll to position [13, 0]
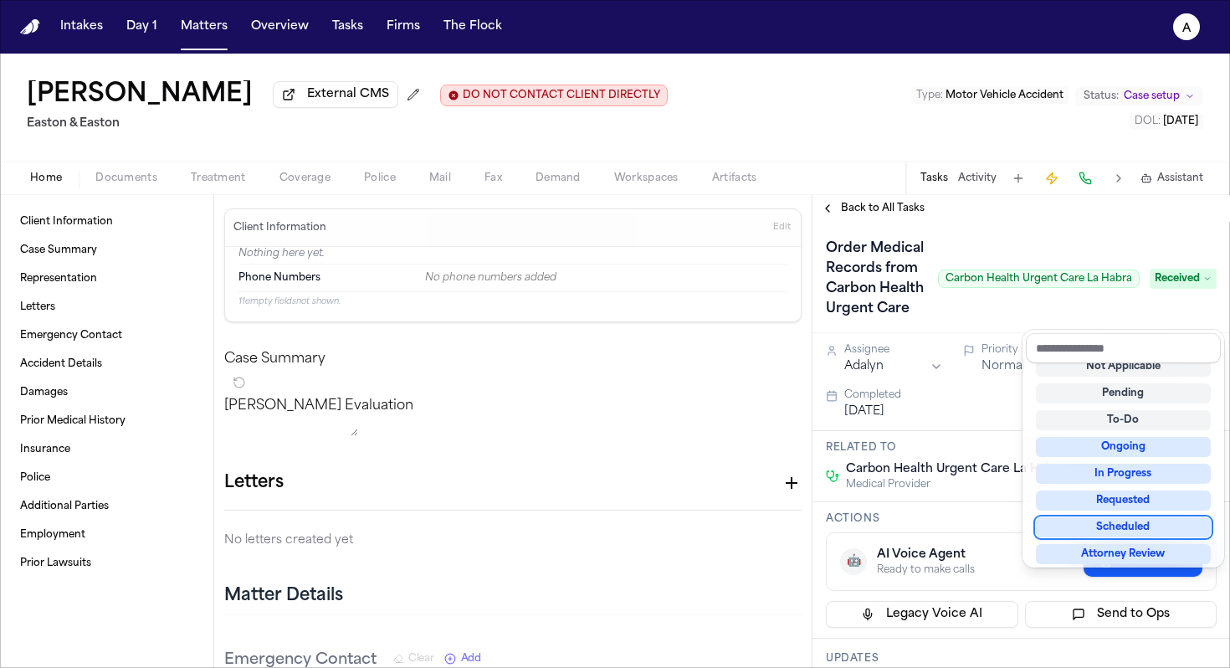
click at [223, 186] on div "[PERSON_NAME] External CMS DO NOT CONTACT CLIENT DIRECTLY DO NOT CONTACT Easton…" at bounding box center [615, 361] width 1230 height 614
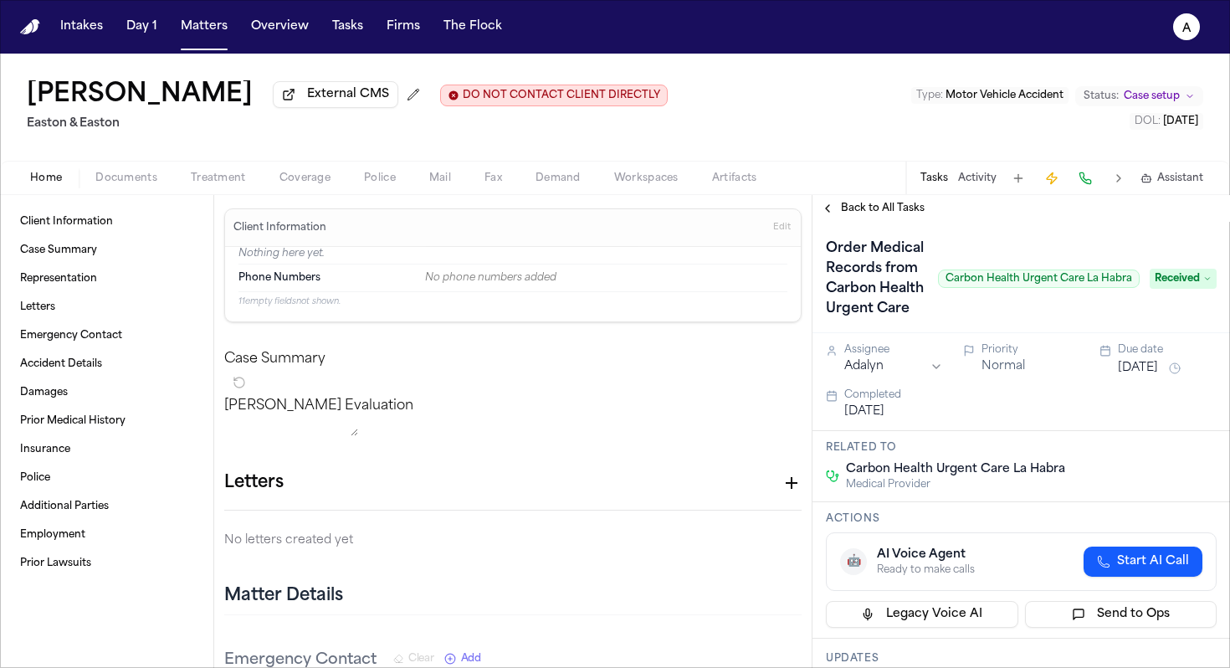
click at [223, 185] on span "Treatment" at bounding box center [218, 178] width 55 height 13
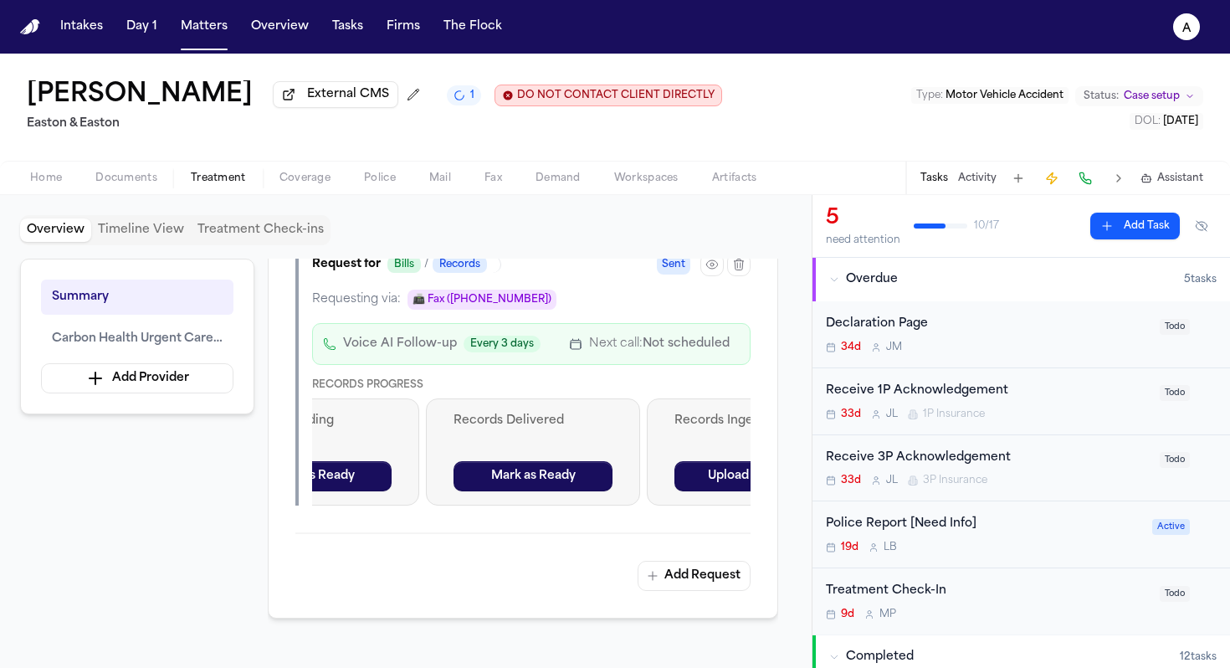
scroll to position [0, 1223]
click at [532, 491] on button "Mark as Ready" at bounding box center [521, 476] width 159 height 30
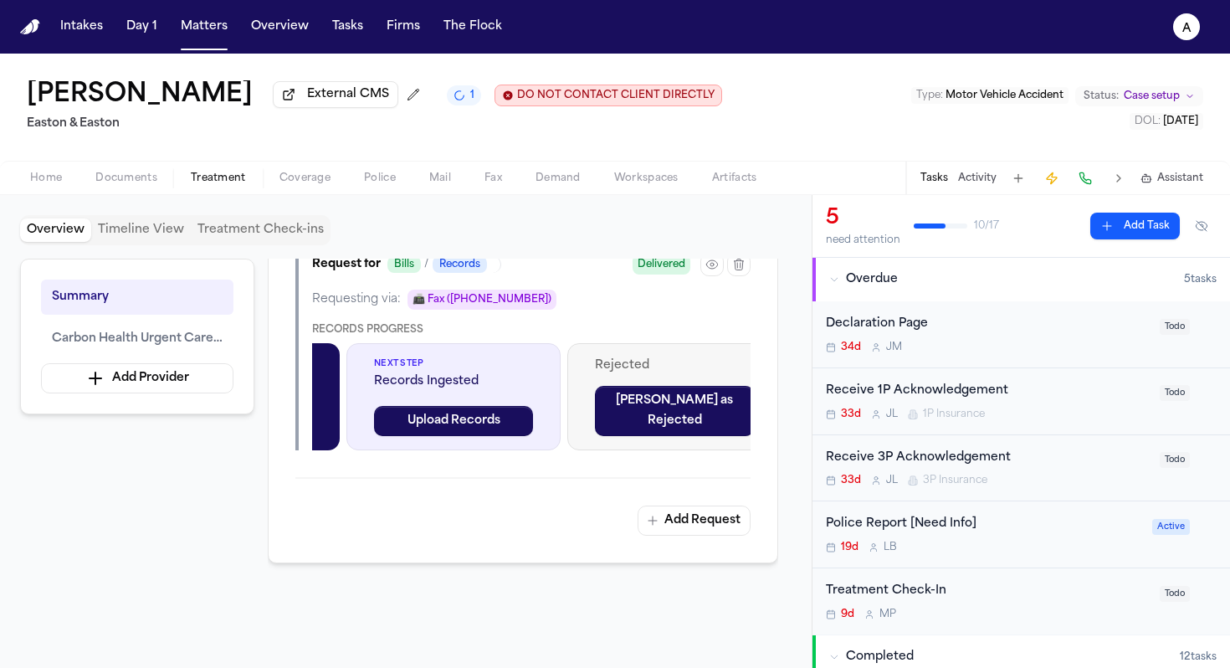
scroll to position [0, 1513]
click at [553, 336] on div "Records Progress" at bounding box center [531, 329] width 438 height 13
click at [527, 370] on span "Next Step" at bounding box center [451, 363] width 159 height 13
click at [502, 436] on button "Upload Records" at bounding box center [451, 421] width 159 height 30
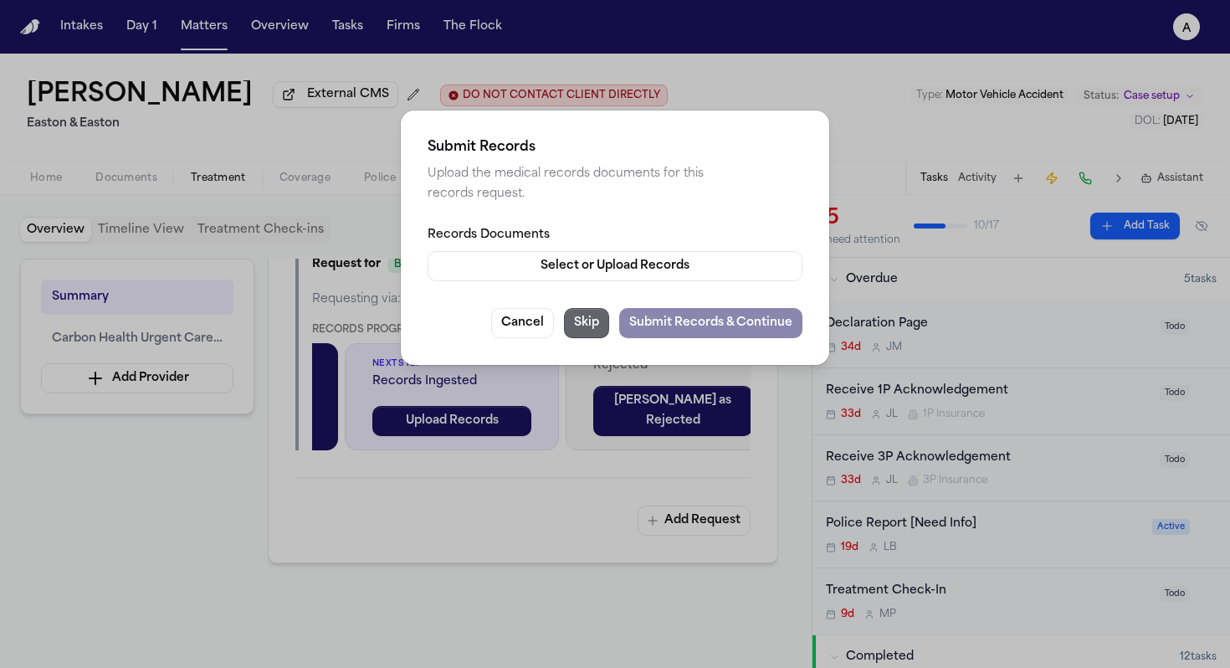
click at [593, 312] on button "Skip" at bounding box center [586, 323] width 45 height 30
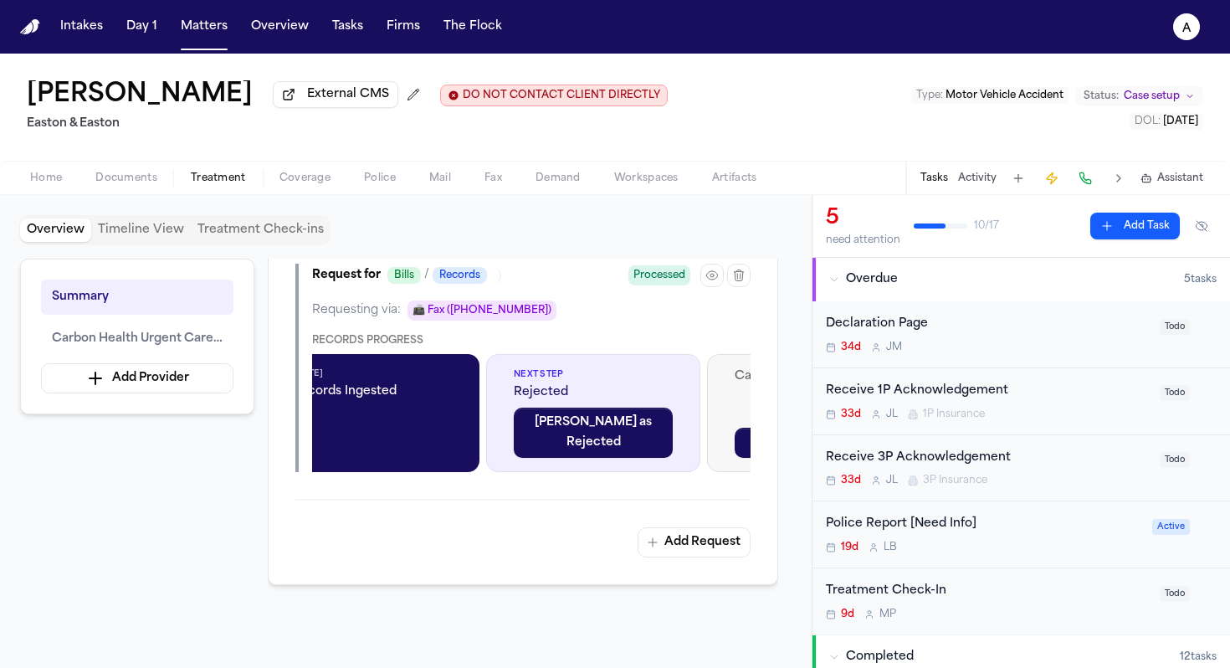
scroll to position [524, 0]
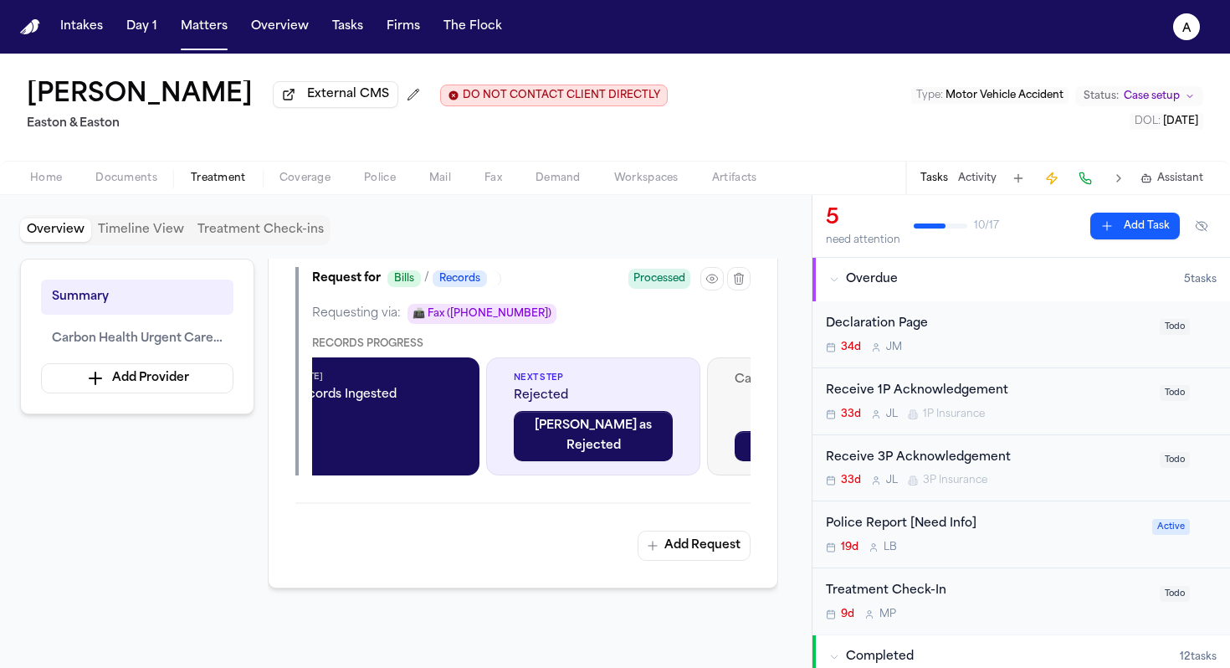
click at [618, 254] on div "Overview Timeline View Treatment Check-ins Summary Carbon Health Urgent Care La…" at bounding box center [405, 431] width 771 height 433
click at [128, 573] on div "Summary Carbon Health Urgent Care La Habra Add Provider Overview Providers Mana…" at bounding box center [405, 450] width 771 height 382
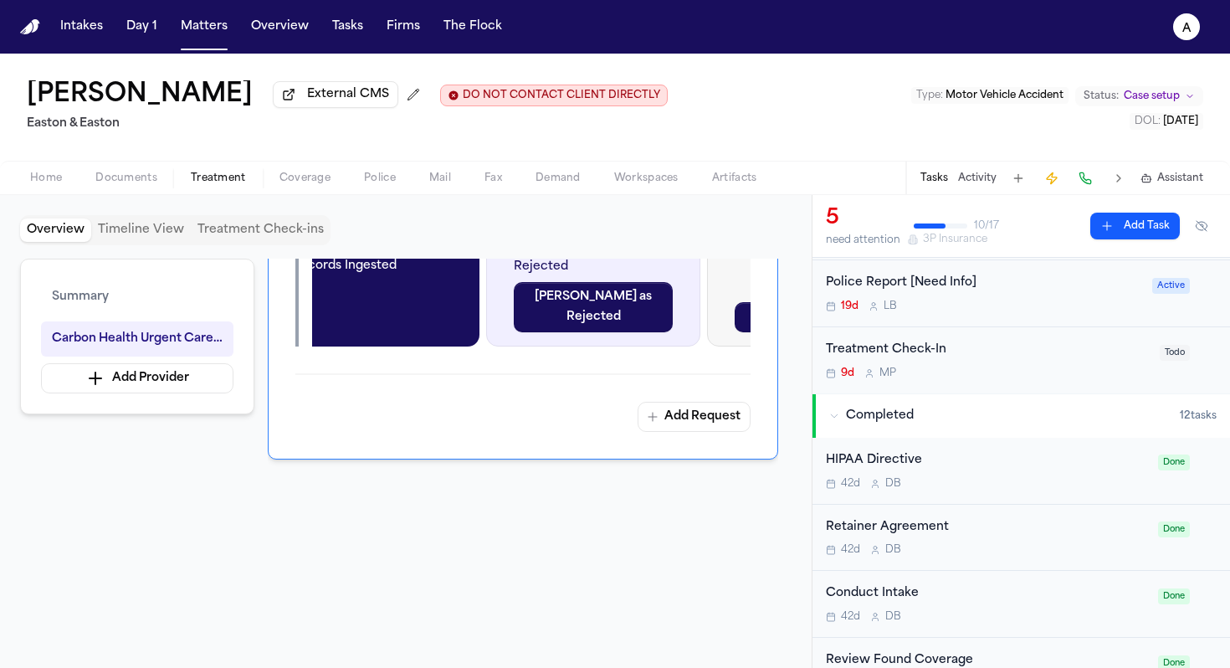
scroll to position [243, 0]
click at [203, 22] on button "Matters" at bounding box center [204, 27] width 60 height 30
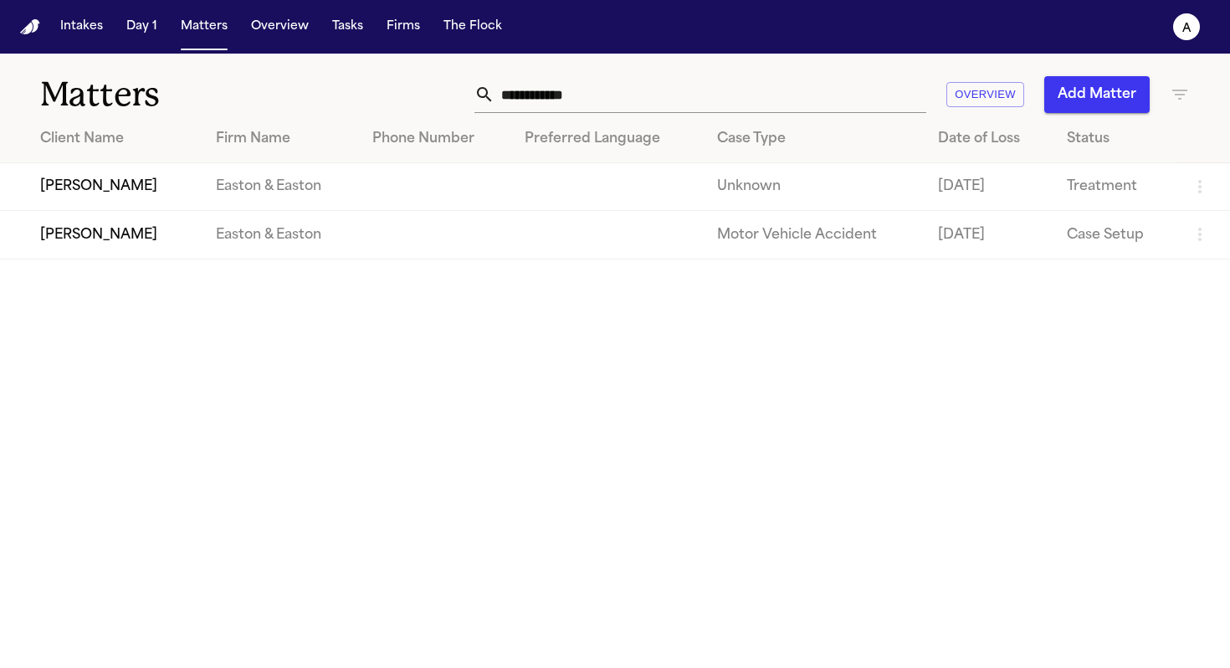
click at [652, 185] on td at bounding box center [607, 187] width 192 height 48
click at [84, 173] on td "[PERSON_NAME]" at bounding box center [101, 187] width 202 height 48
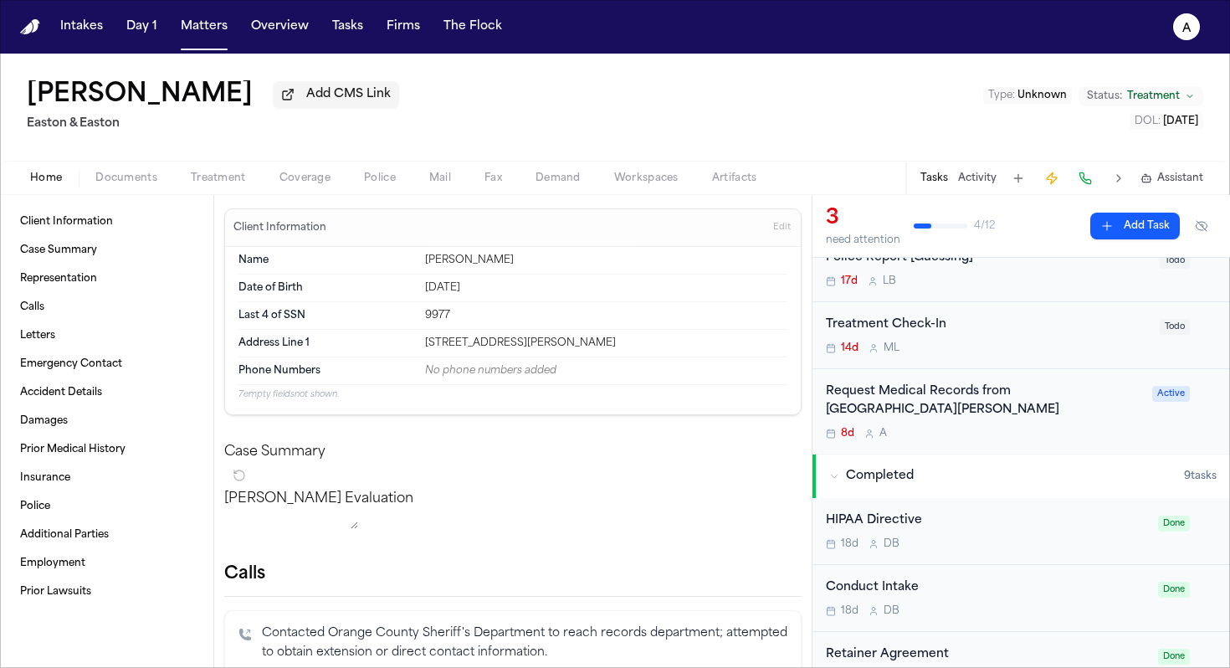
scroll to position [67, 0]
click at [958, 420] on div "Request Medical Records from [GEOGRAPHIC_DATA][PERSON_NAME]" at bounding box center [984, 400] width 316 height 38
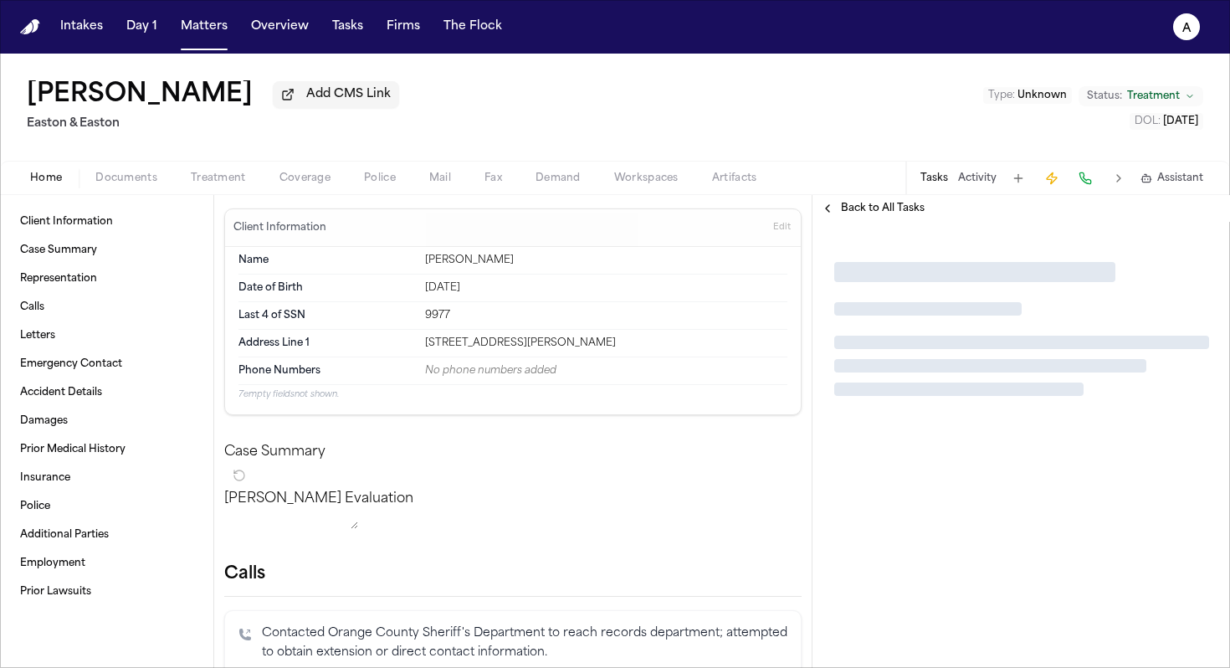
click at [958, 422] on div at bounding box center [1020, 329] width 417 height 214
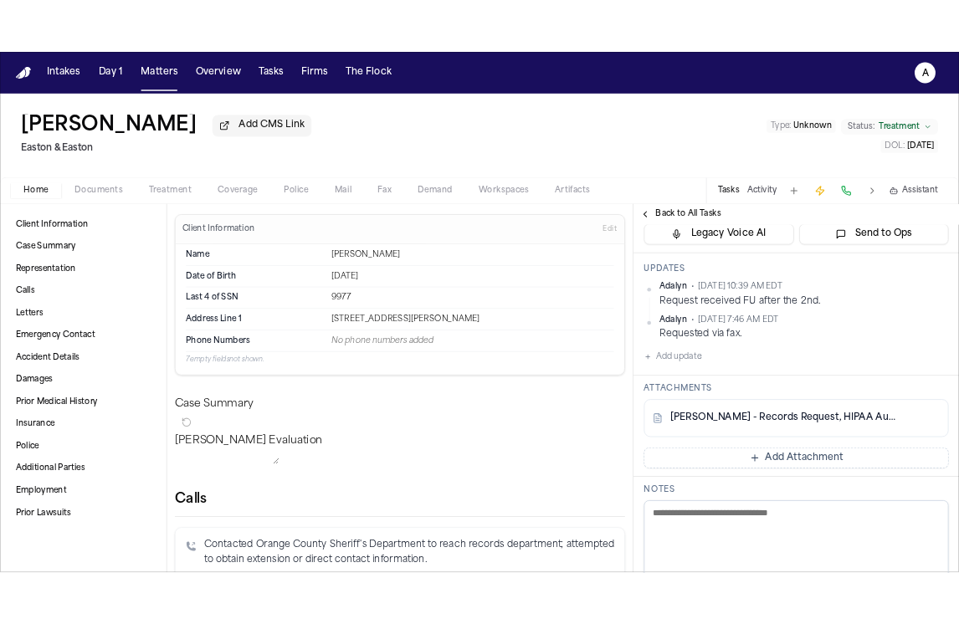
scroll to position [228, 0]
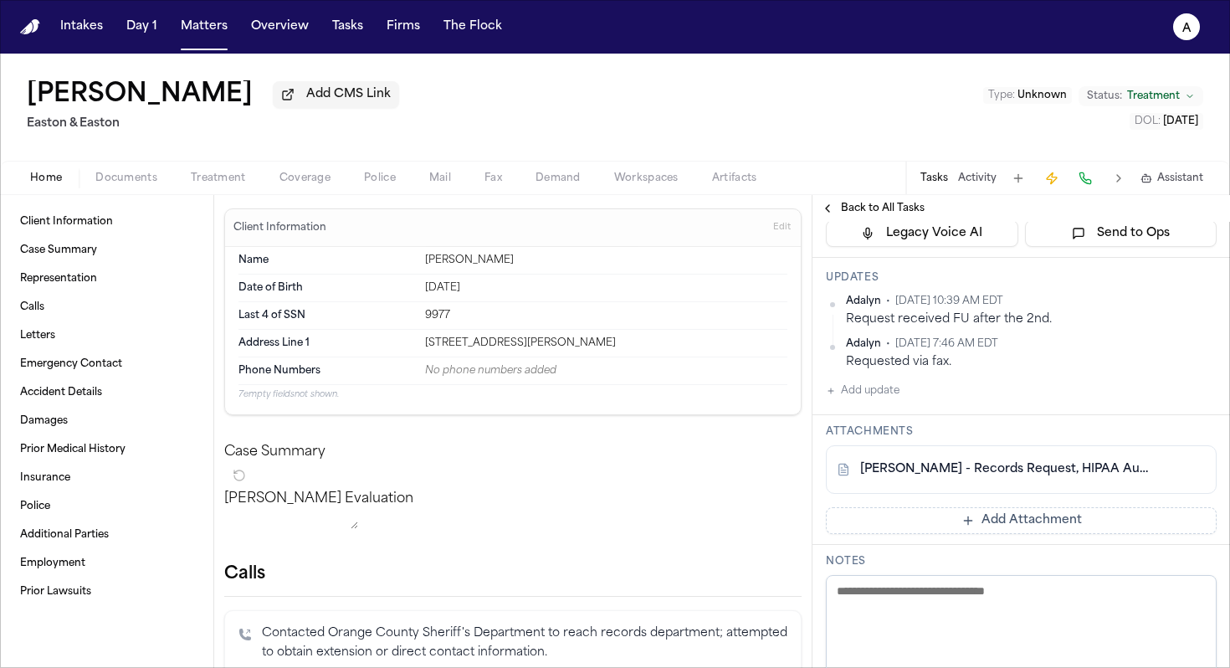
click at [958, 459] on div "[PERSON_NAME] - Records Request, HIPAA Auth, DL to [GEOGRAPHIC_DATA][PERSON_NAM…" at bounding box center [1021, 469] width 391 height 49
click at [958, 468] on link "[PERSON_NAME] - Records Request, HIPAA Auth, DL to [GEOGRAPHIC_DATA][PERSON_NAM…" at bounding box center [1004, 469] width 289 height 17
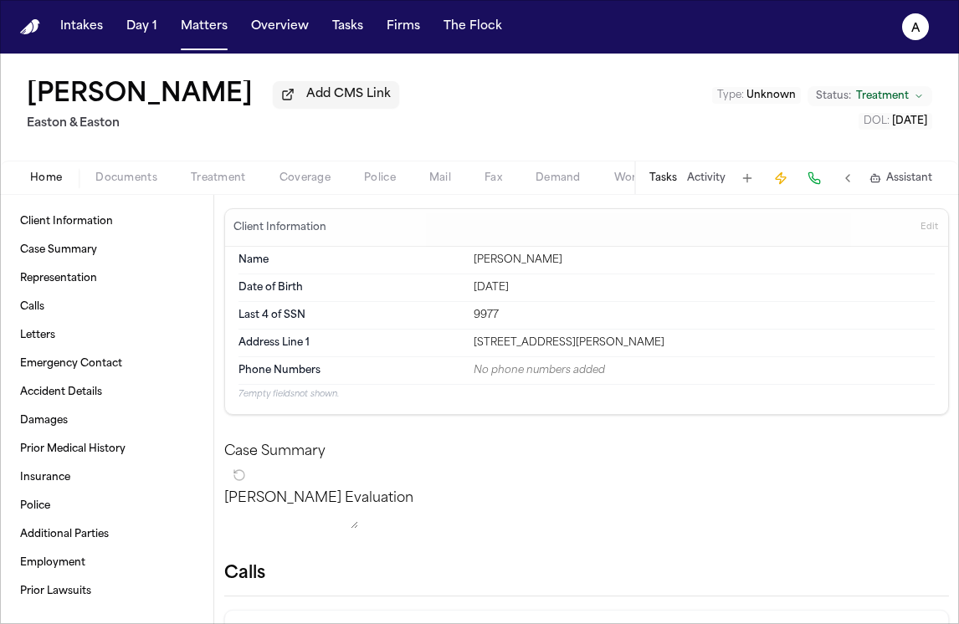
click at [653, 182] on button "Tasks" at bounding box center [663, 178] width 28 height 13
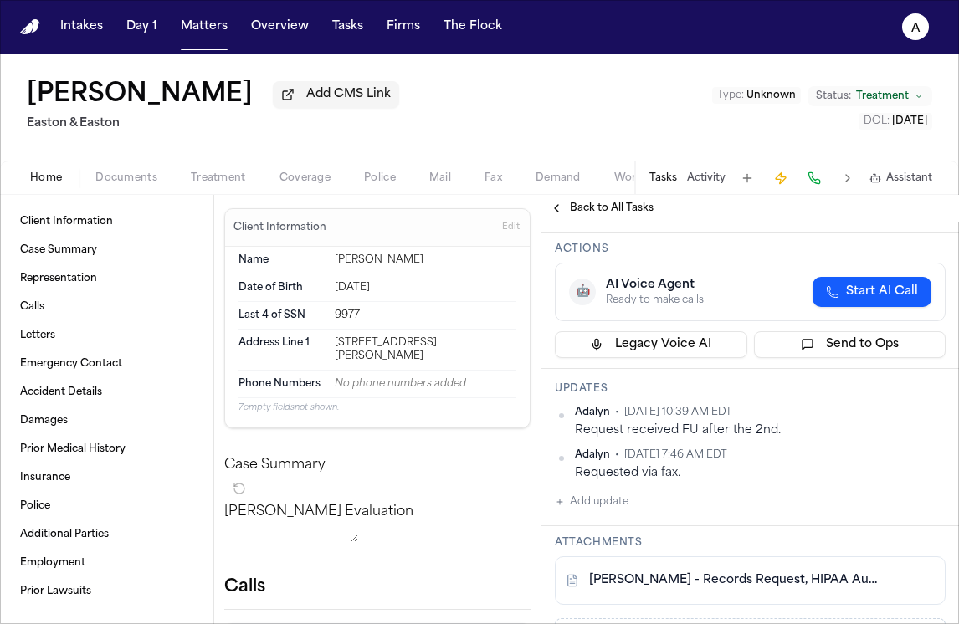
scroll to position [166, 0]
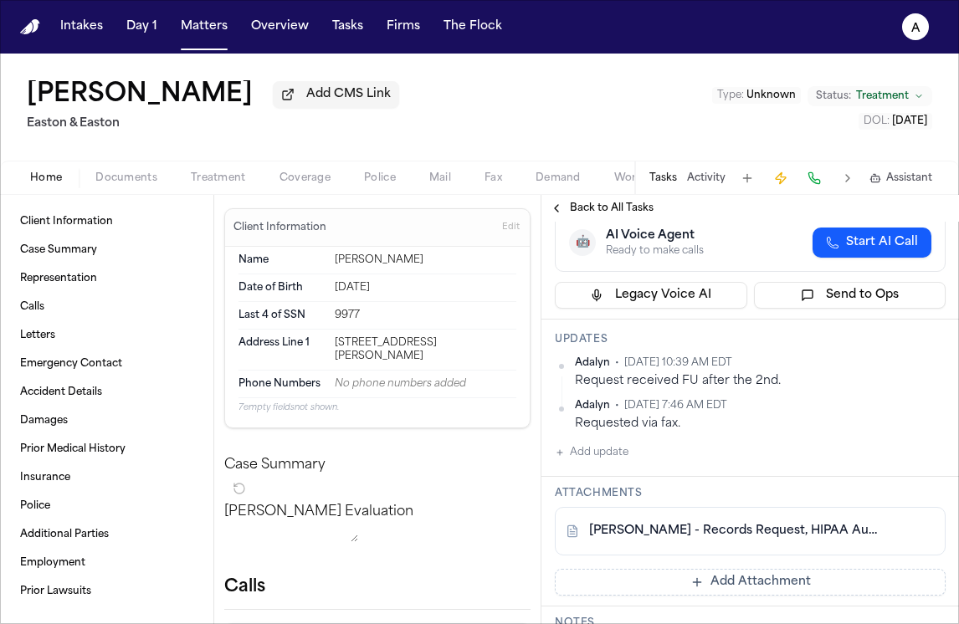
click at [728, 539] on link "[PERSON_NAME] - Records Request, HIPAA Auth, DL to [GEOGRAPHIC_DATA][PERSON_NAM…" at bounding box center [733, 531] width 289 height 17
